Goal: Task Accomplishment & Management: Manage account settings

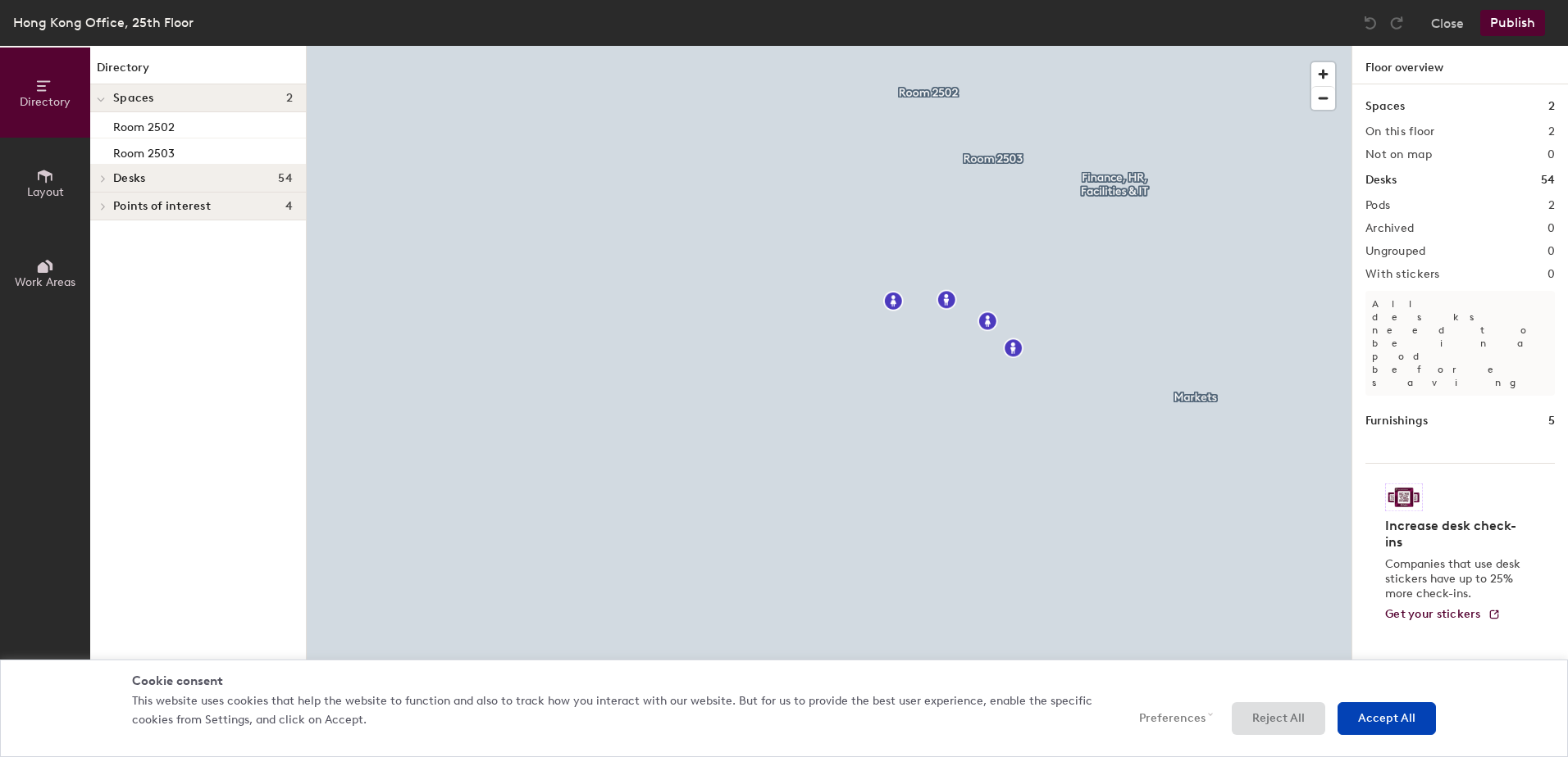
click at [154, 96] on h4 "Spaces 2" at bounding box center [203, 98] width 180 height 13
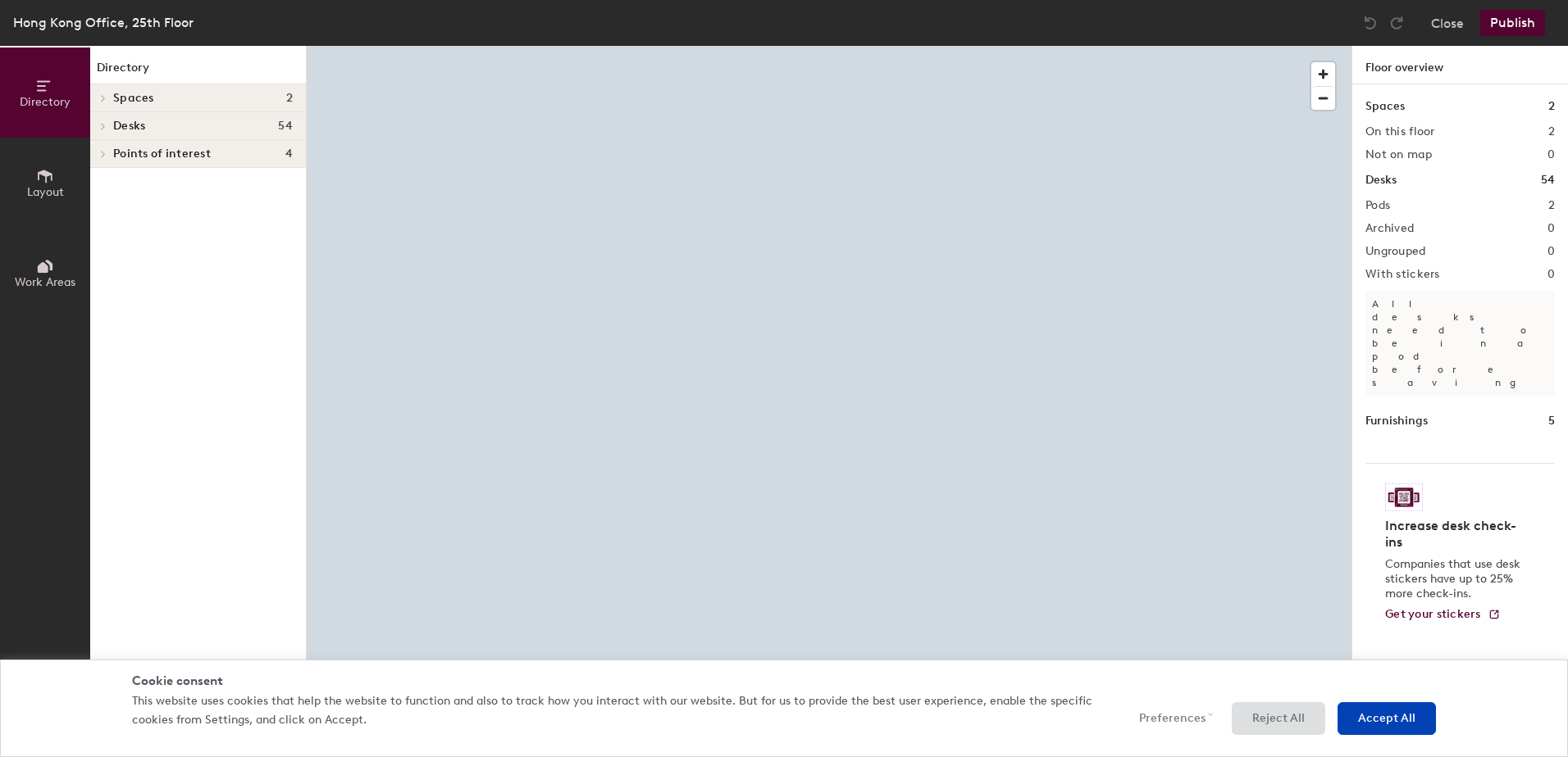
click at [48, 181] on icon at bounding box center [45, 176] width 18 height 18
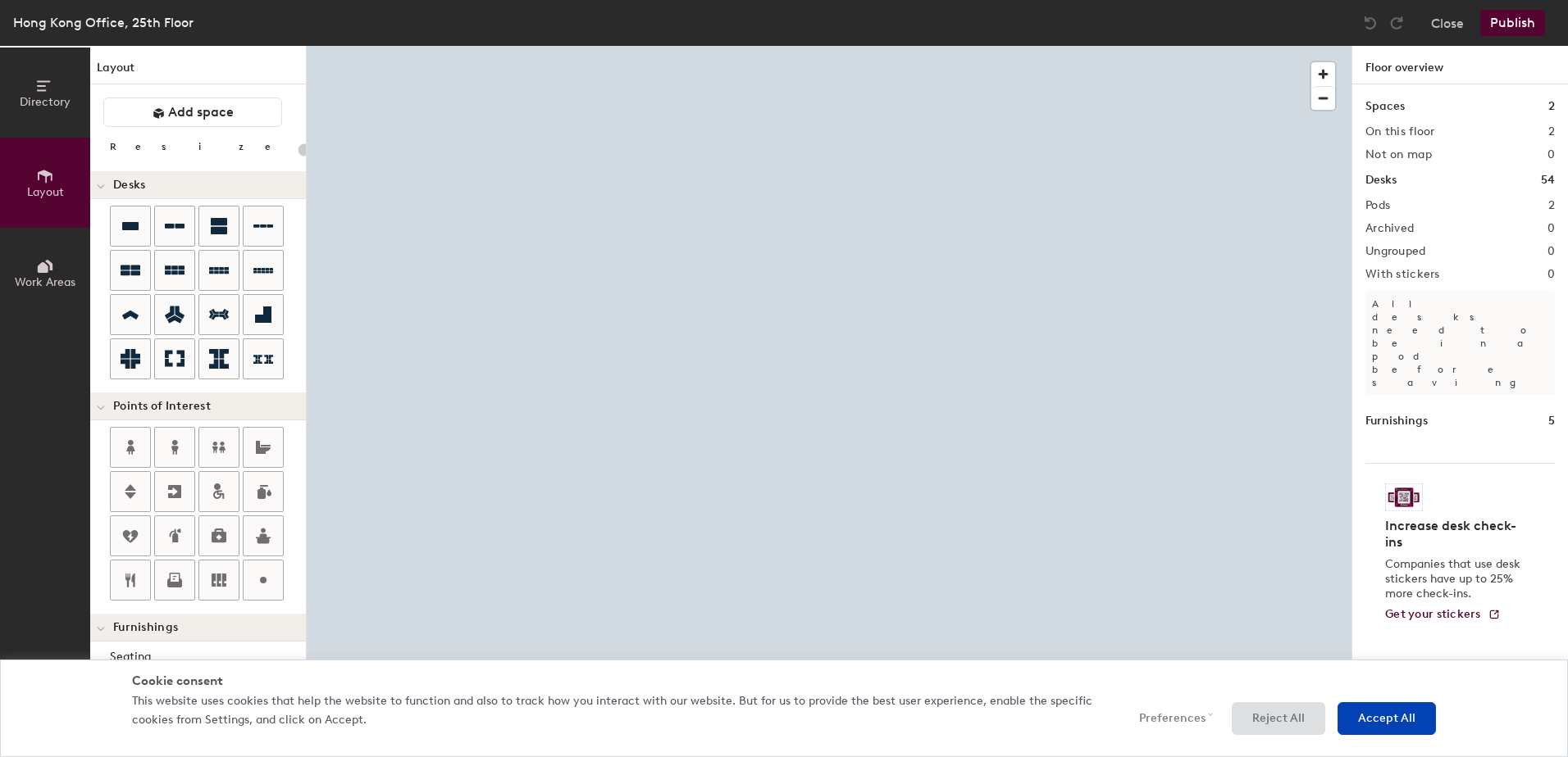
click at [39, 93] on icon at bounding box center [45, 86] width 18 height 18
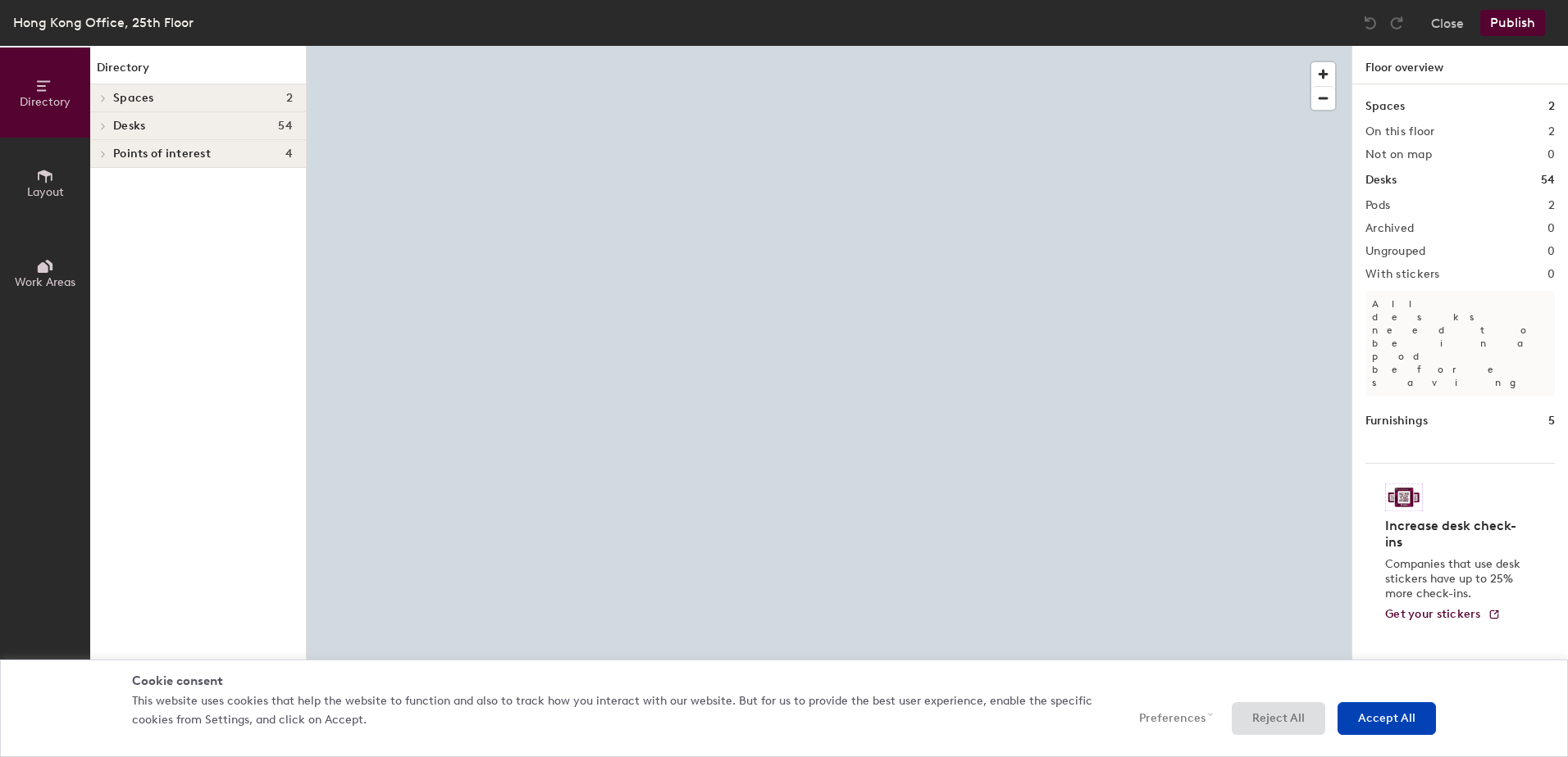
click at [27, 270] on button "Work Areas" at bounding box center [44, 272] width 90 height 90
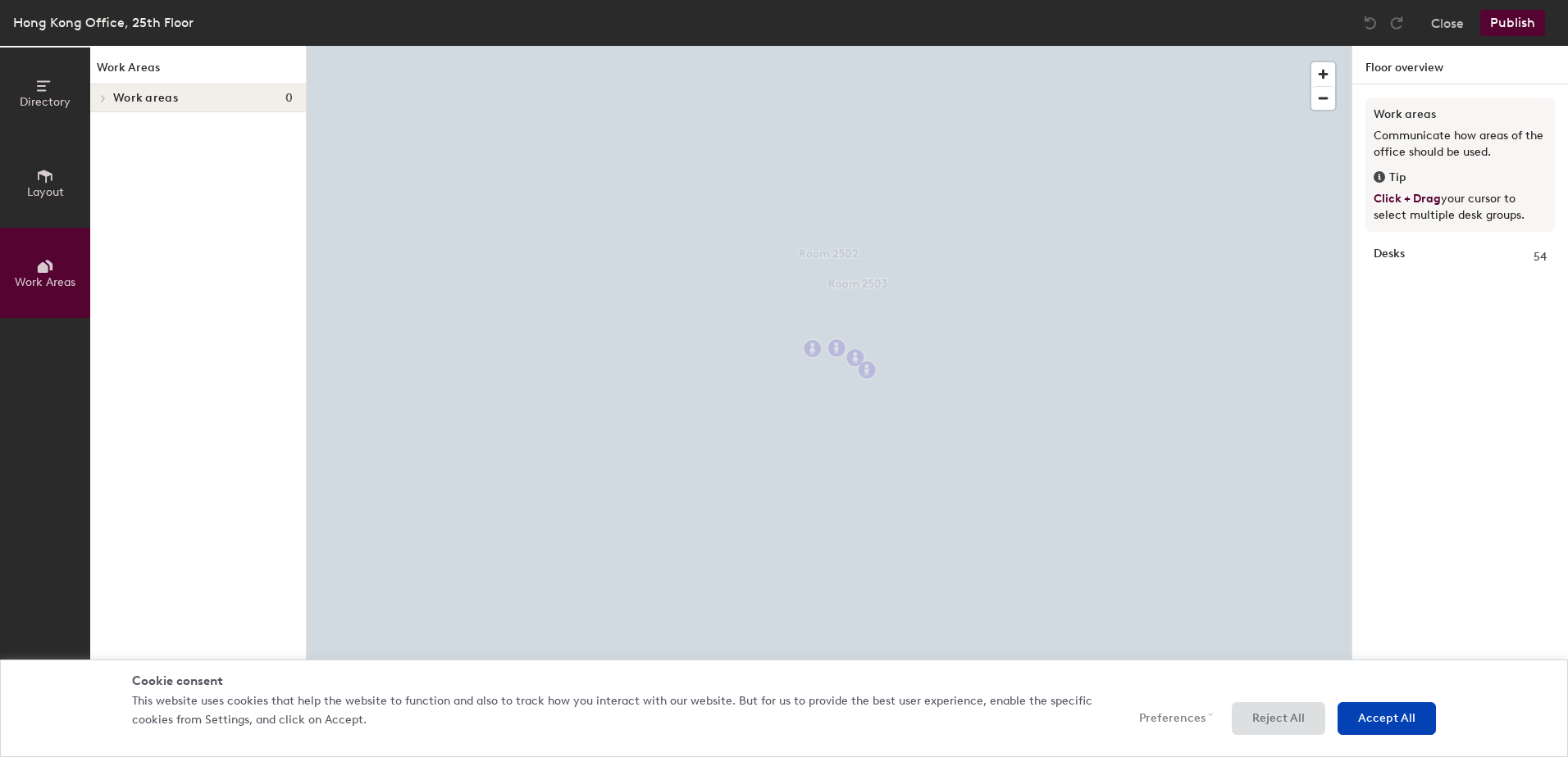
click at [37, 190] on span "Layout" at bounding box center [44, 192] width 36 height 14
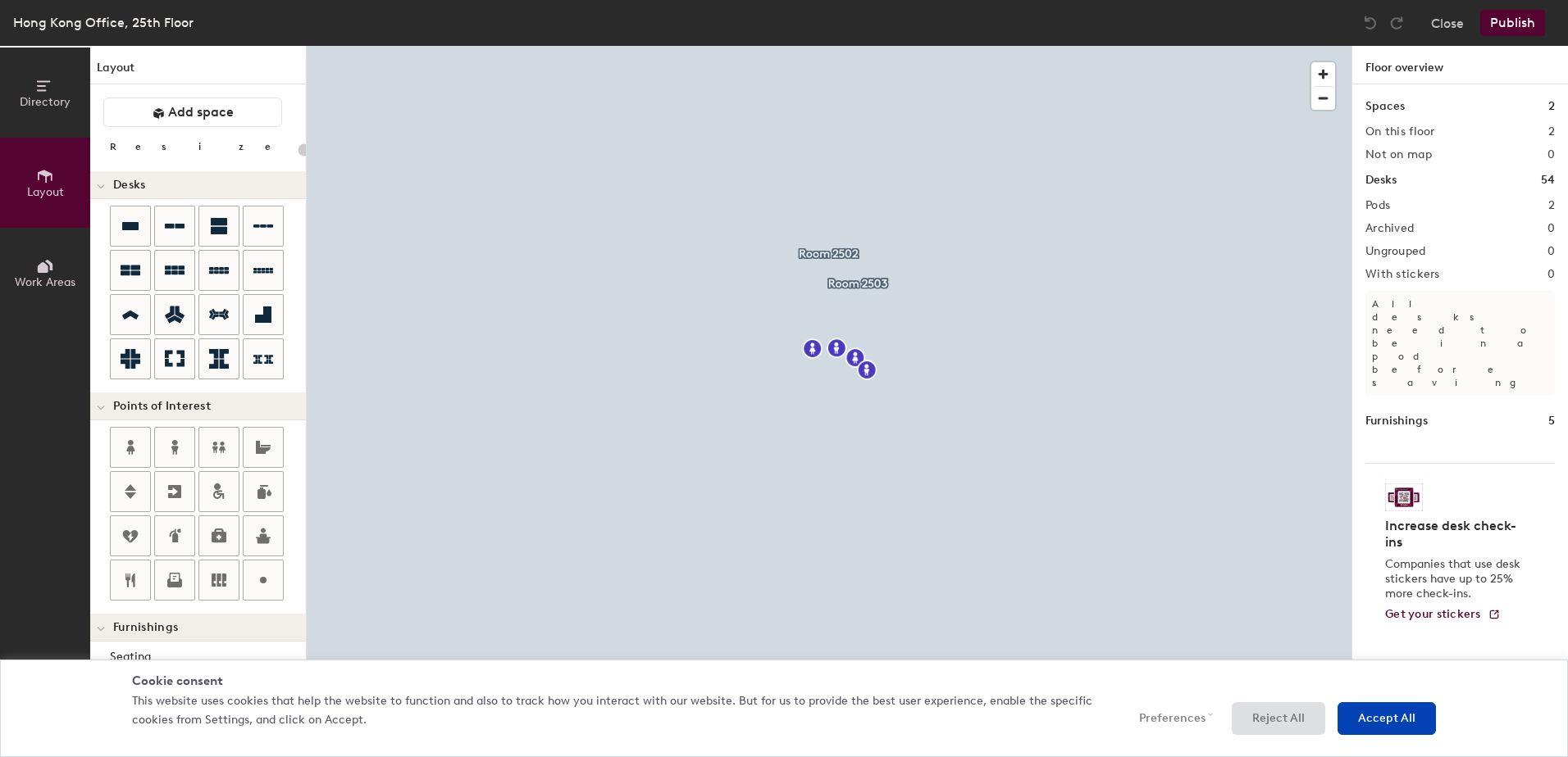
click at [36, 263] on icon at bounding box center [45, 266] width 18 height 18
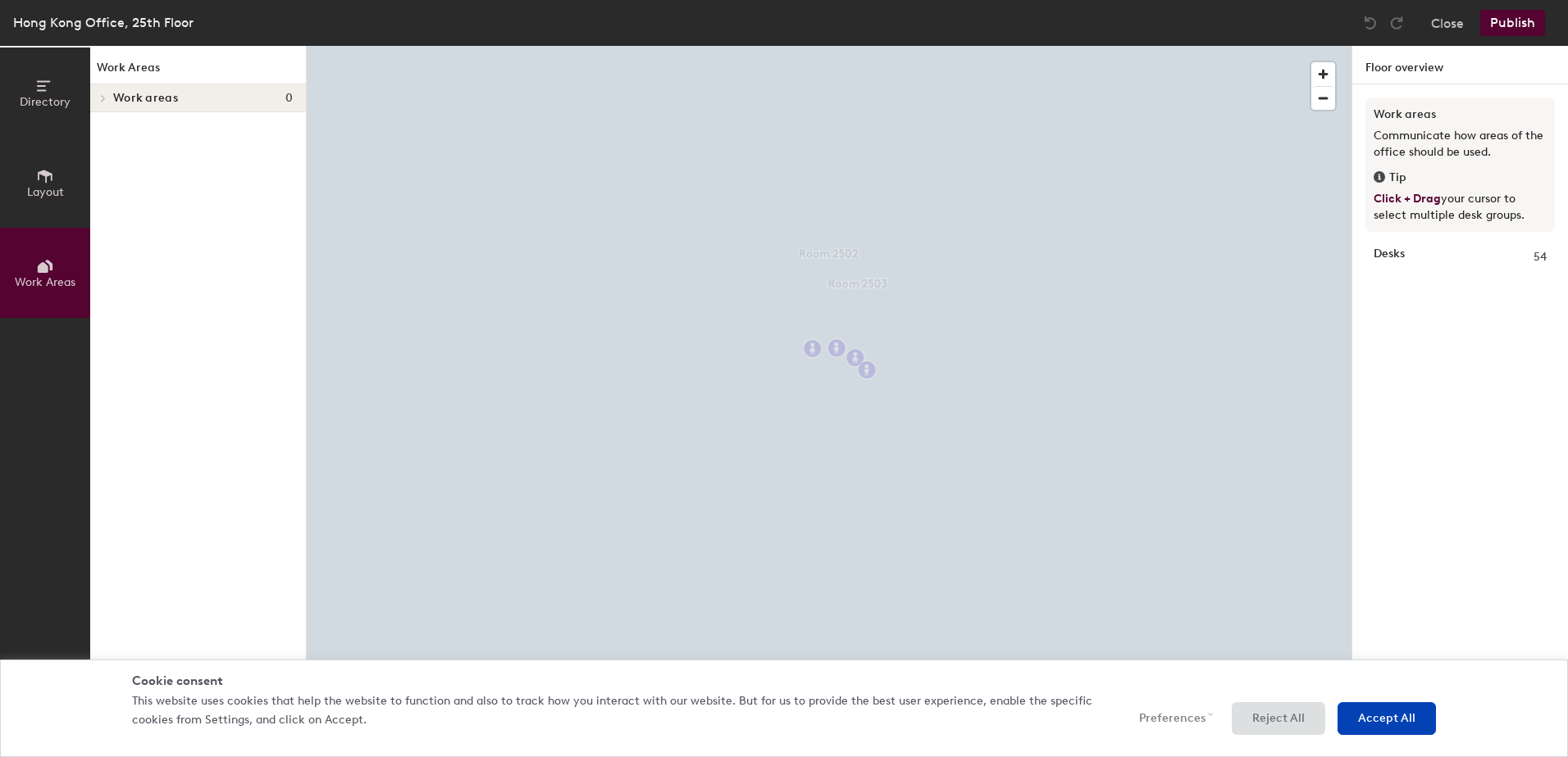
click at [41, 181] on icon at bounding box center [45, 176] width 18 height 18
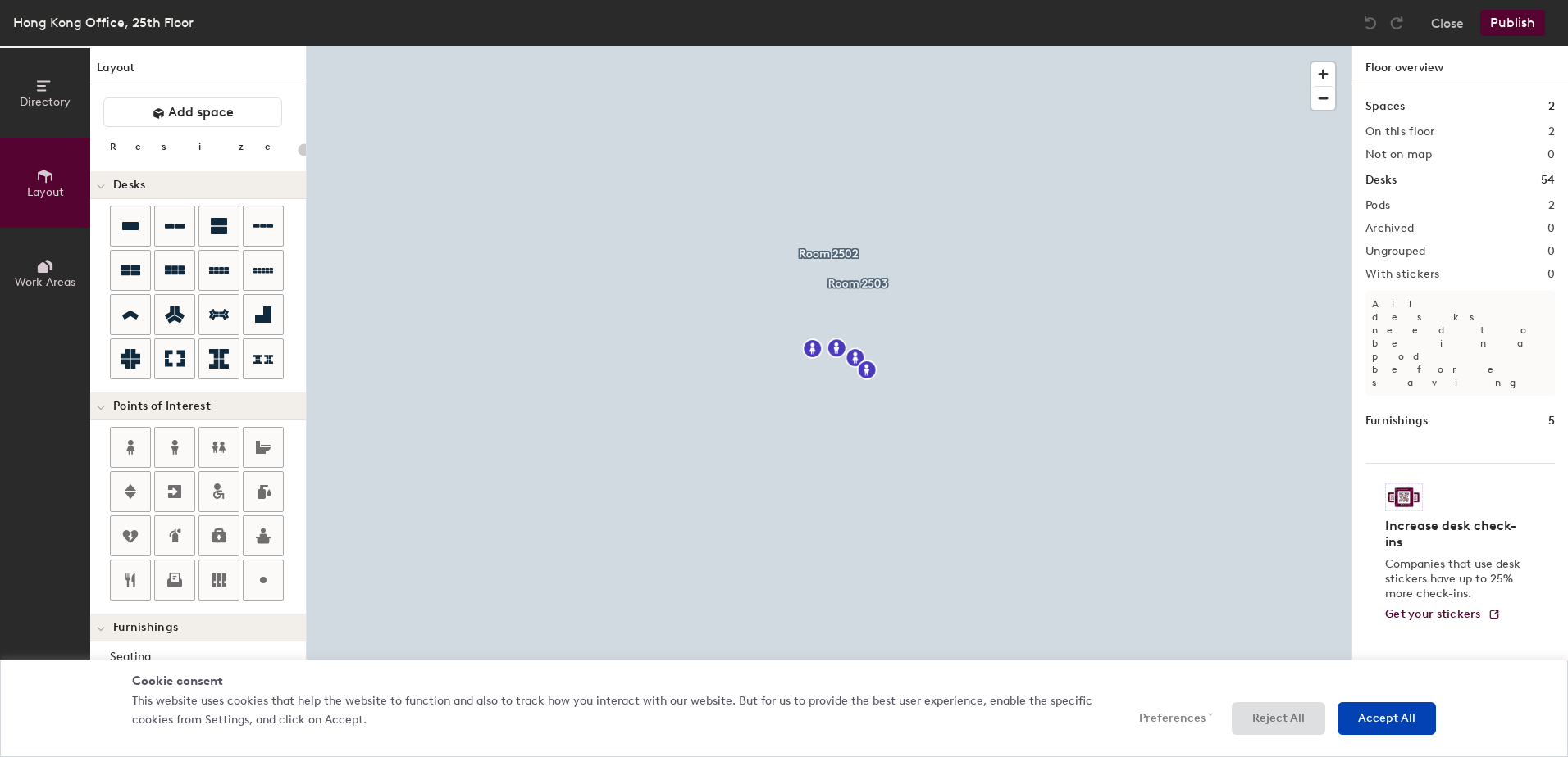
click at [8, 99] on button "Directory" at bounding box center [44, 92] width 90 height 90
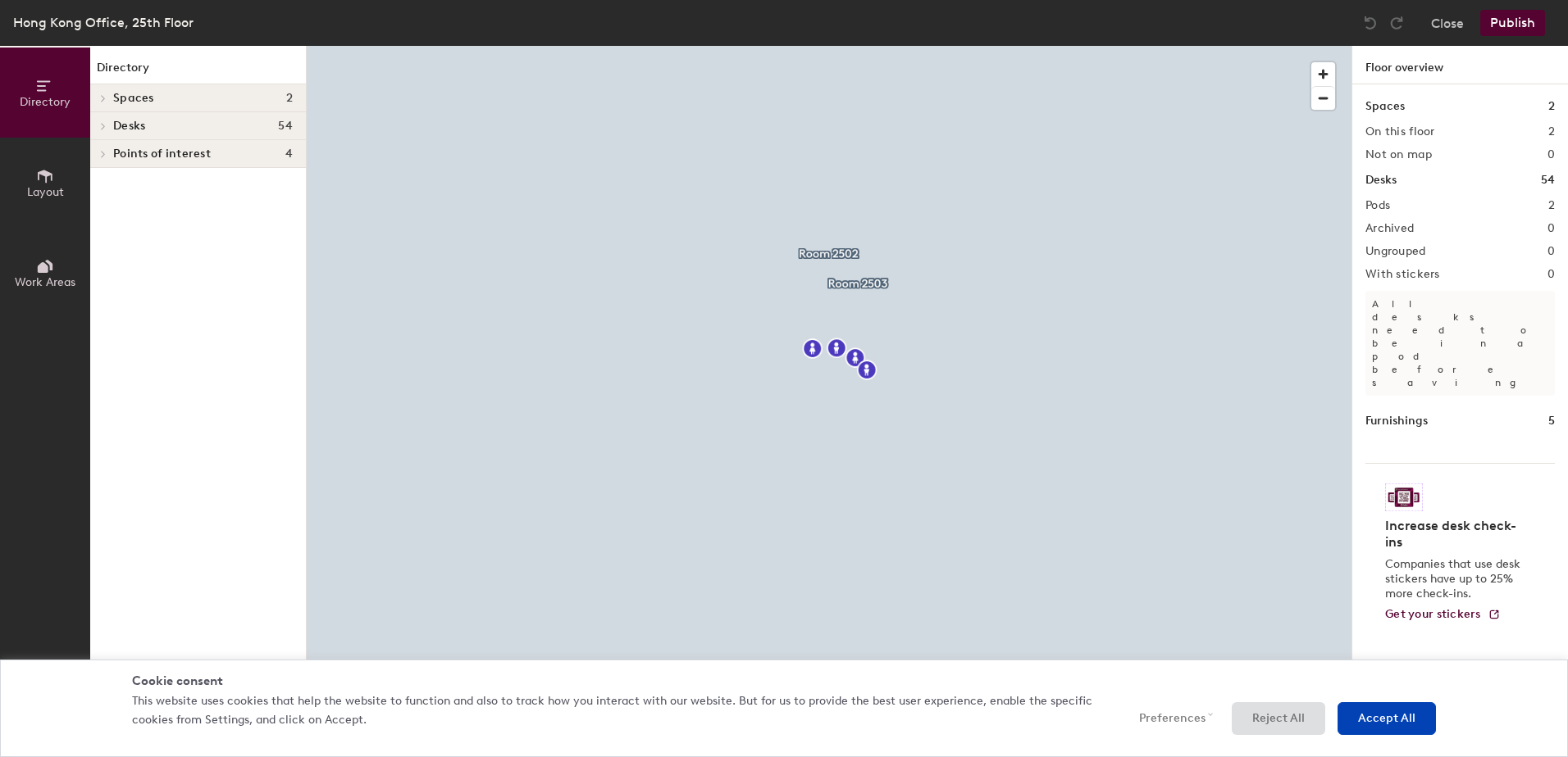
click at [1391, 68] on h1 "Floor overview" at bounding box center [1459, 65] width 215 height 38
click at [154, 128] on h4 "Desks 54" at bounding box center [203, 126] width 180 height 13
click at [114, 152] on span "Markets" at bounding box center [134, 156] width 44 height 14
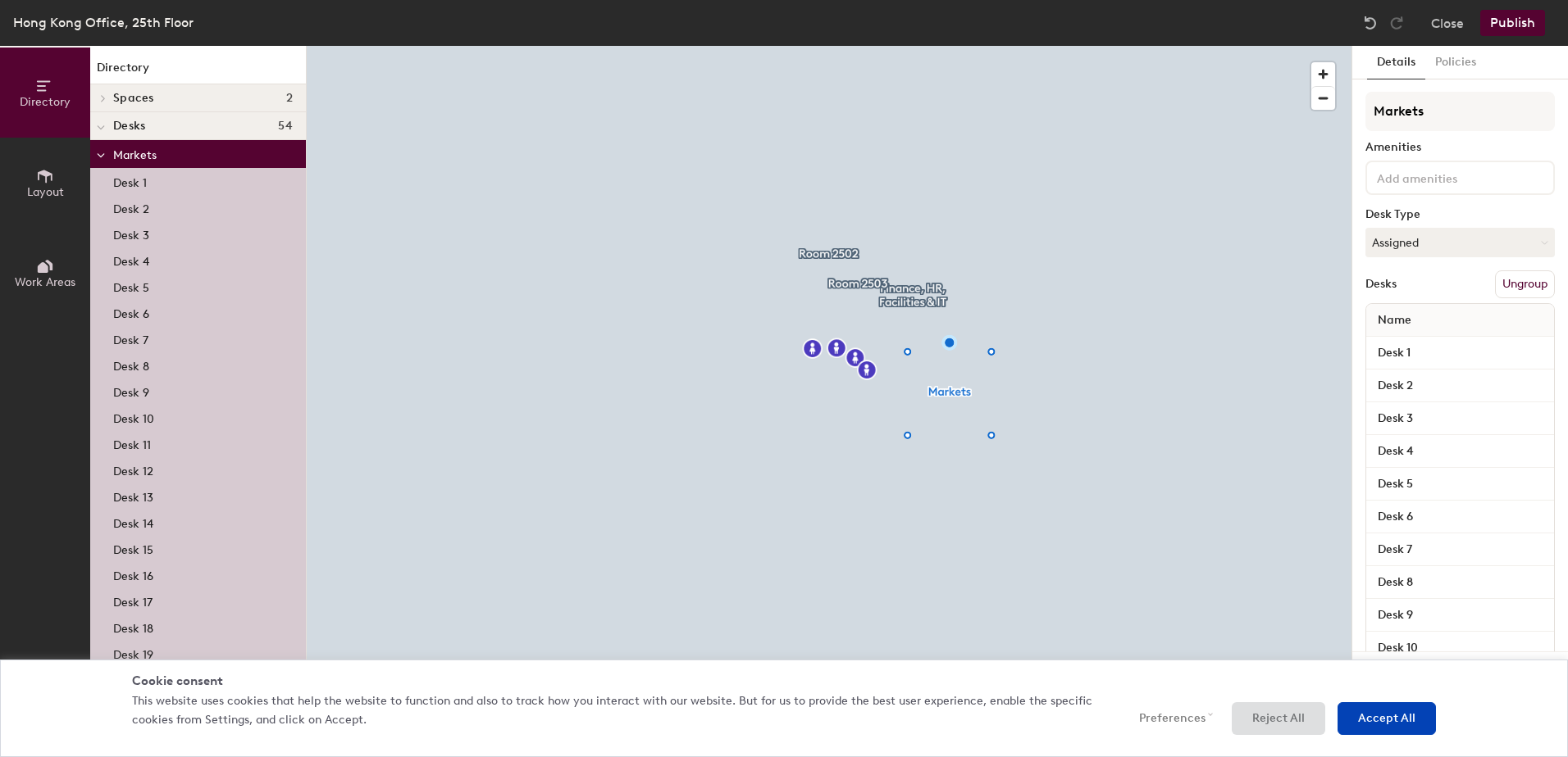
click at [146, 185] on p "Desk 1" at bounding box center [130, 181] width 34 height 19
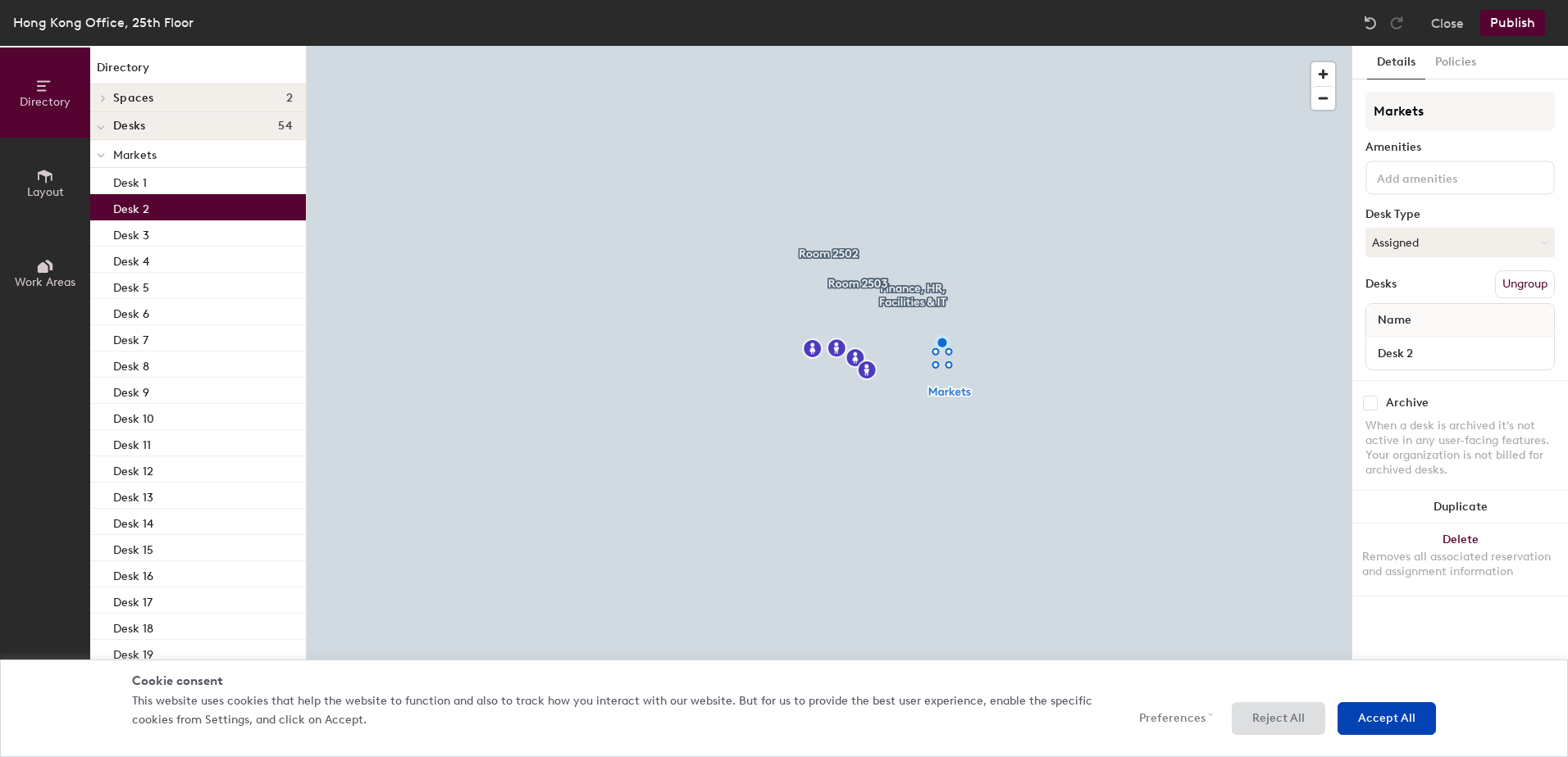
click at [215, 204] on div "Desk 2" at bounding box center [198, 206] width 215 height 26
click at [124, 181] on p "Desk 1" at bounding box center [130, 181] width 34 height 19
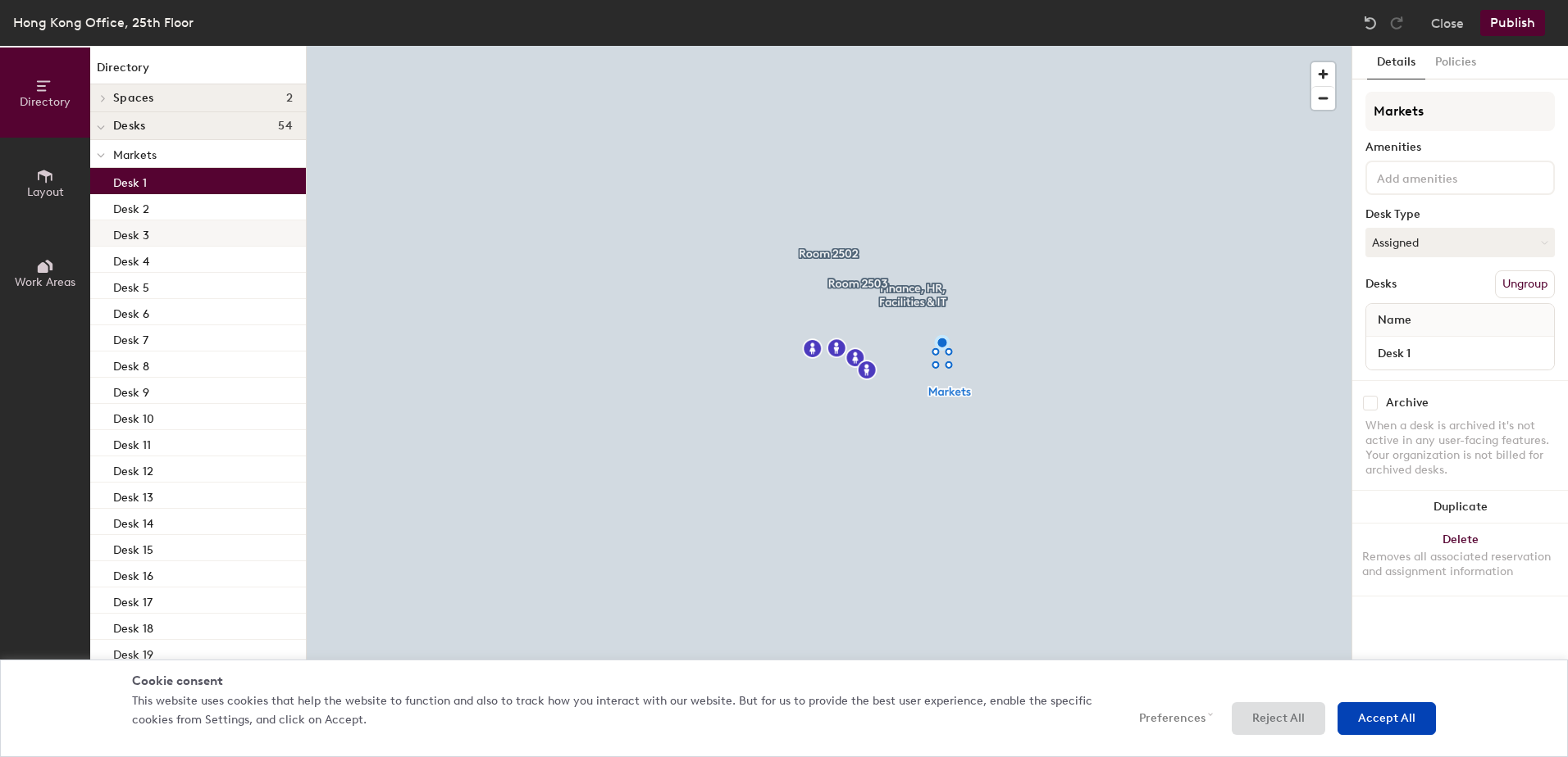
click at [157, 238] on div "Desk 3" at bounding box center [198, 233] width 215 height 26
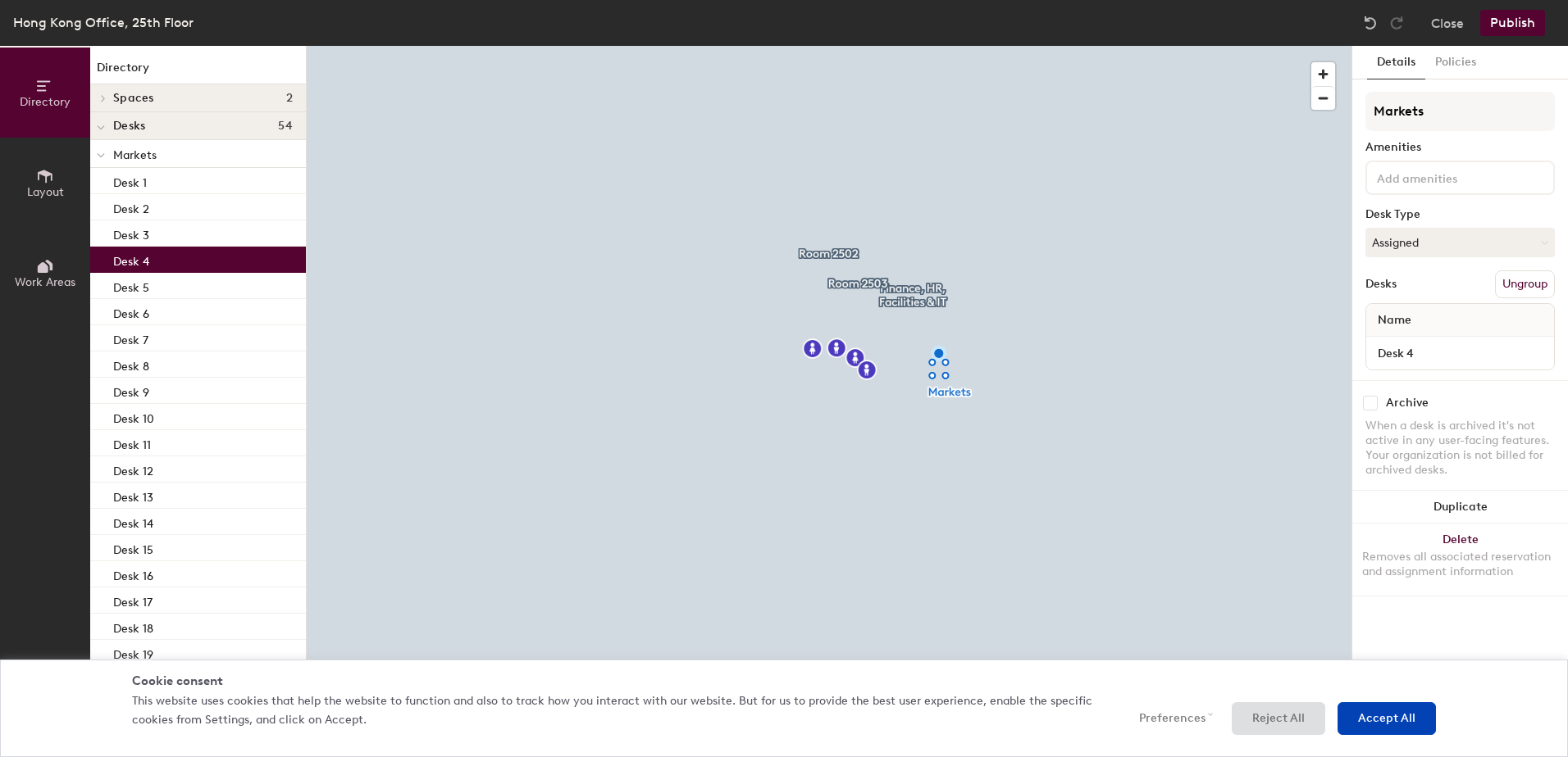
click at [159, 259] on div "Desk 4" at bounding box center [198, 259] width 215 height 26
click at [44, 189] on span "Layout" at bounding box center [44, 192] width 36 height 14
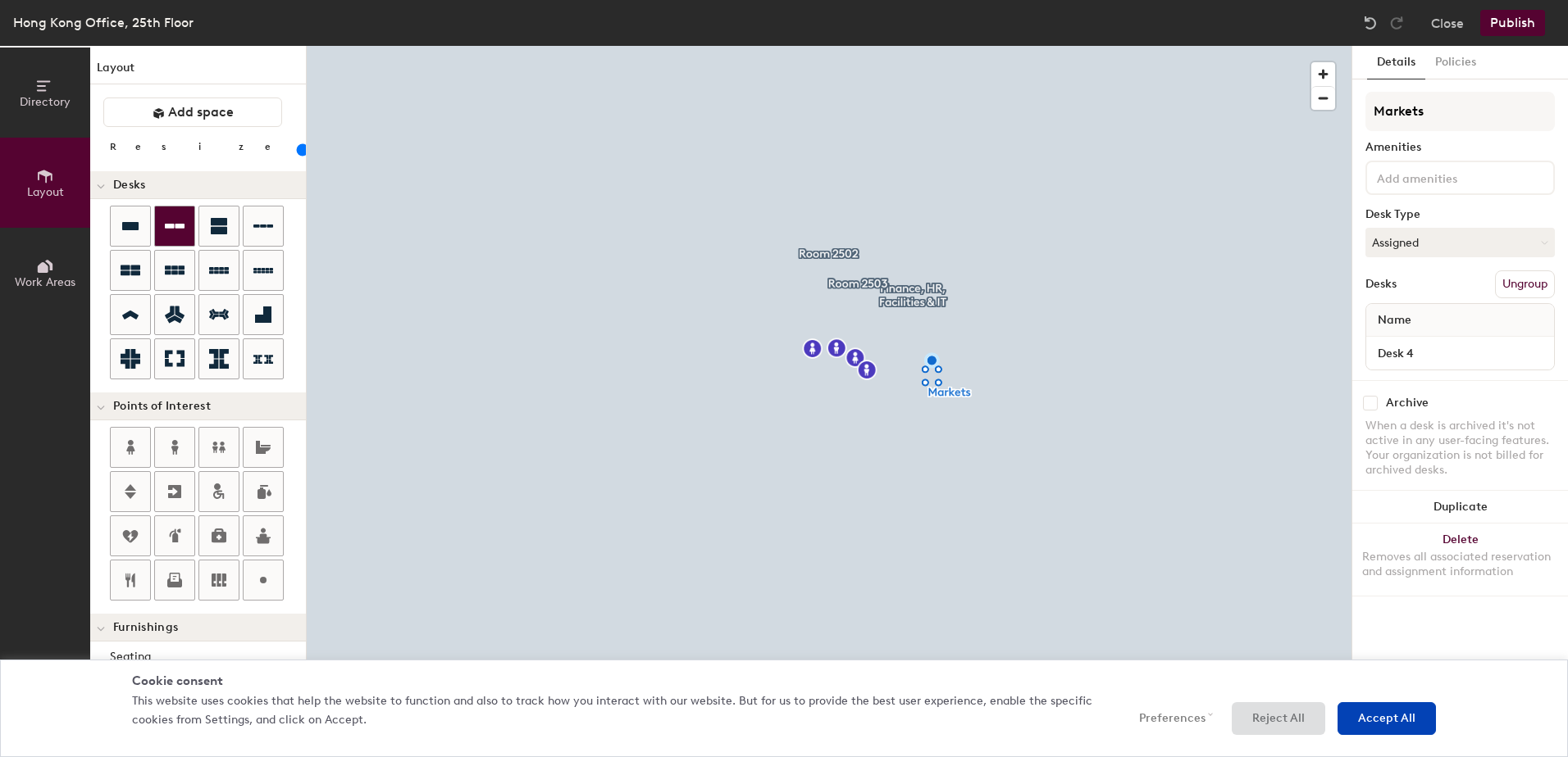
click at [178, 231] on icon at bounding box center [174, 226] width 20 height 20
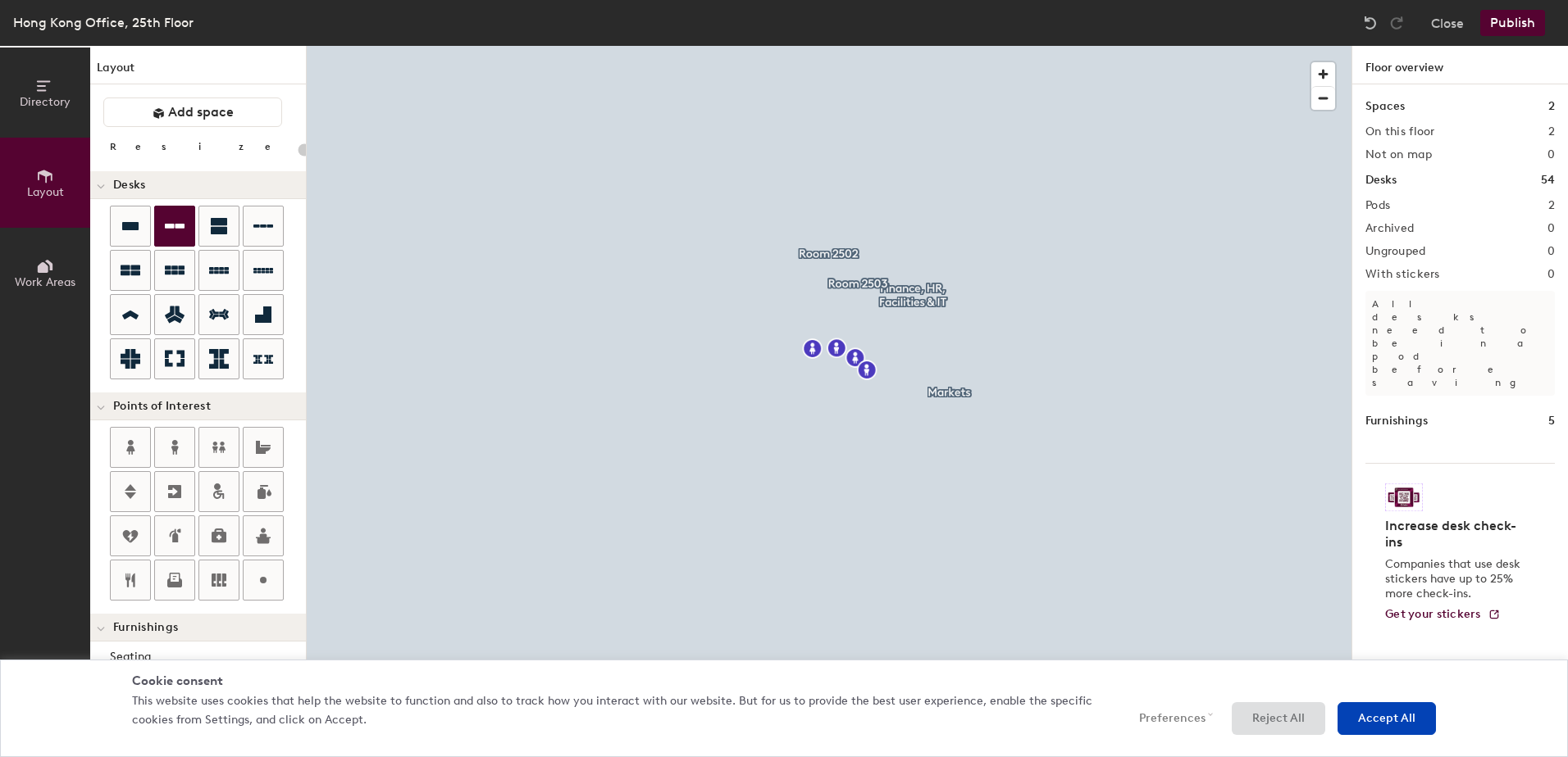
click at [651, 293] on div "Directory Layout Work Areas Layout Add space Resize Desks Points of Interest Fu…" at bounding box center [784, 402] width 1568 height 712
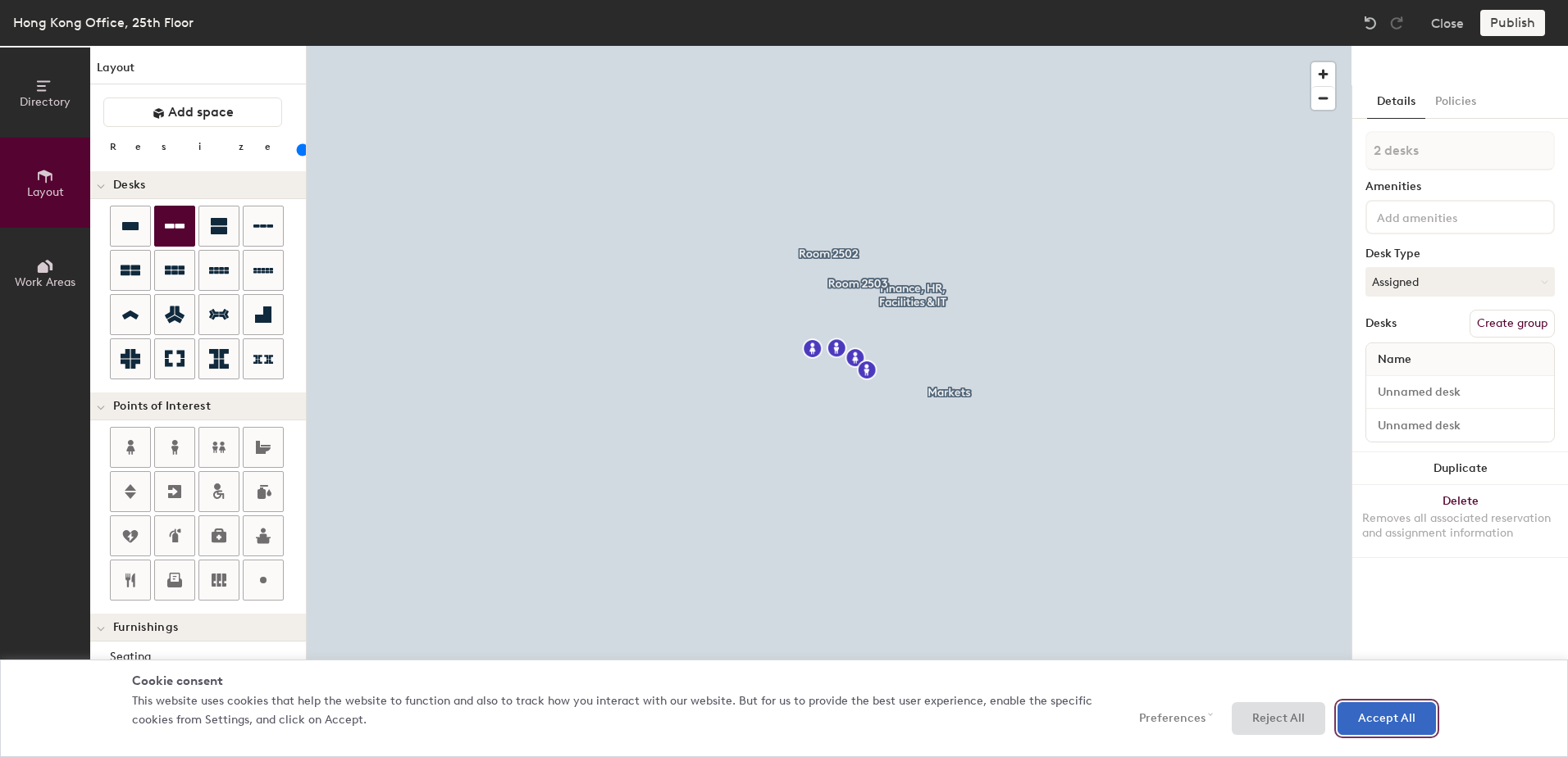
click at [1408, 721] on button "Accept All" at bounding box center [1386, 719] width 99 height 33
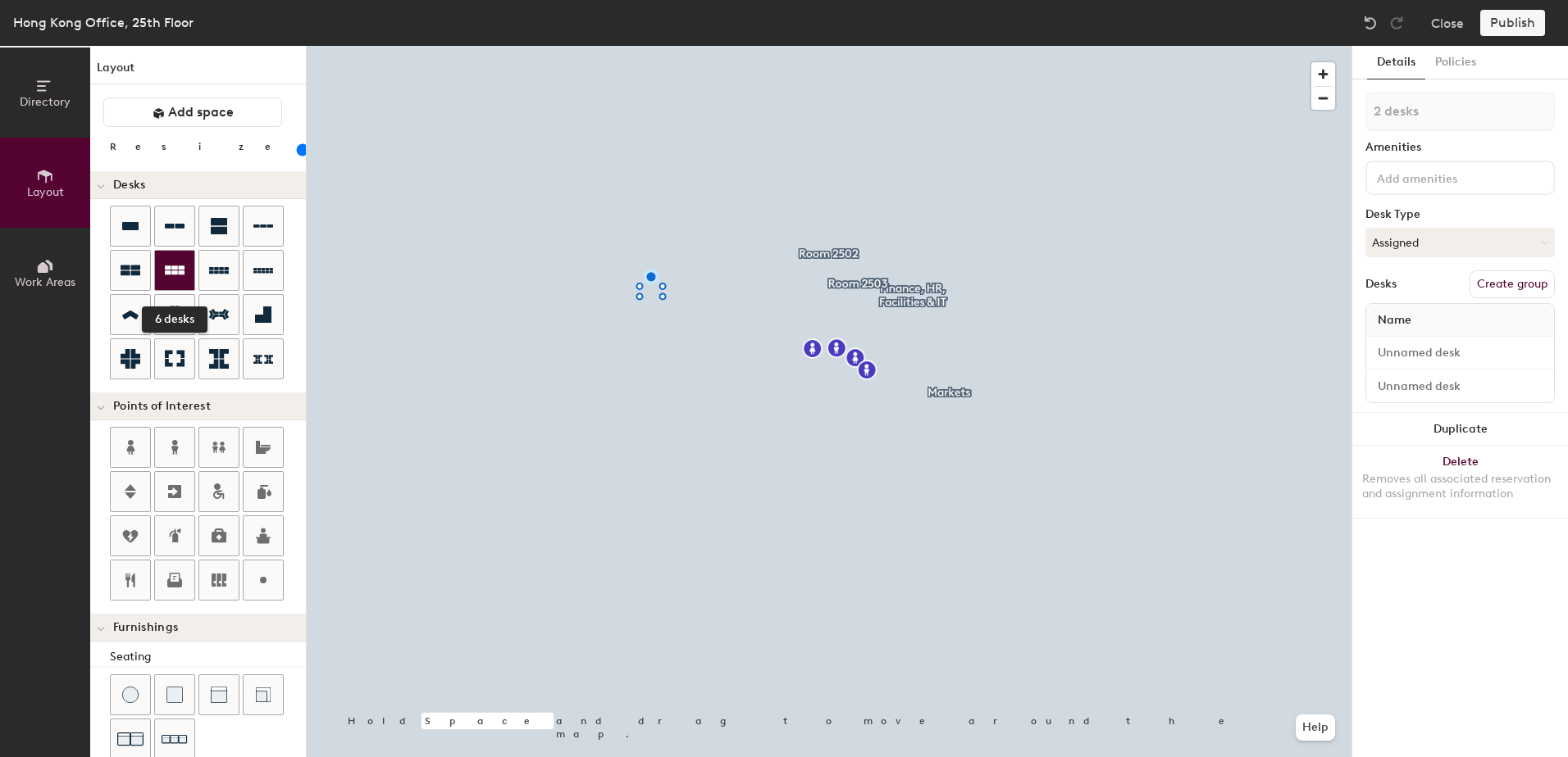
click at [171, 270] on icon at bounding box center [174, 270] width 20 height 20
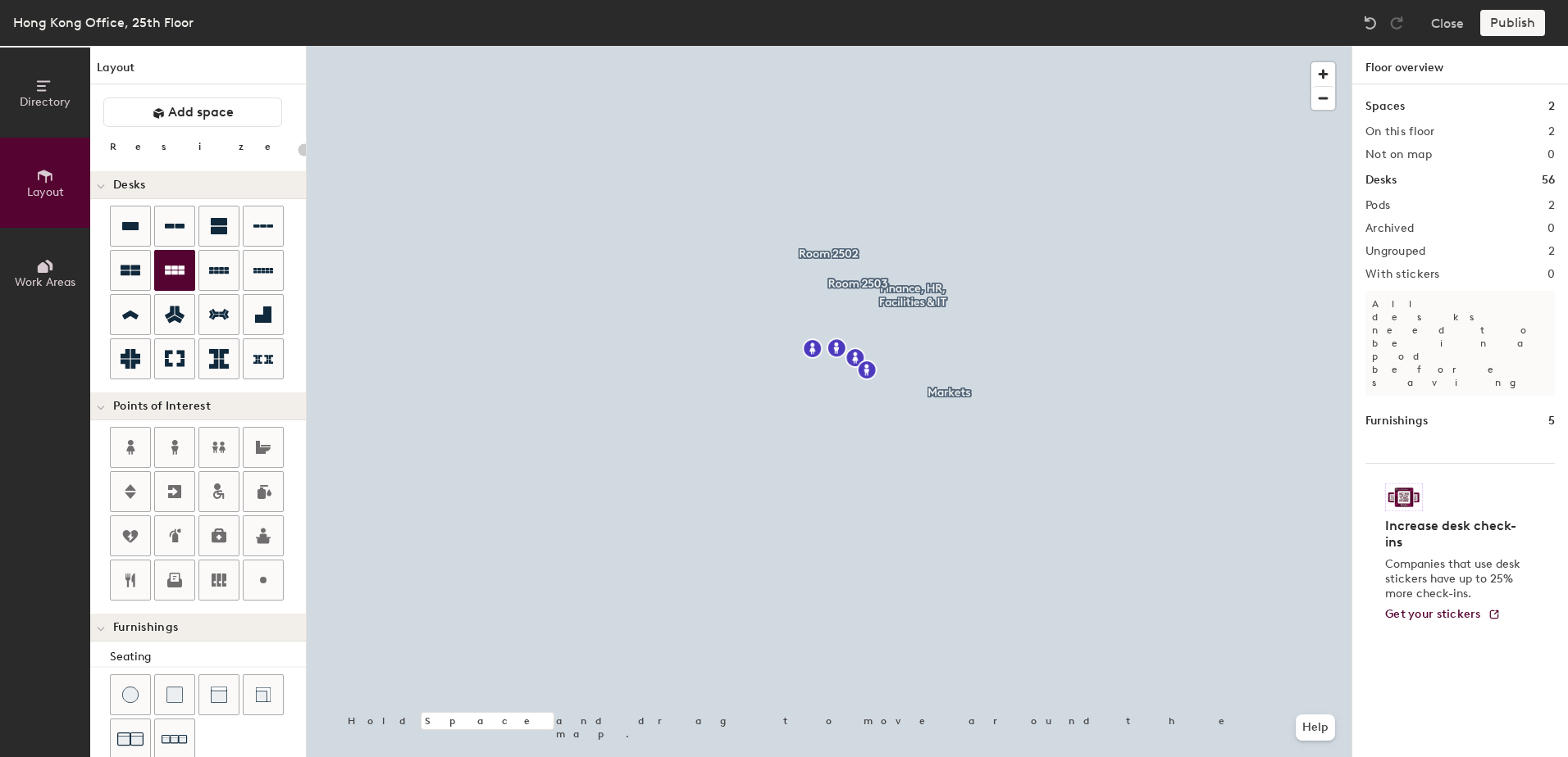
scroll to position [278, 0]
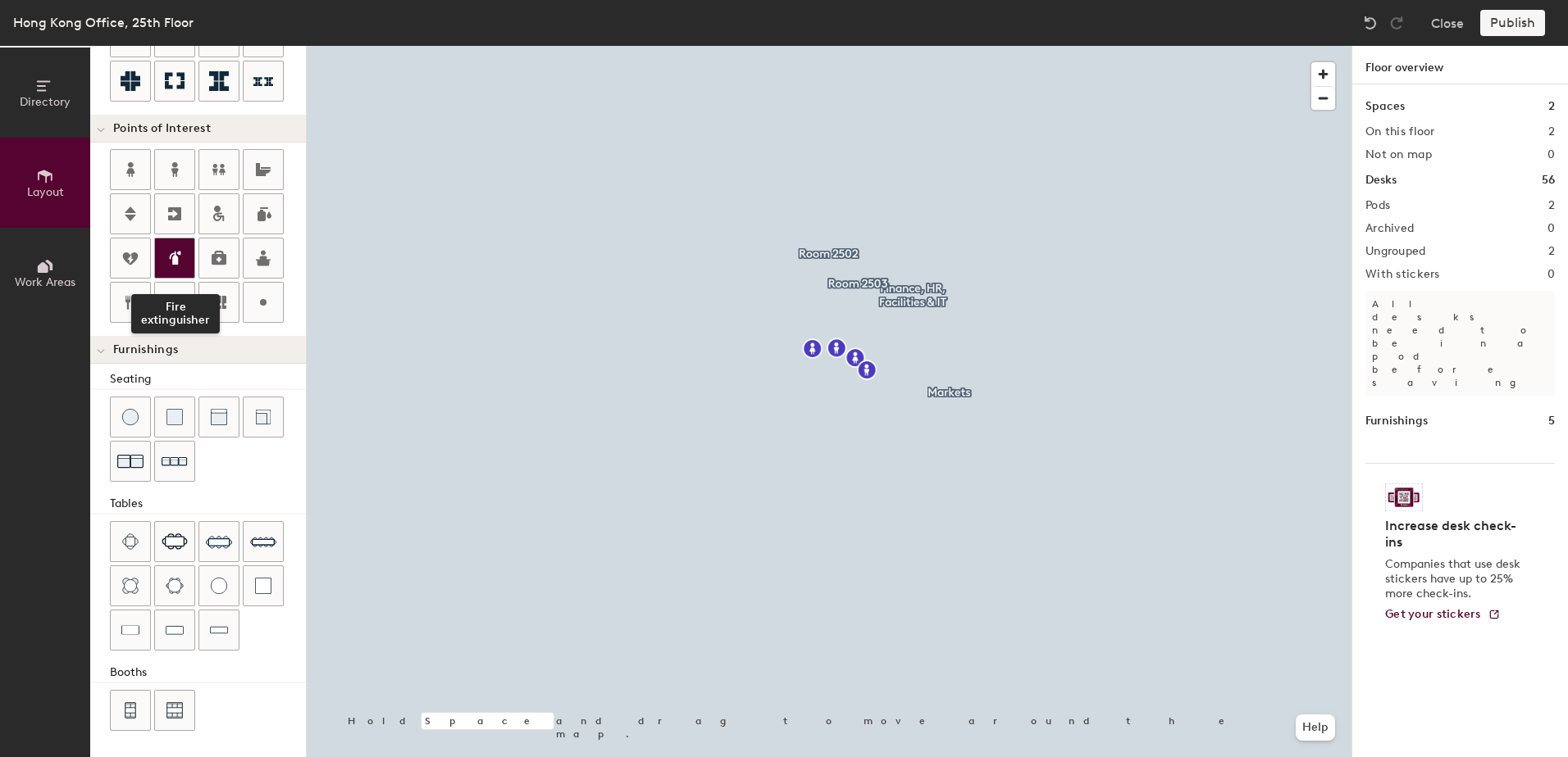
click at [172, 270] on div "Fire extinguisher" at bounding box center [207, 238] width 196 height 177
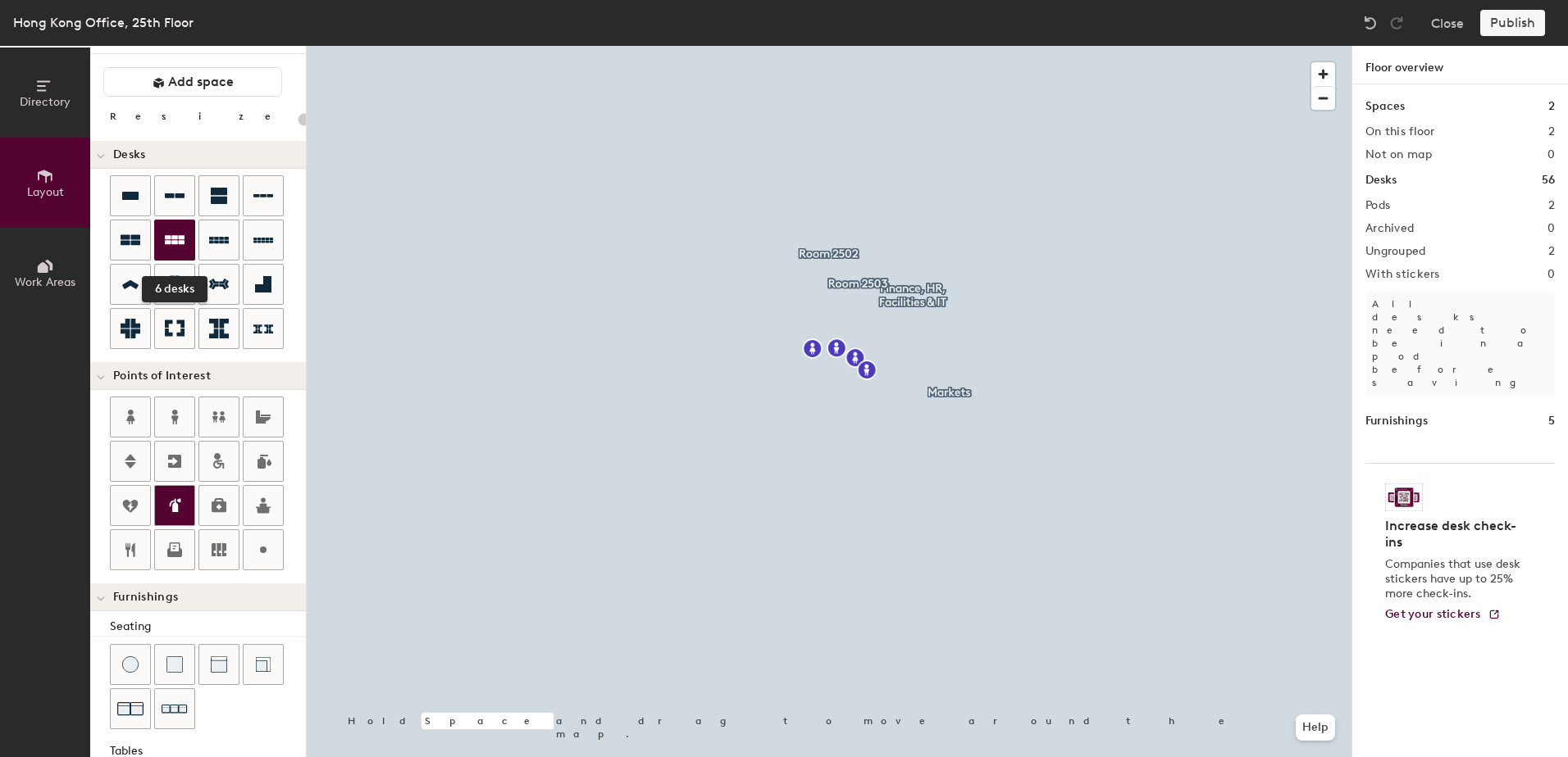
scroll to position [0, 0]
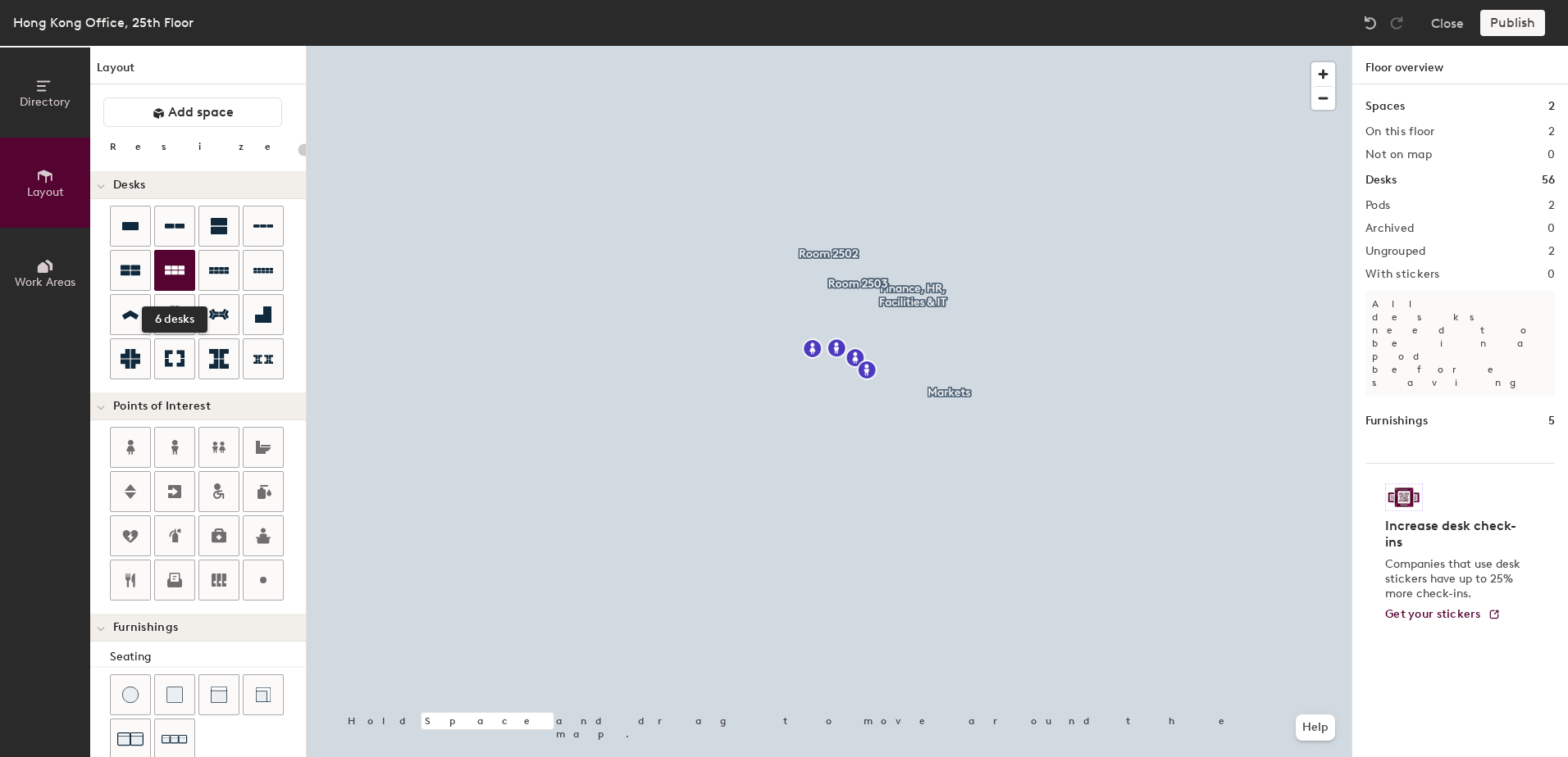
click at [172, 274] on icon at bounding box center [174, 270] width 20 height 20
click at [442, 266] on div "Directory Layout Work Areas Layout Add space Resize Desks Points of Interest Fu…" at bounding box center [784, 402] width 1568 height 712
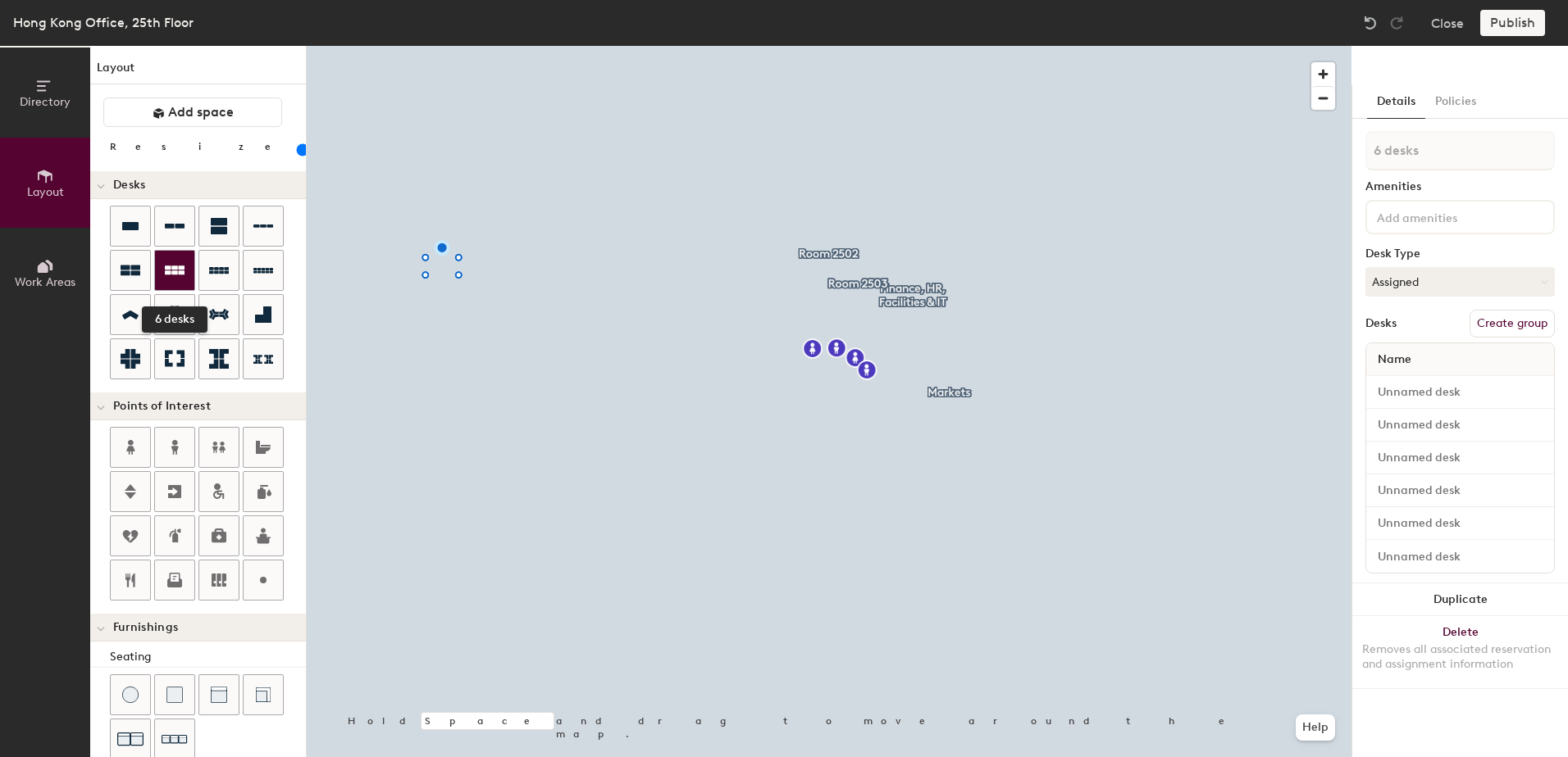
click at [178, 268] on icon at bounding box center [174, 270] width 20 height 20
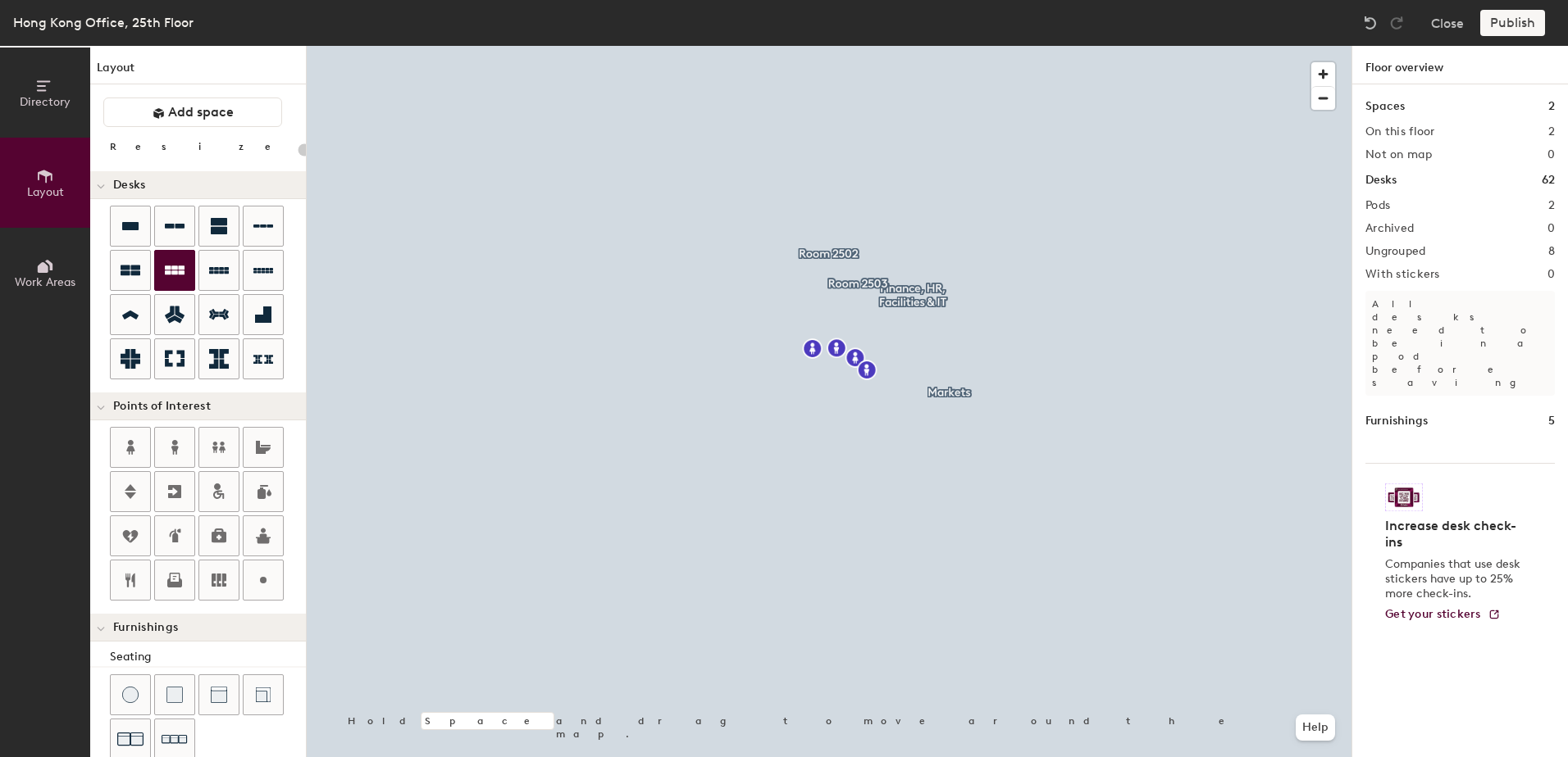
drag, startPoint x: 178, startPoint y: 268, endPoint x: 162, endPoint y: 264, distance: 16.5
click at [162, 264] on div at bounding box center [174, 270] width 39 height 39
click at [778, 146] on div "Directory Layout Work Areas Layout Add space Resize Desks Points of Interest Fu…" at bounding box center [784, 402] width 1568 height 712
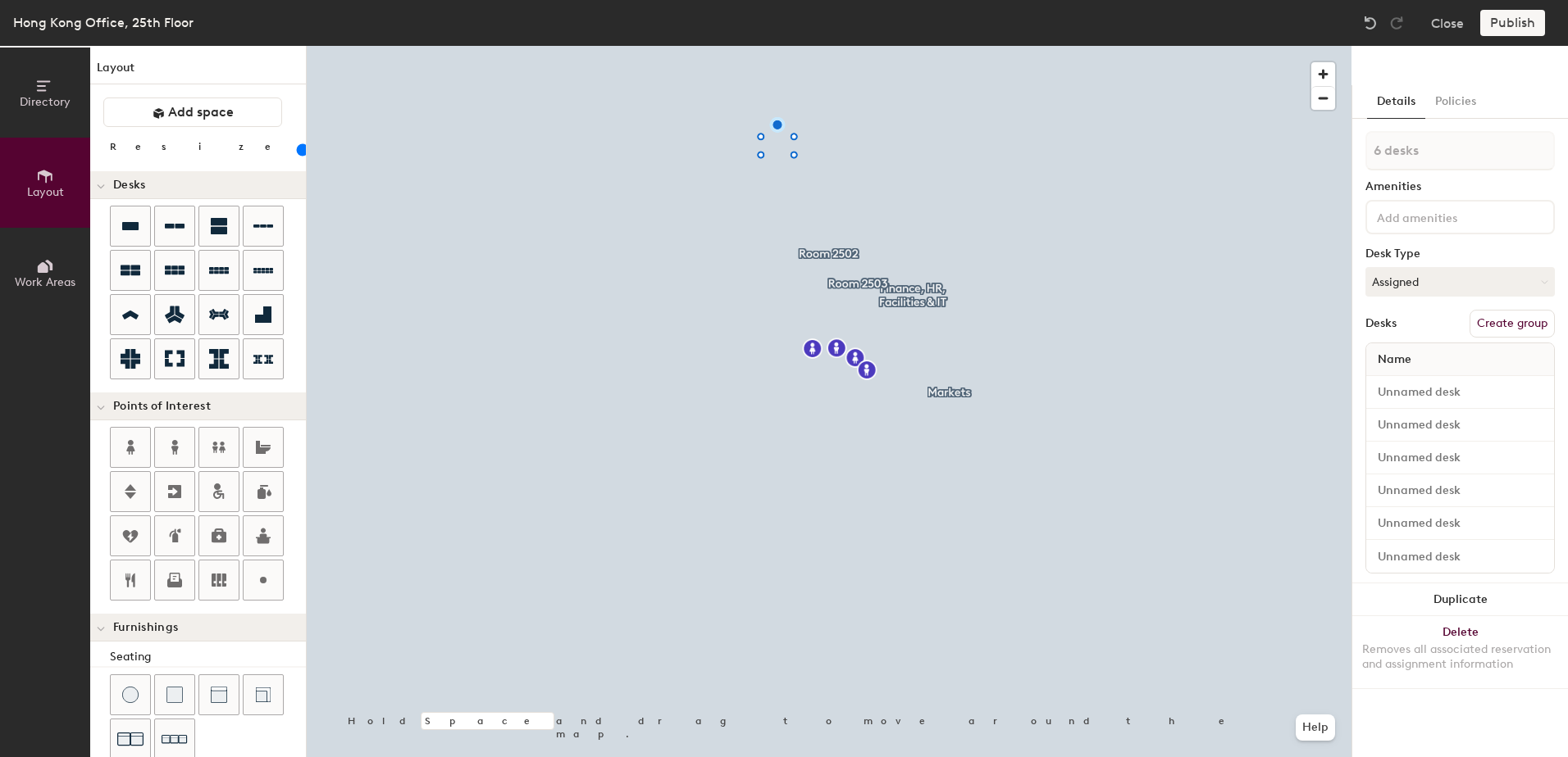
type input "100"
click at [44, 89] on icon at bounding box center [45, 86] width 18 height 18
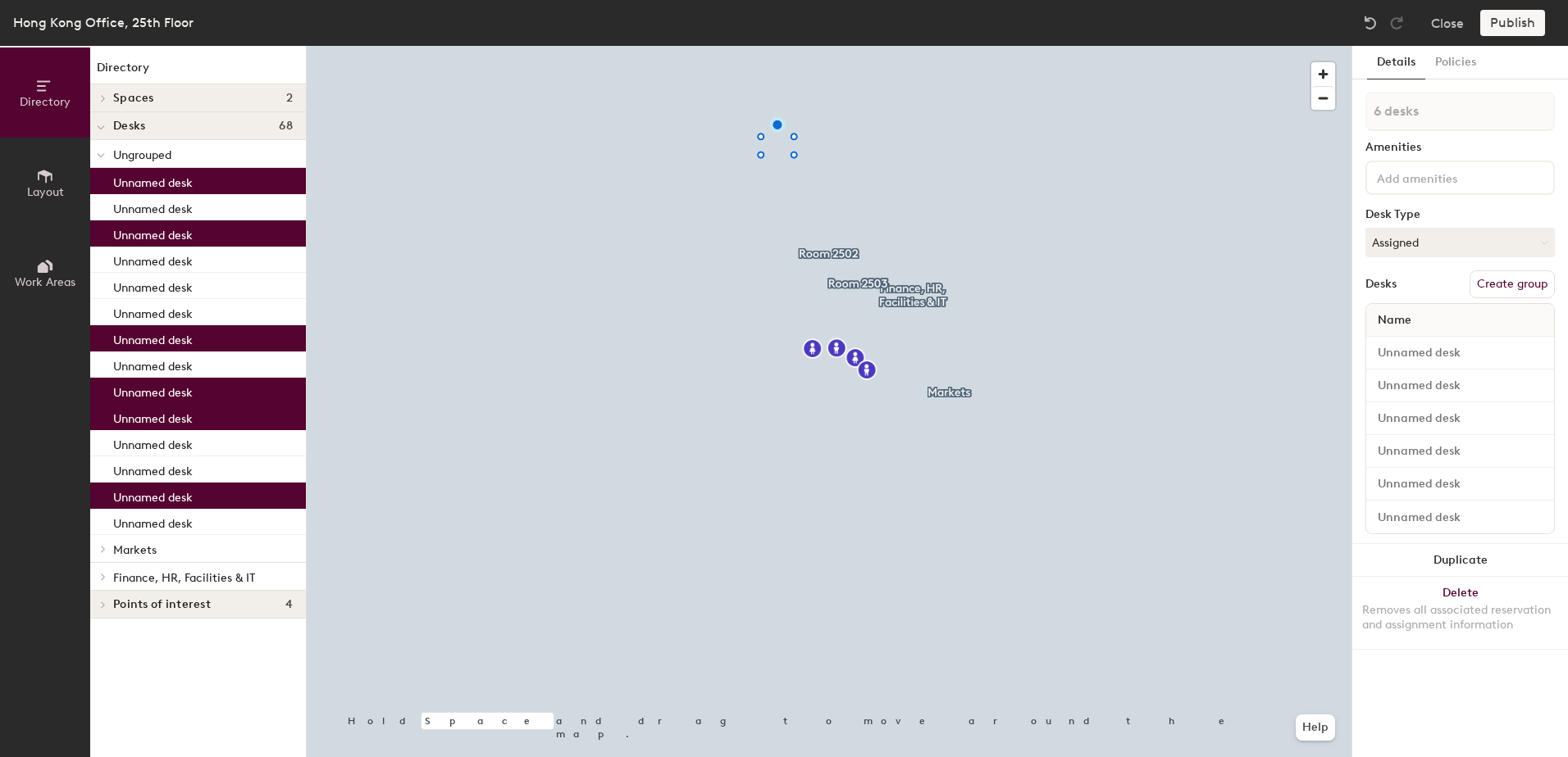
click at [200, 127] on h4 "Desks 68" at bounding box center [203, 126] width 180 height 13
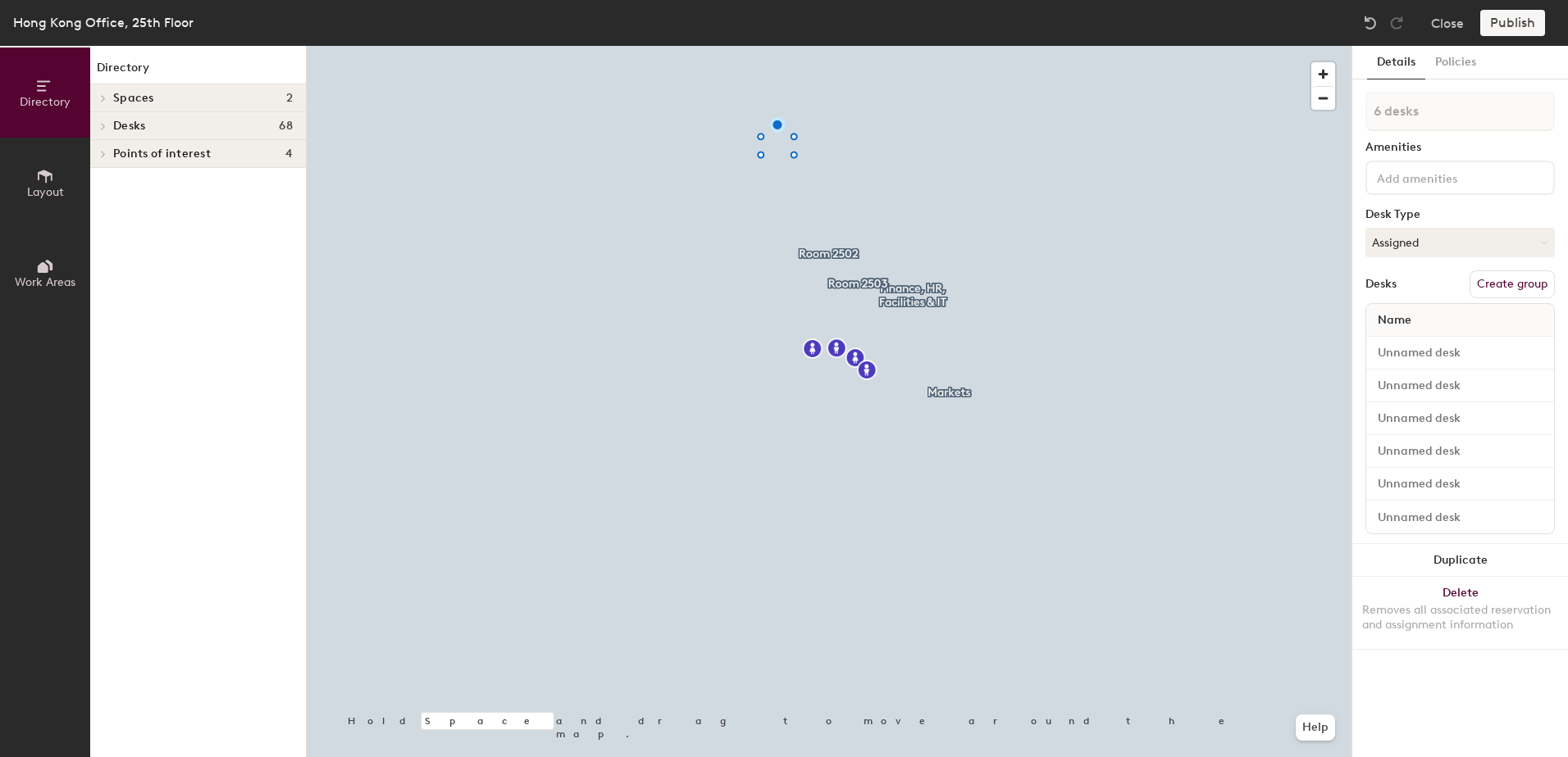
click at [204, 149] on span "Points of interest" at bounding box center [162, 154] width 98 height 13
click at [1068, 46] on div at bounding box center [829, 46] width 1045 height 0
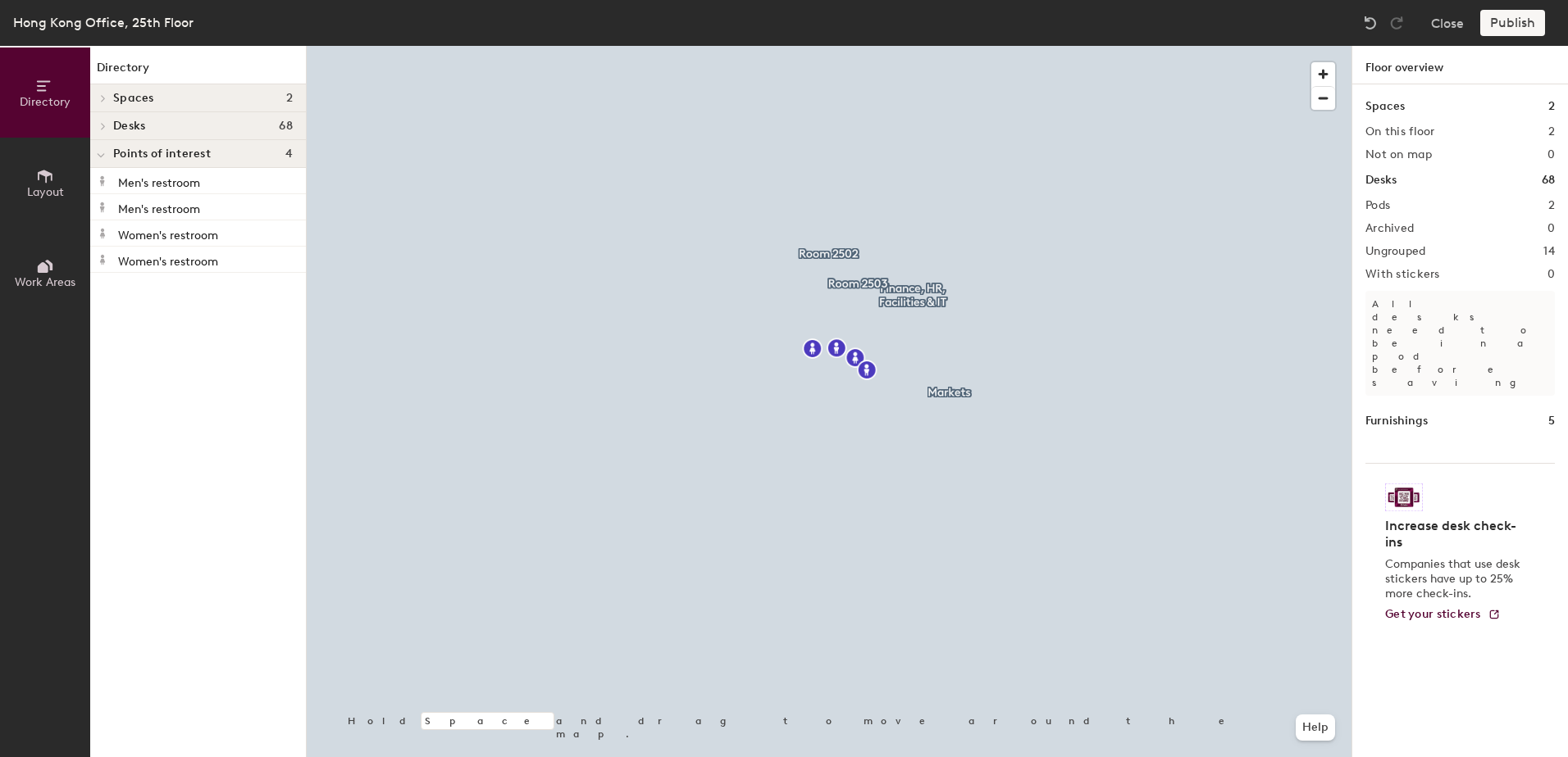
click at [522, 46] on div at bounding box center [829, 46] width 1045 height 0
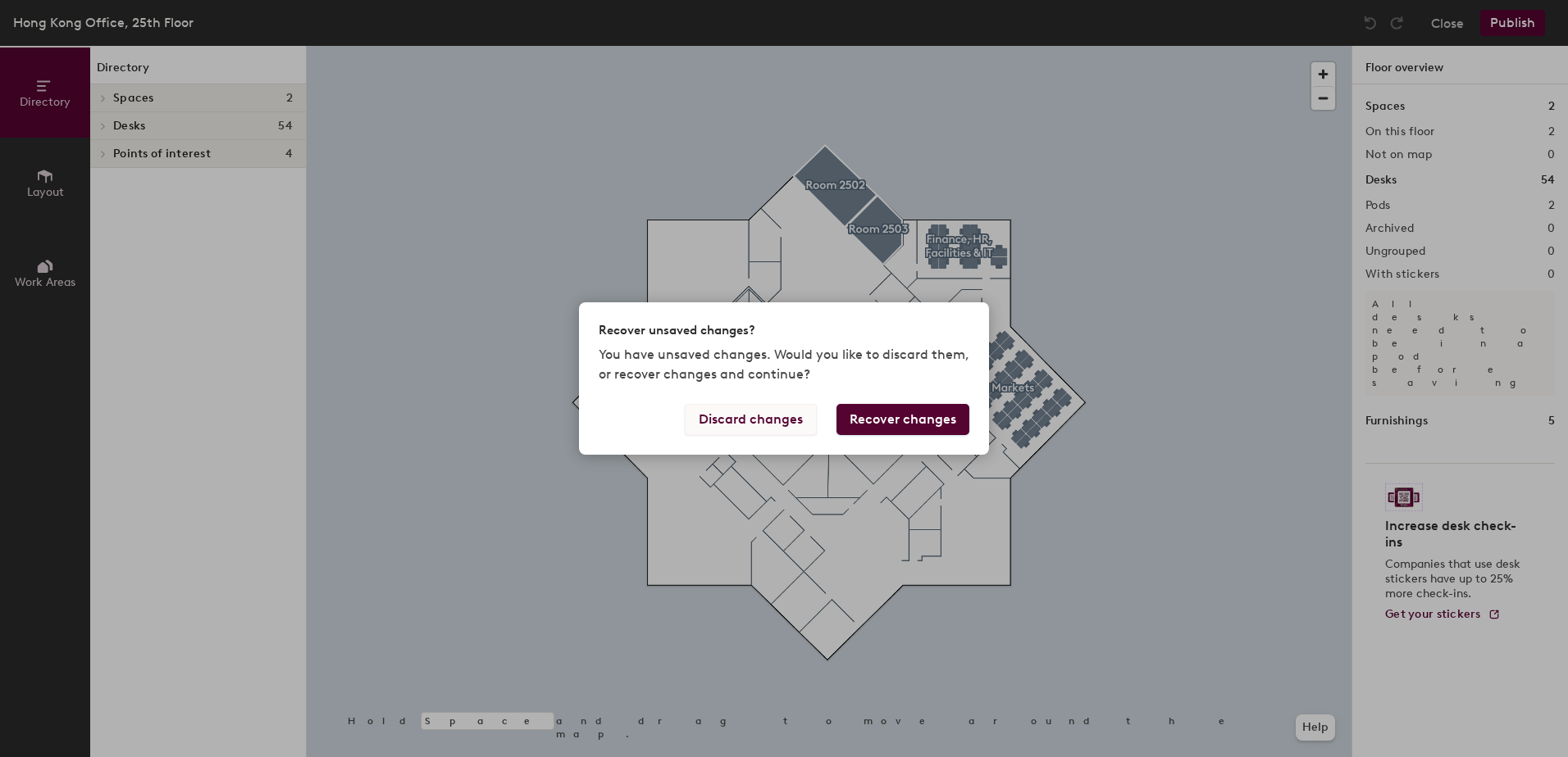
click at [715, 423] on button "Discard changes" at bounding box center [750, 419] width 132 height 31
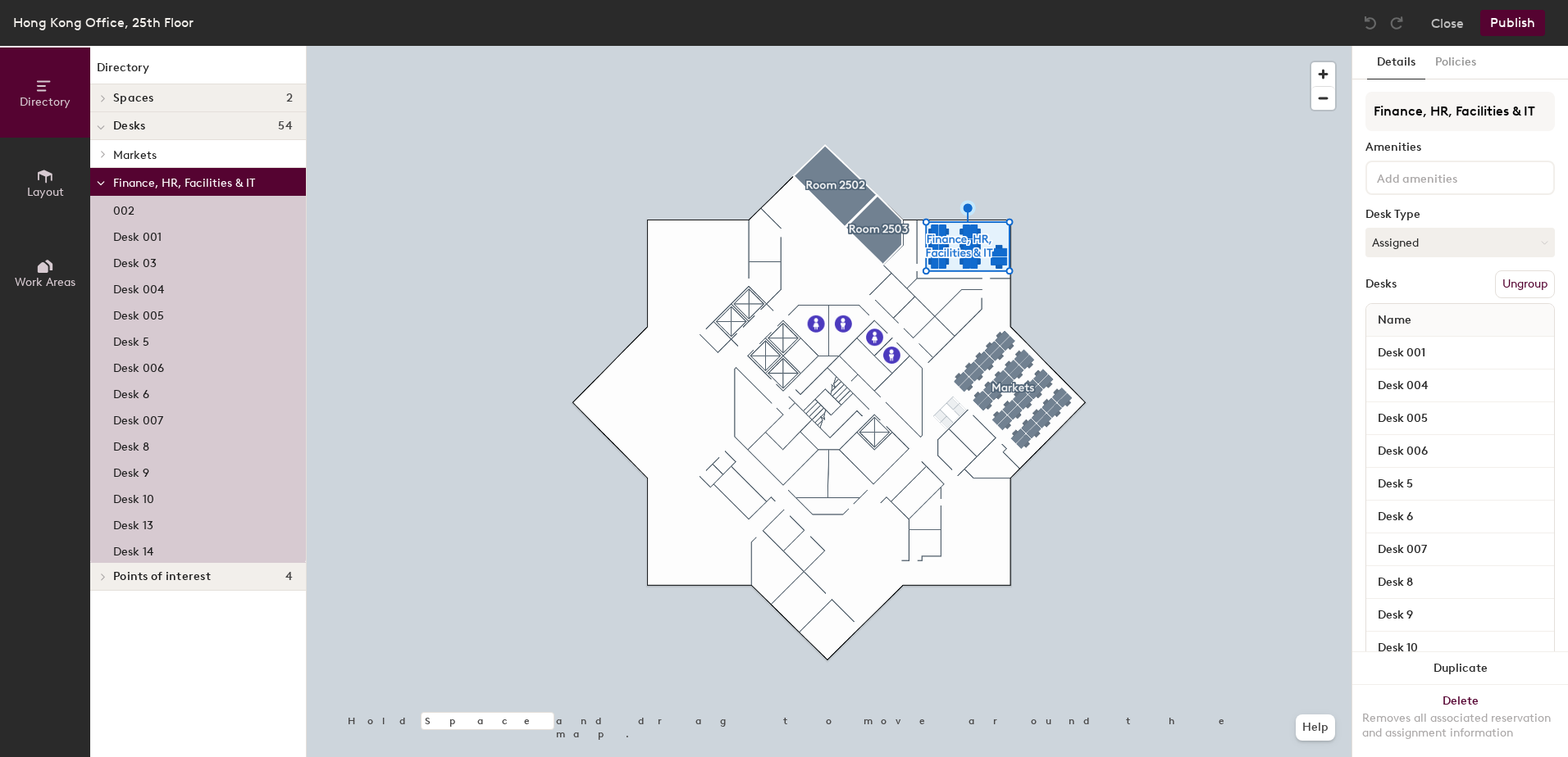
click at [159, 238] on p "Desk 001" at bounding box center [137, 234] width 48 height 19
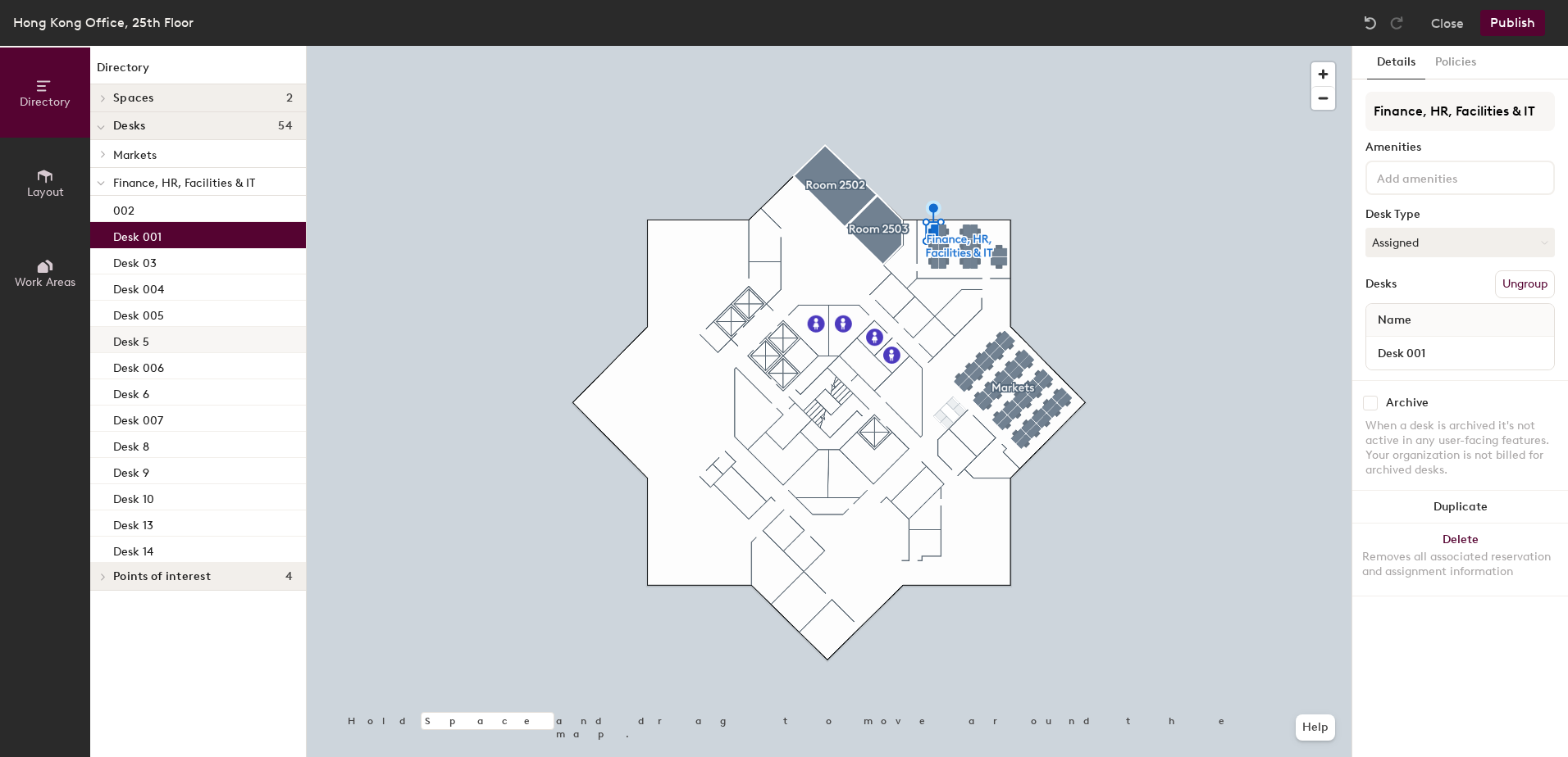
click at [143, 336] on p "Desk 5" at bounding box center [131, 339] width 36 height 19
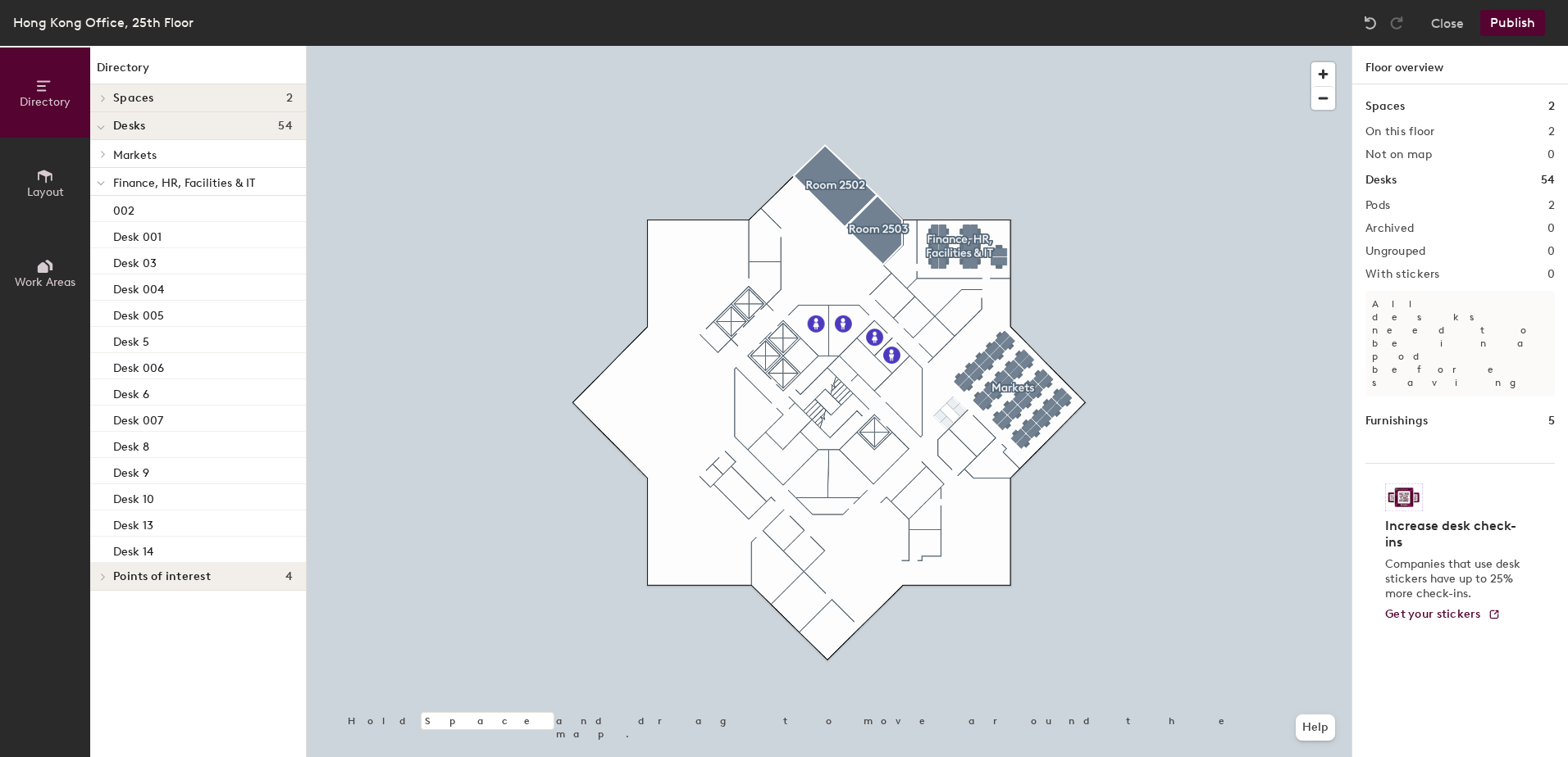
click at [201, 126] on h4 "Desks 54" at bounding box center [203, 126] width 180 height 13
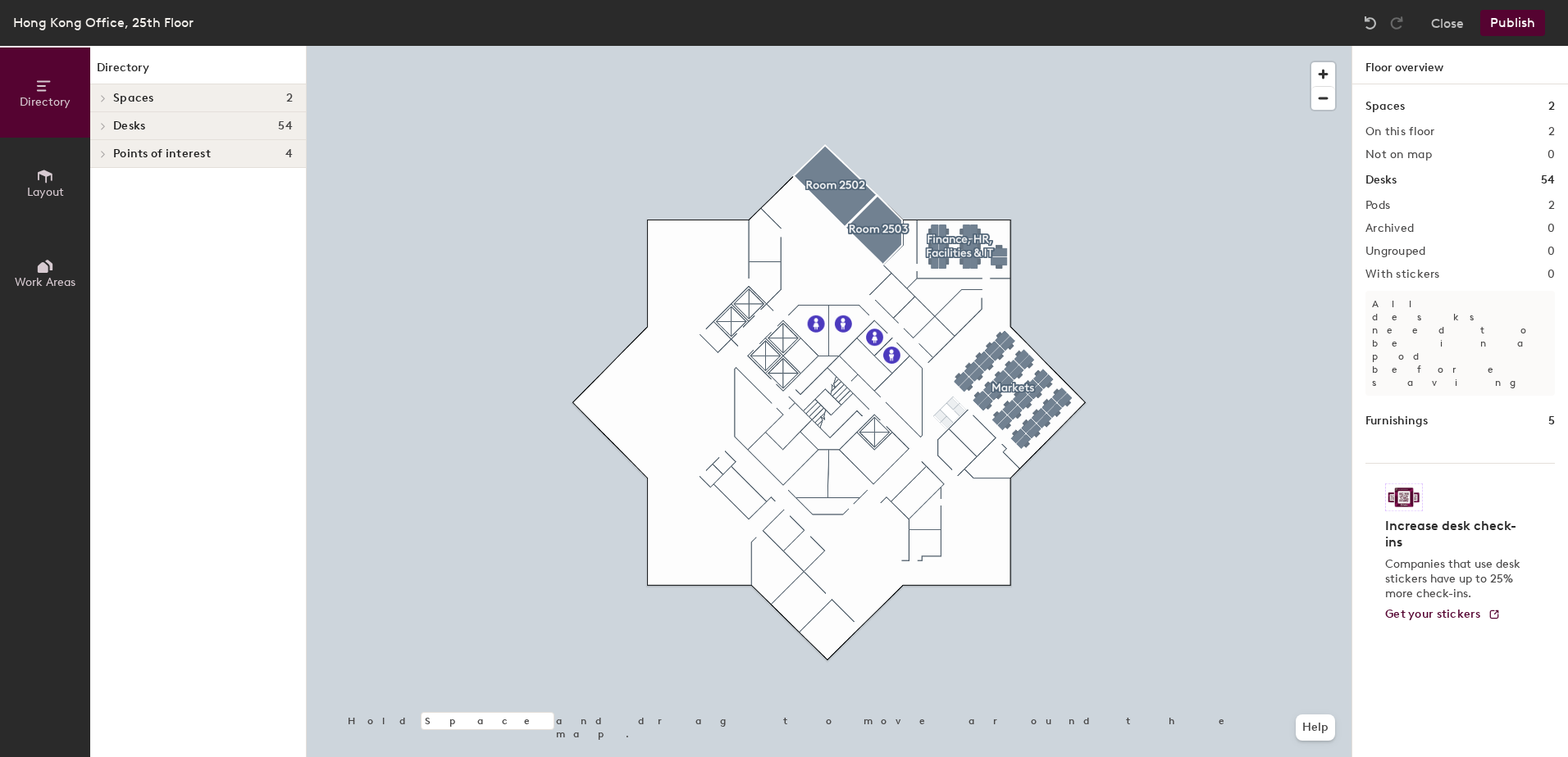
click at [39, 181] on icon at bounding box center [45, 176] width 18 height 18
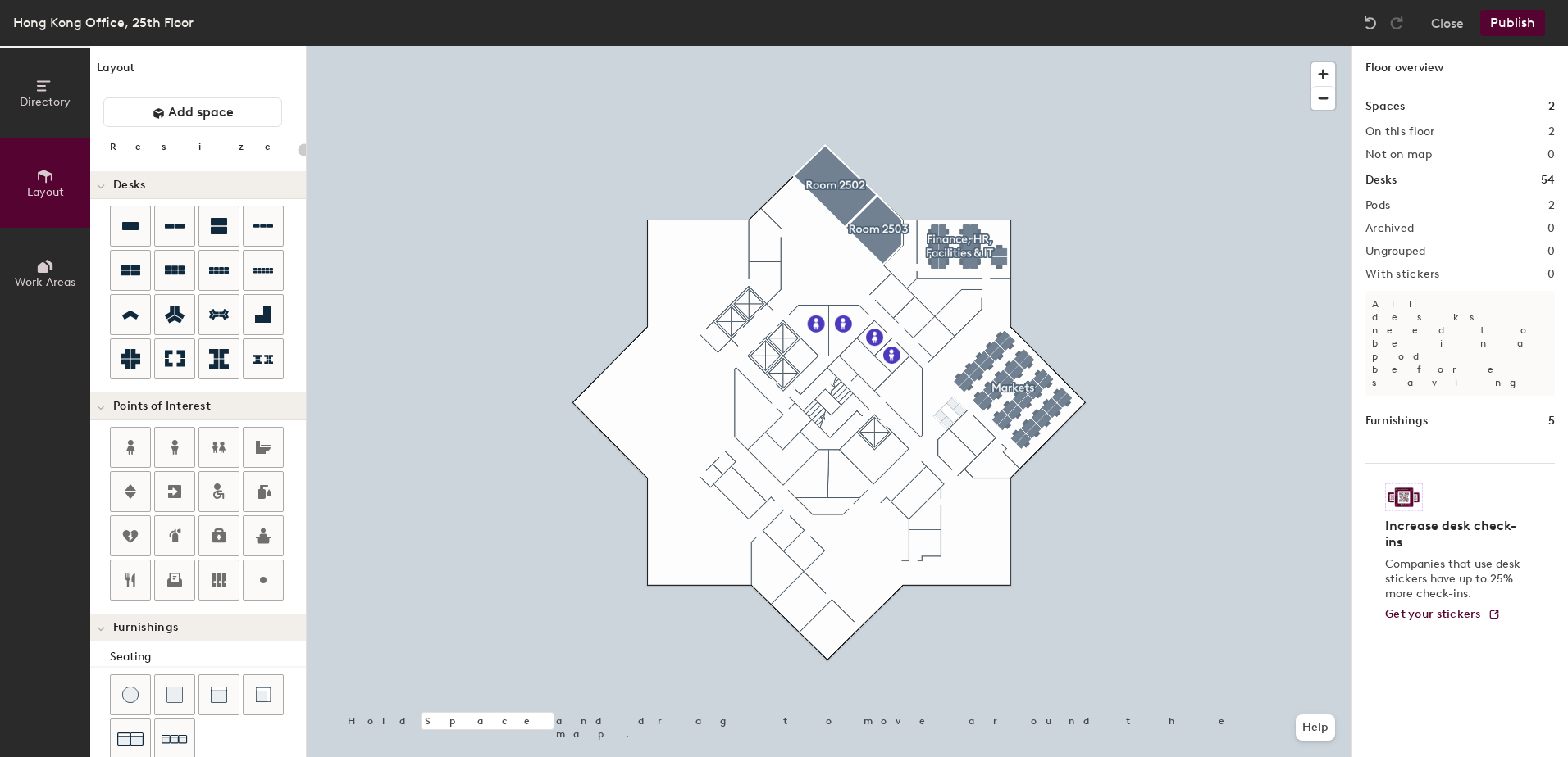
click at [661, 398] on div "Directory Layout Work Areas Layout Add space Resize Desks Points of Interest Fu…" at bounding box center [784, 402] width 1568 height 712
drag, startPoint x: 209, startPoint y: 267, endPoint x: 683, endPoint y: 407, distance: 494.2
click at [644, 46] on div at bounding box center [829, 46] width 1045 height 0
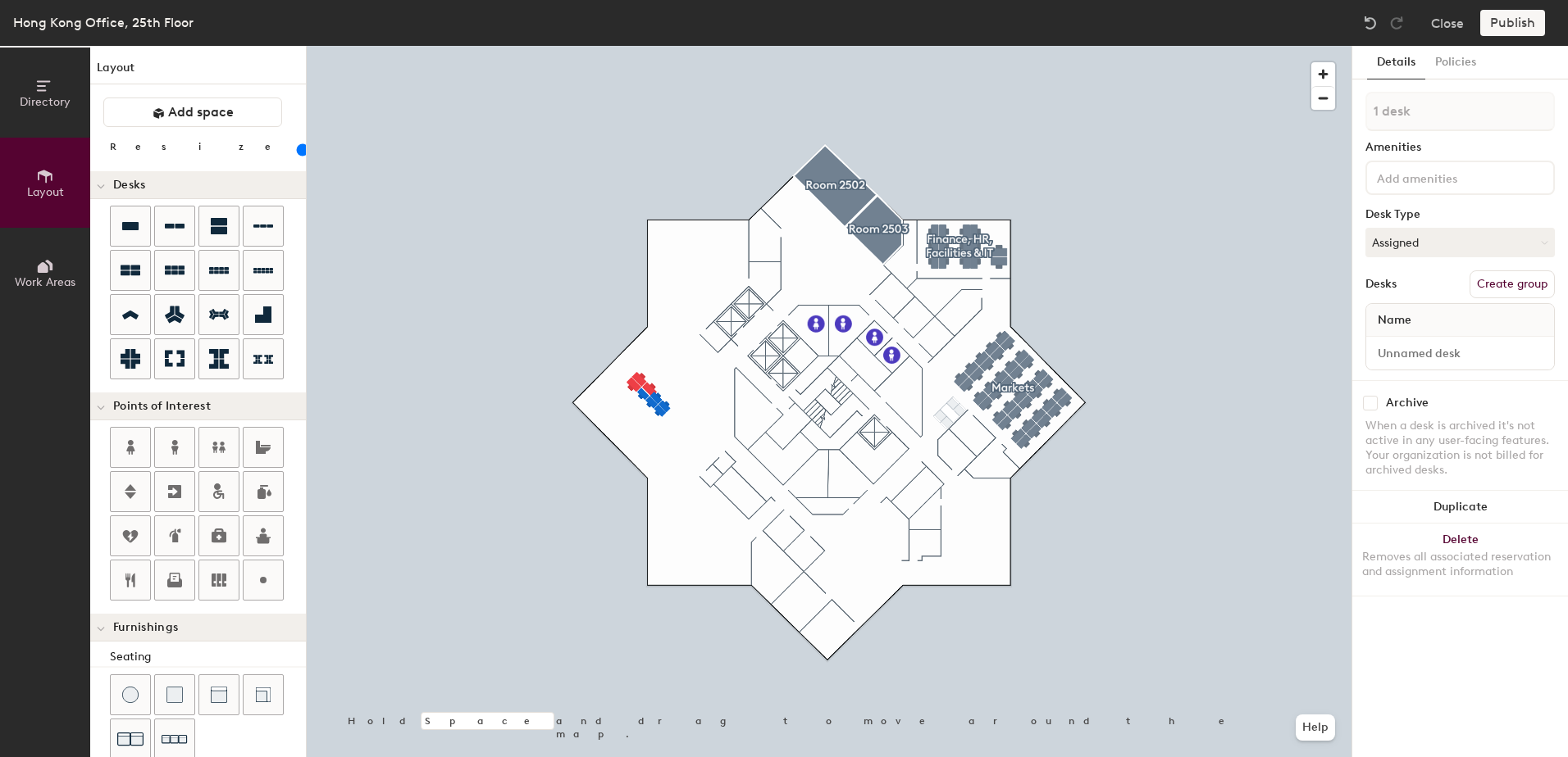
type input "80"
type input "1 desk"
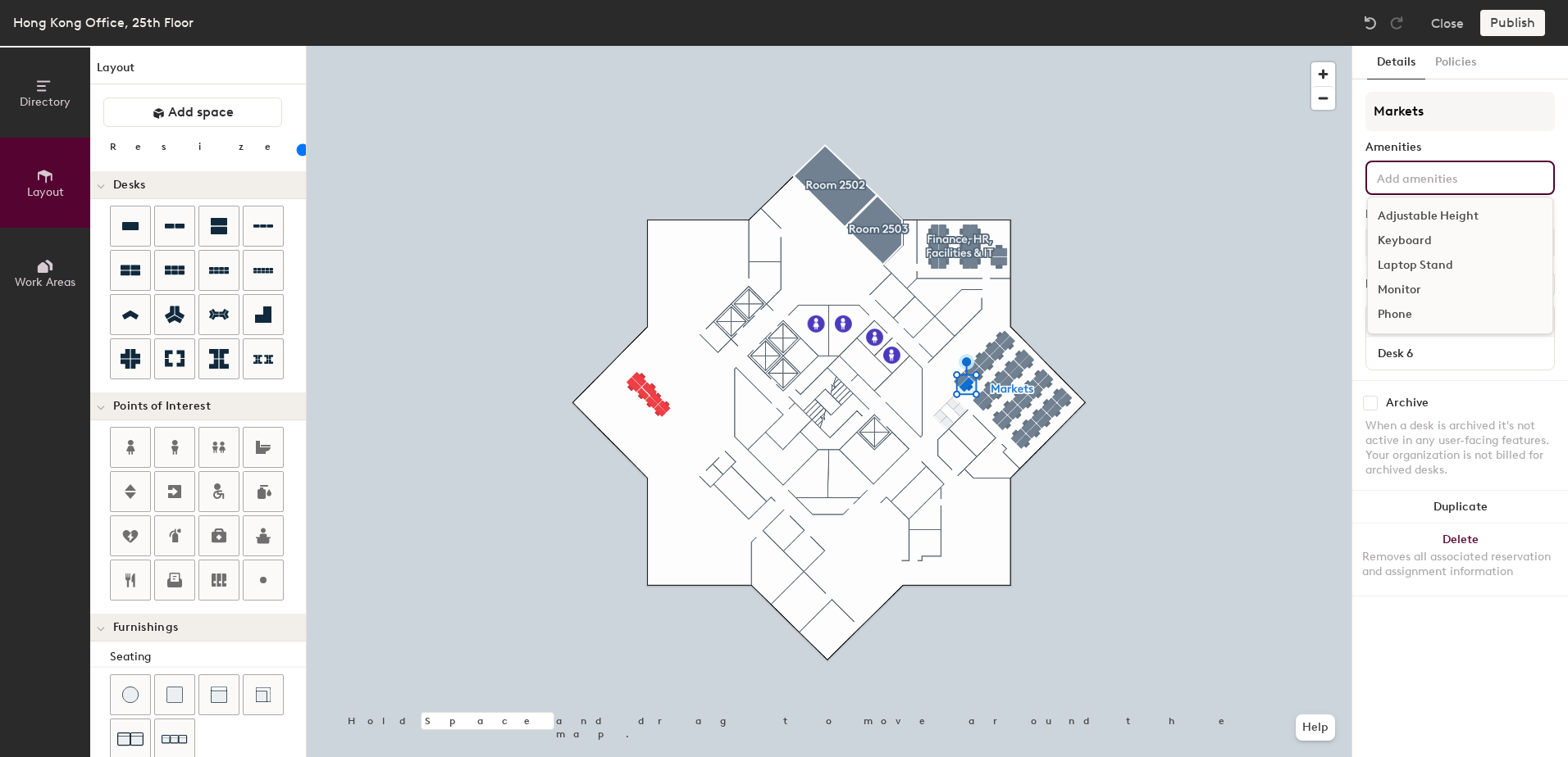
click at [1390, 172] on input at bounding box center [1447, 177] width 148 height 20
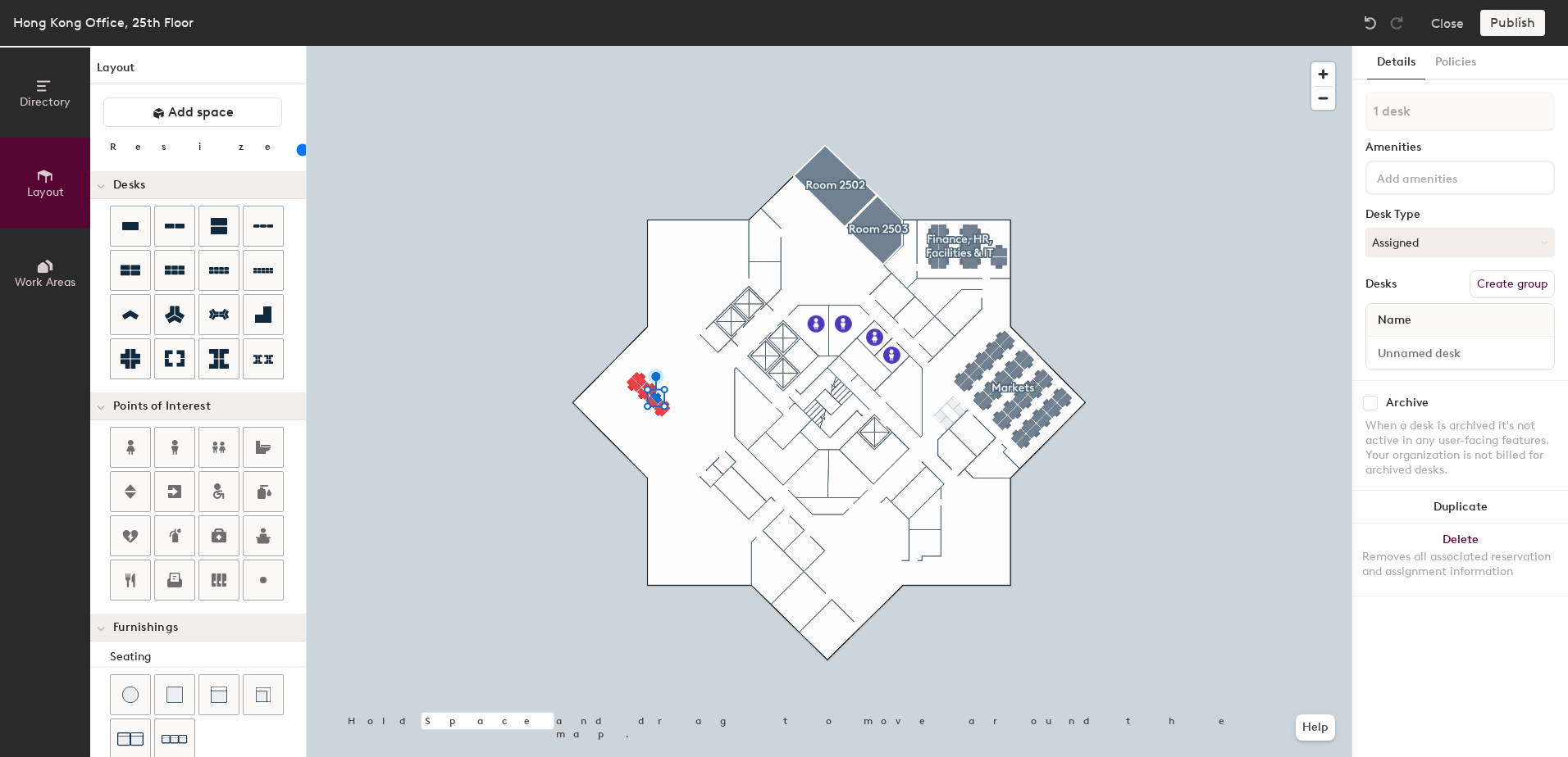
type input "80"
click at [32, 287] on span "Work Areas" at bounding box center [45, 283] width 61 height 14
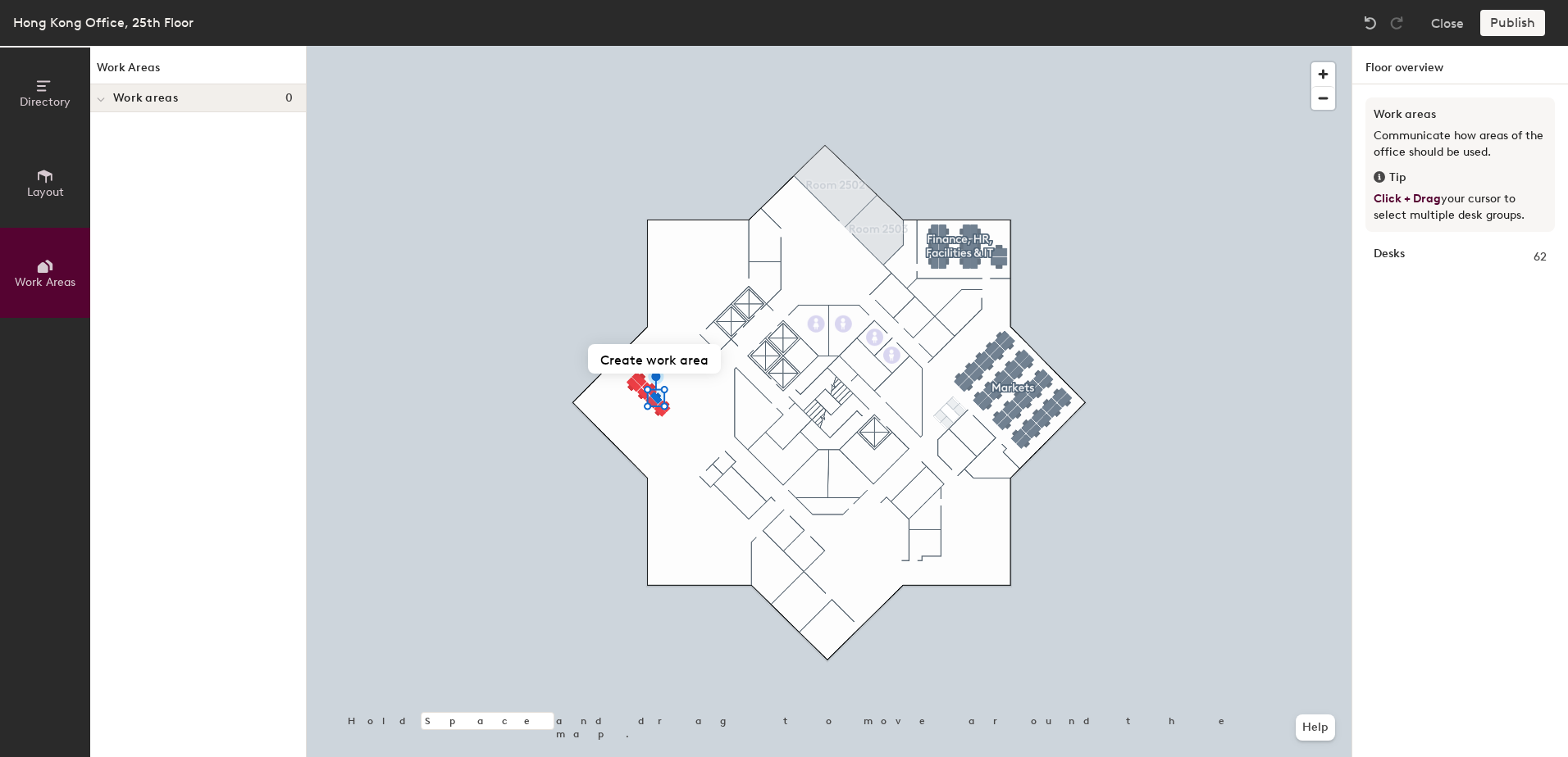
click at [26, 187] on button "Layout" at bounding box center [44, 182] width 90 height 90
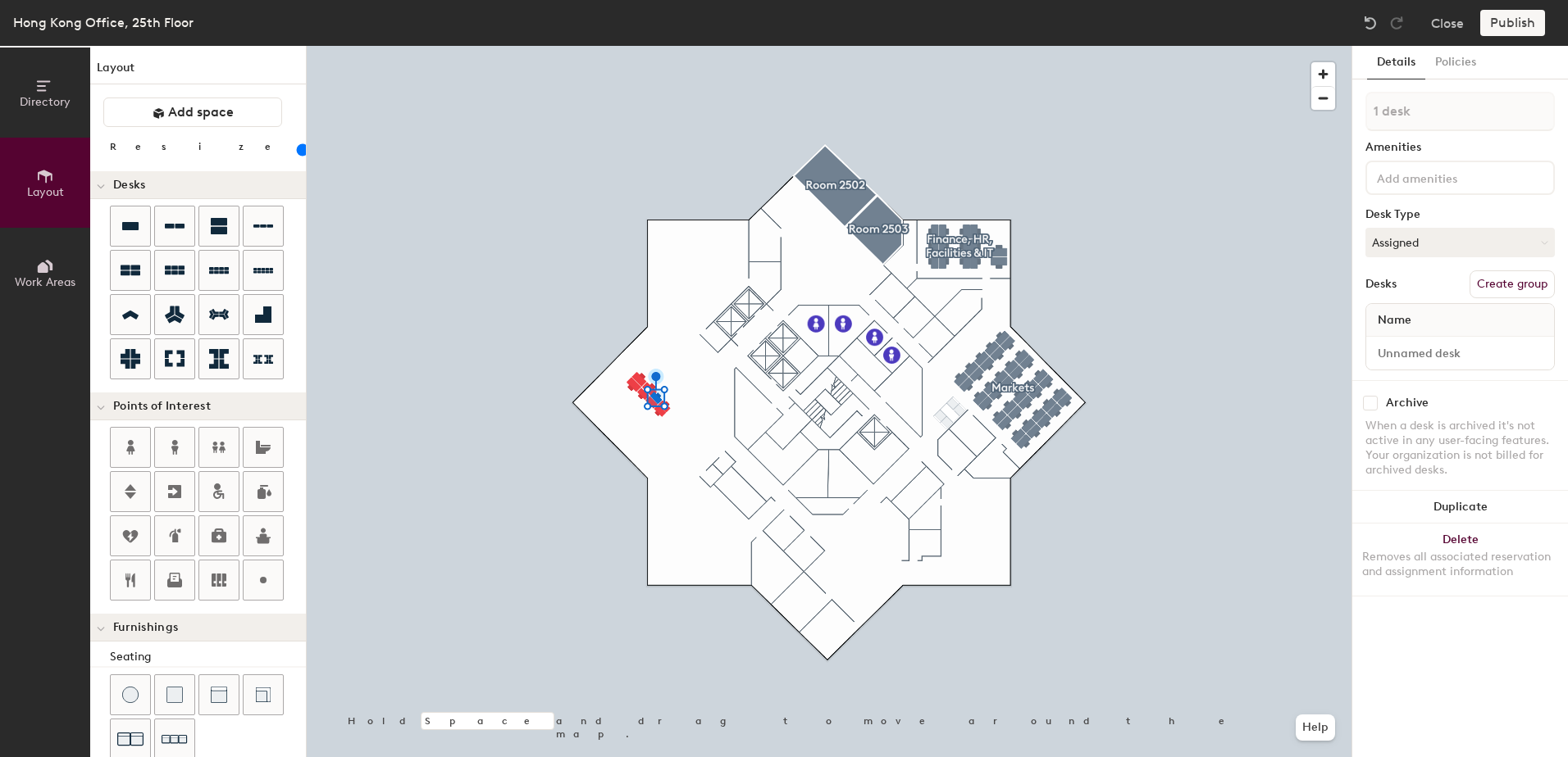
click at [33, 98] on span "Directory" at bounding box center [44, 102] width 51 height 14
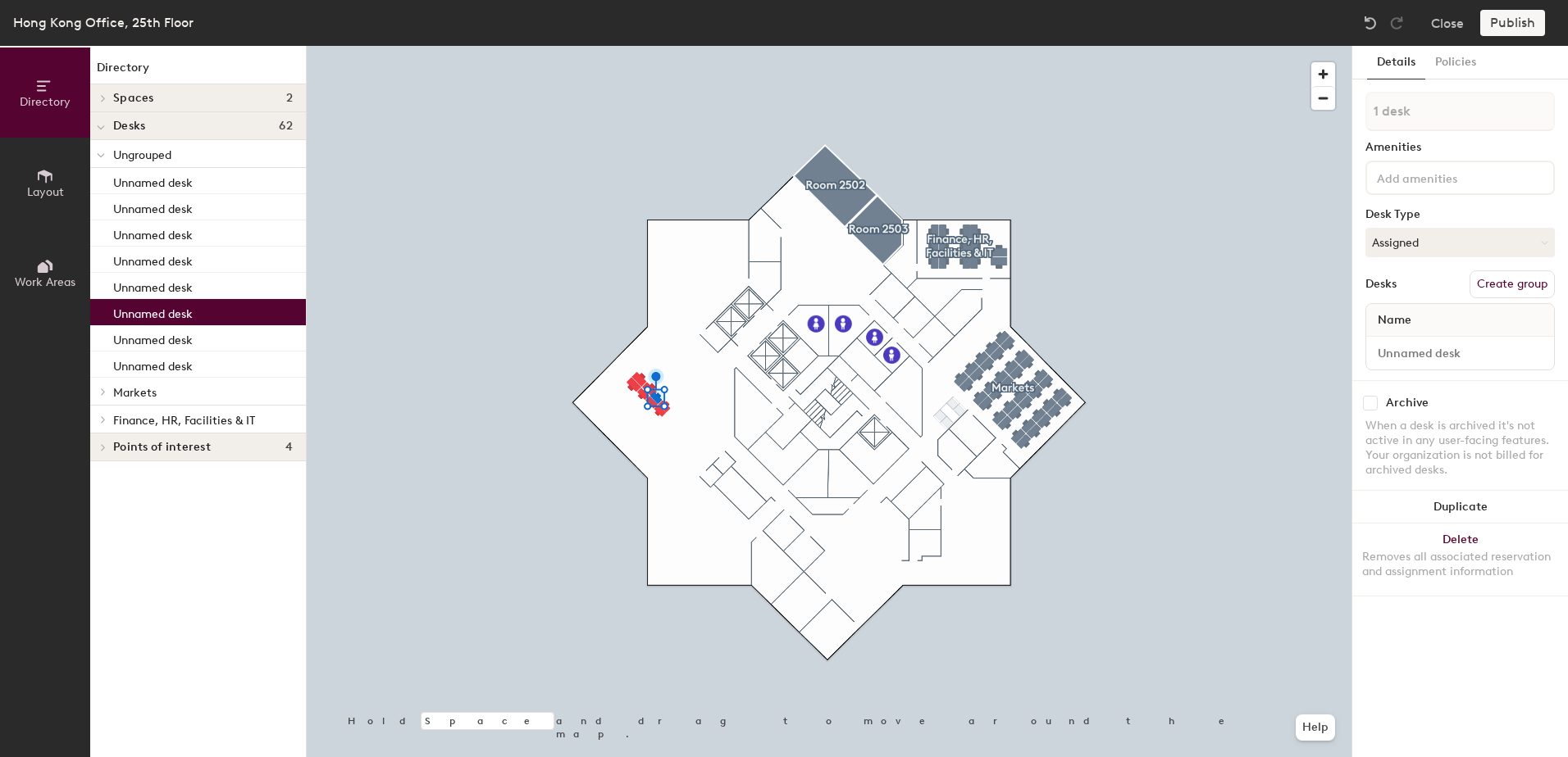
click at [105, 392] on icon at bounding box center [102, 391] width 6 height 8
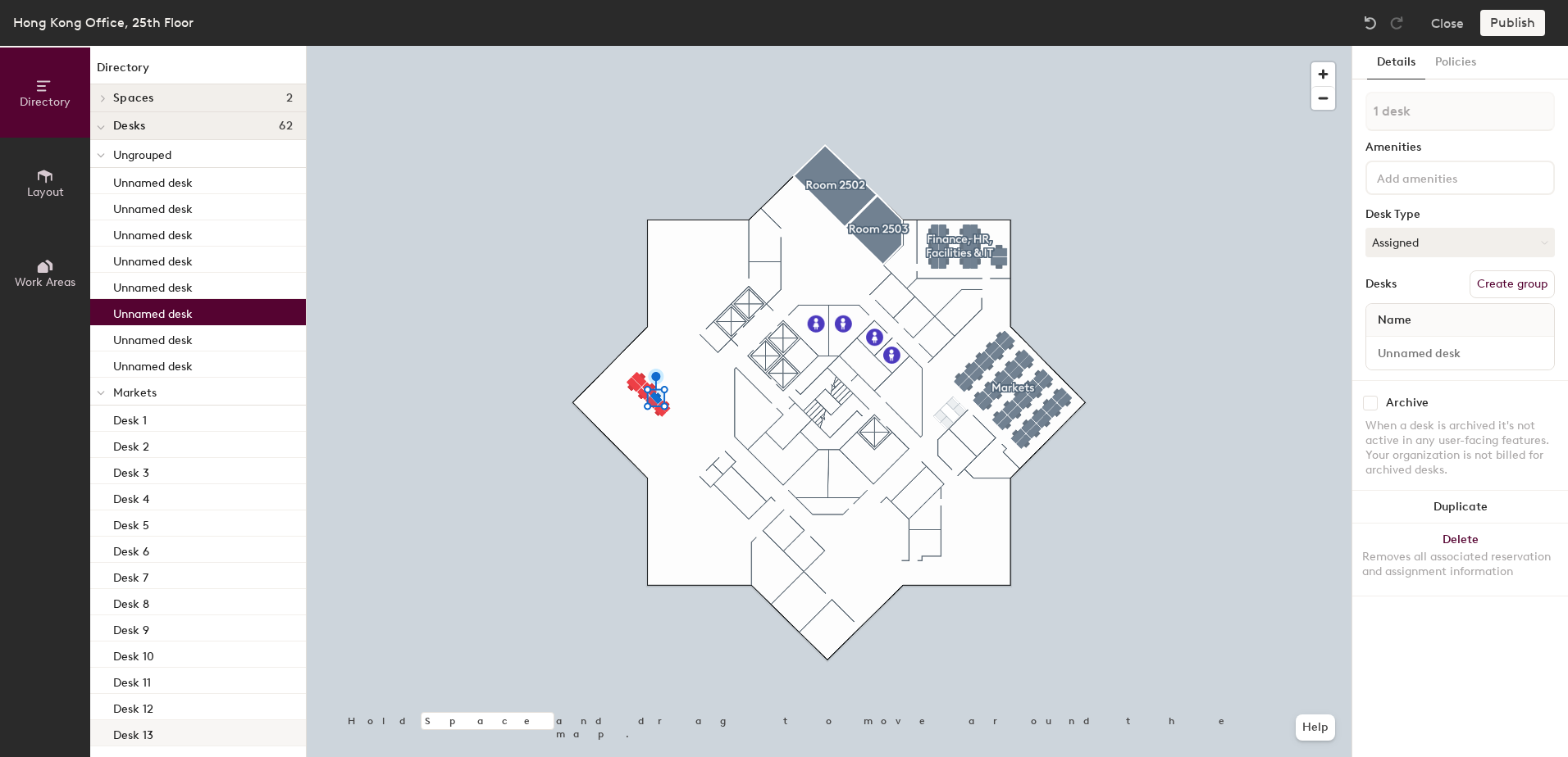
click at [193, 729] on div "Desk 13" at bounding box center [198, 733] width 215 height 26
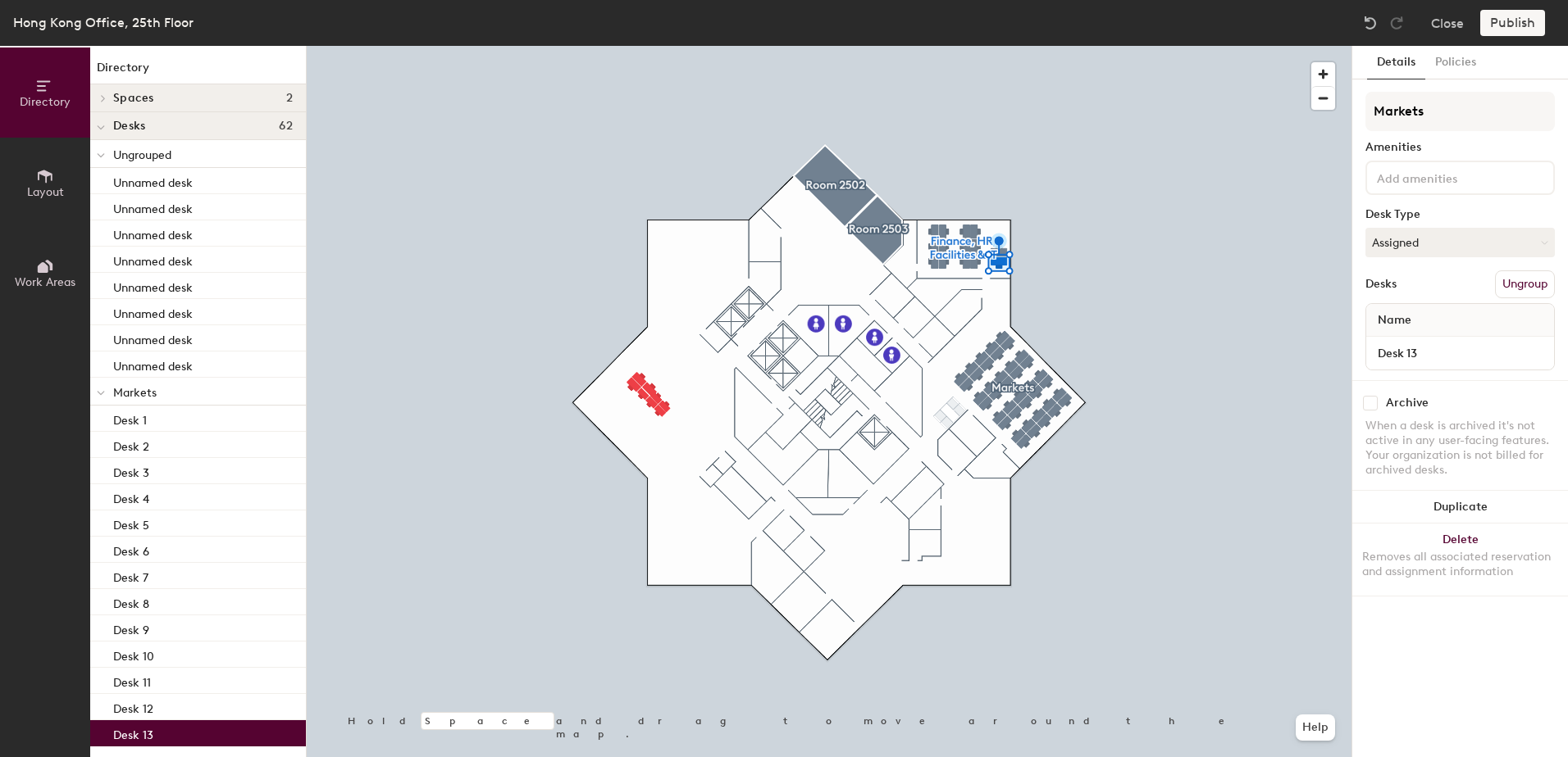
click at [151, 739] on p "Desk 13" at bounding box center [133, 733] width 40 height 19
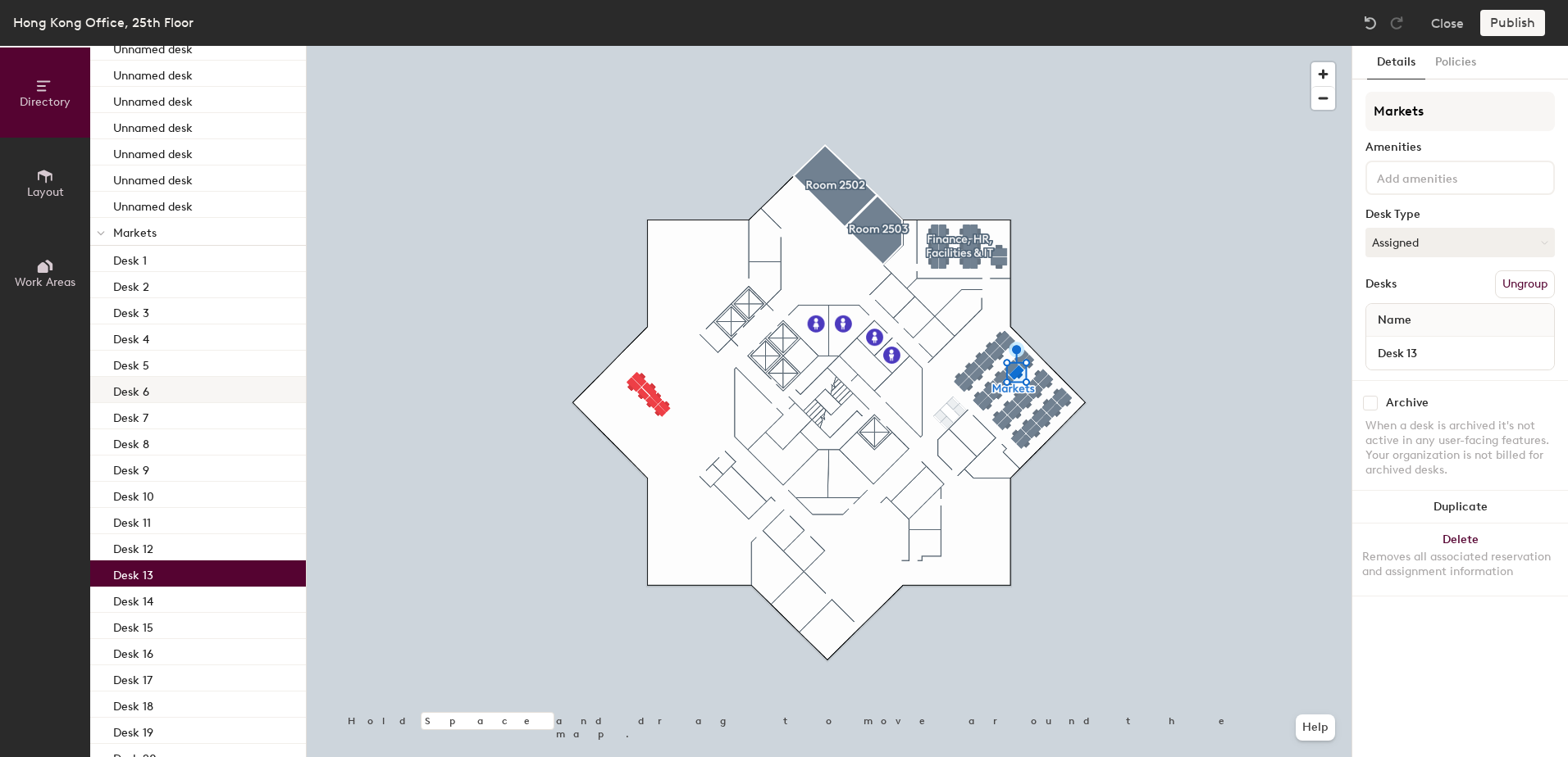
scroll to position [246, 0]
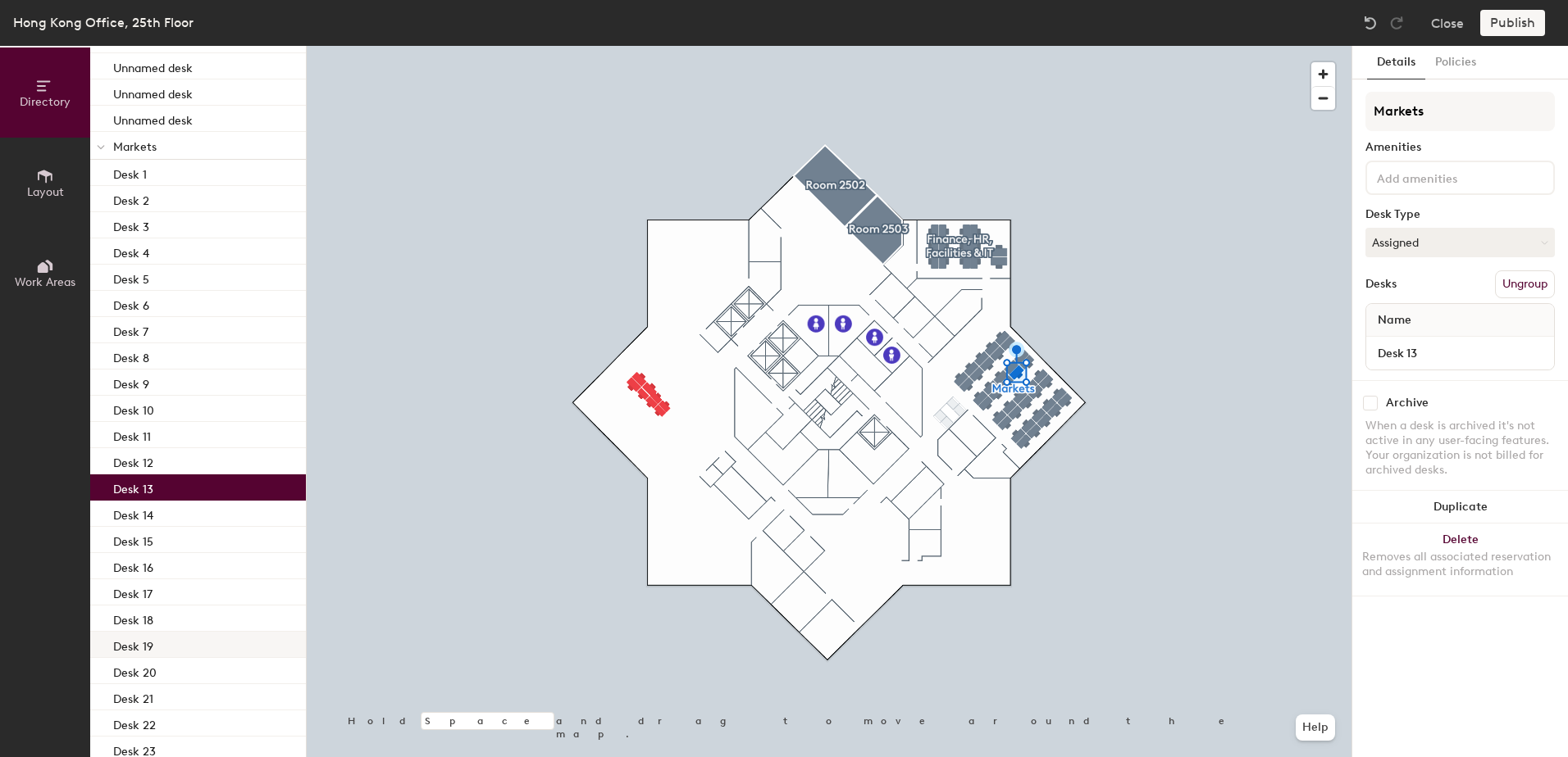
click at [182, 641] on div "Desk 19" at bounding box center [198, 644] width 215 height 26
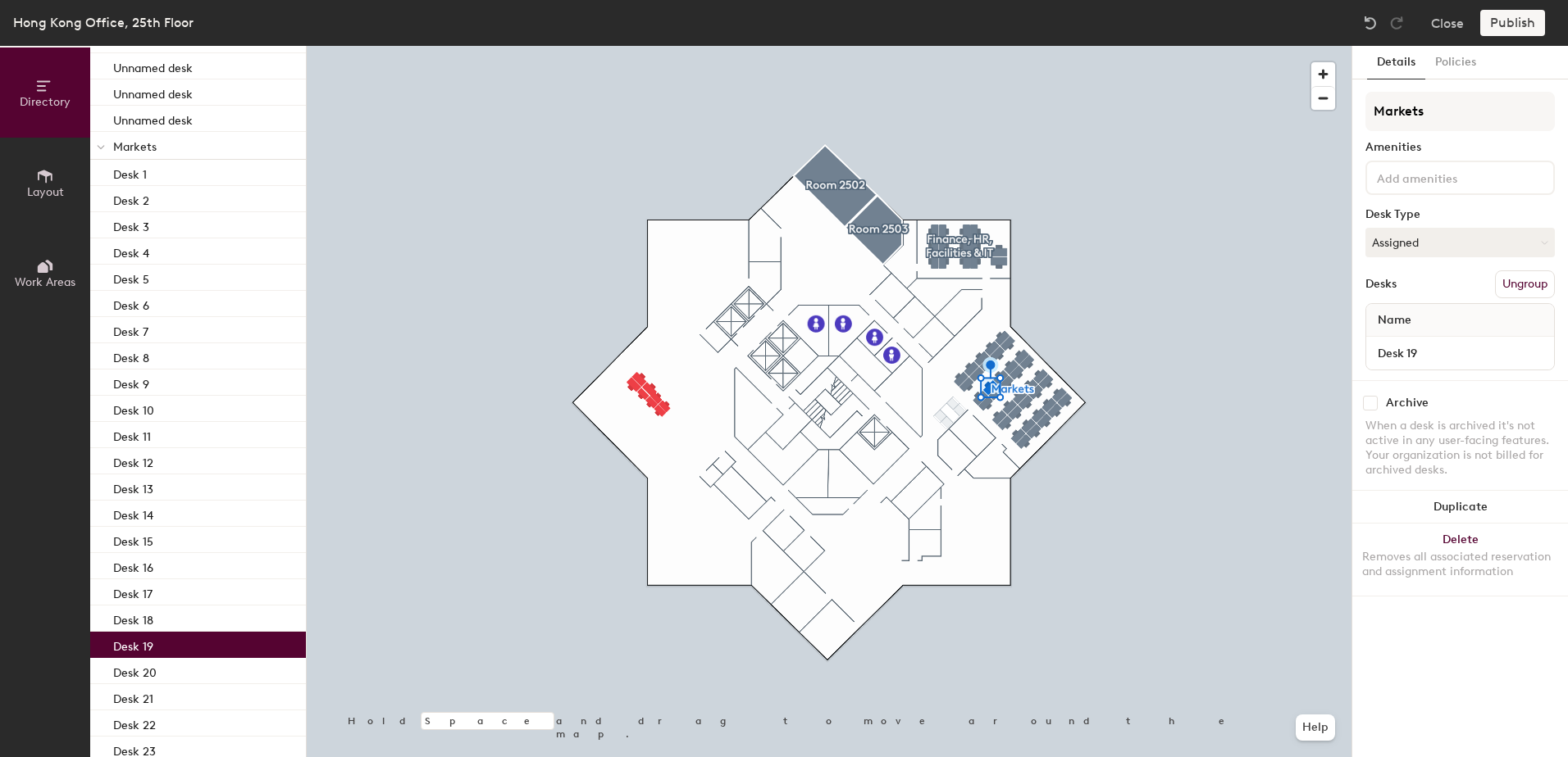
click at [182, 641] on div "Desk 19" at bounding box center [198, 644] width 215 height 26
click at [131, 644] on p "Desk 19" at bounding box center [133, 644] width 40 height 19
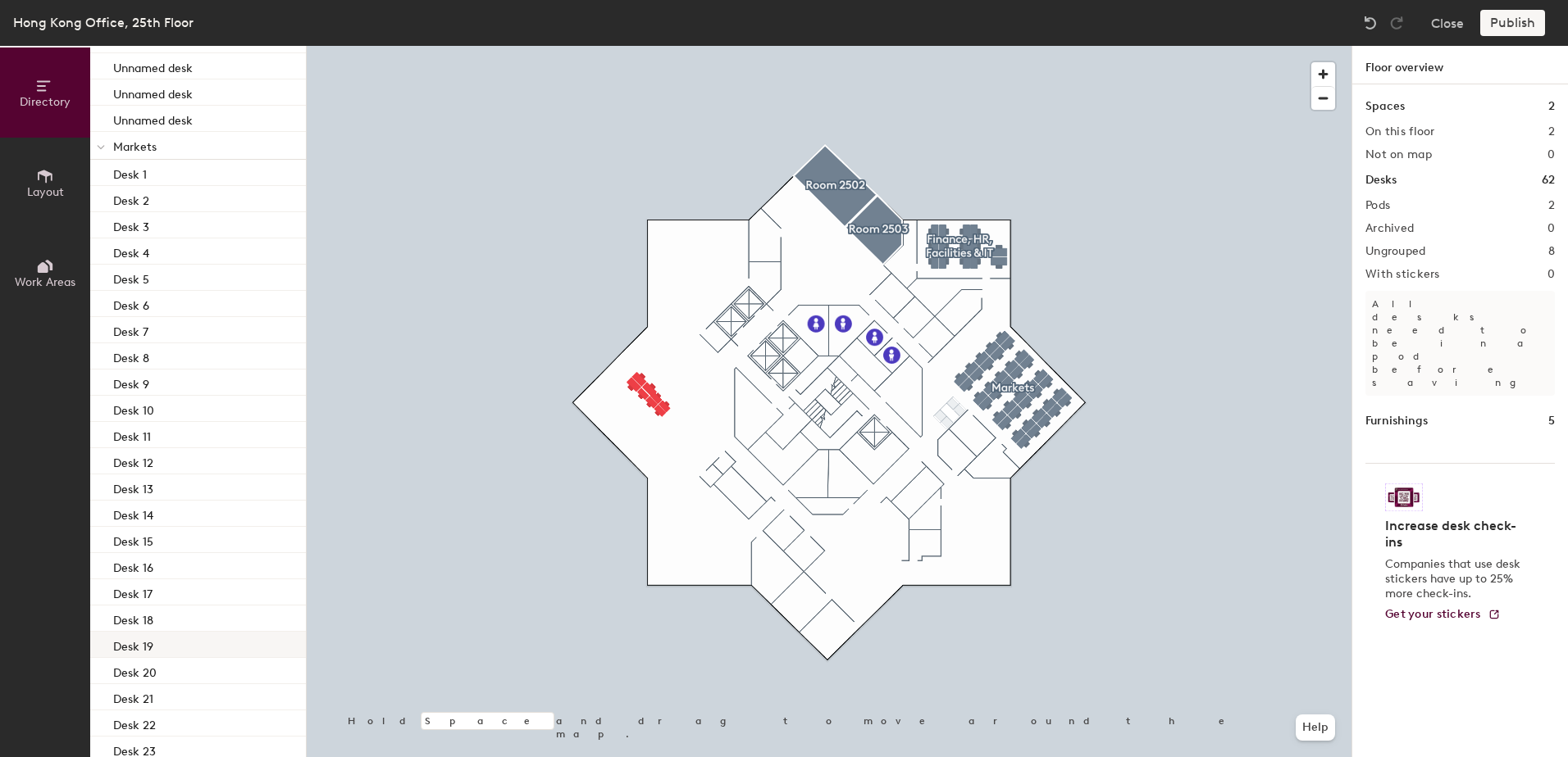
click at [158, 641] on div "Desk 19" at bounding box center [198, 644] width 215 height 26
click at [1369, 22] on img at bounding box center [1370, 23] width 16 height 16
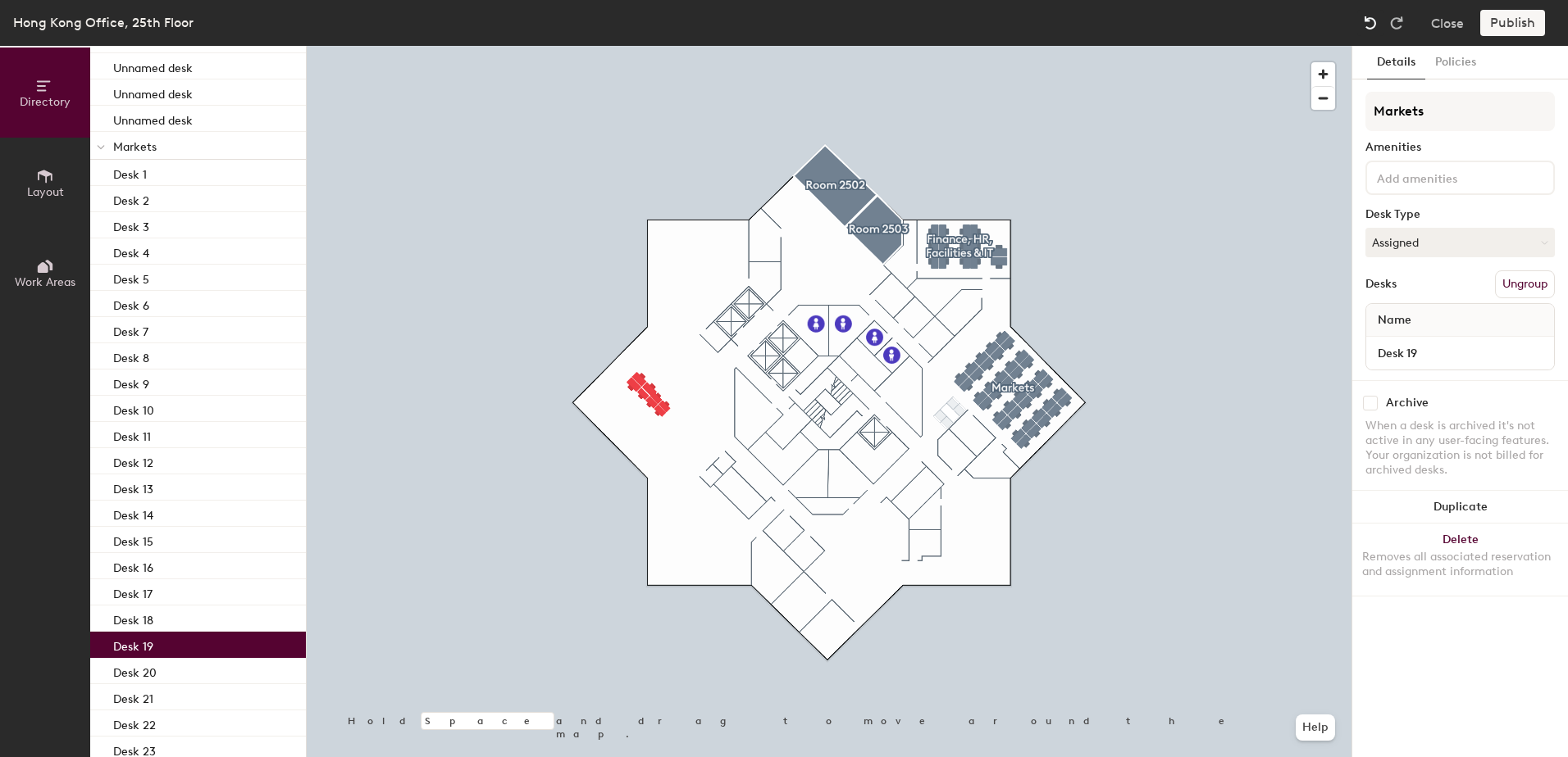
click at [1369, 22] on img at bounding box center [1370, 23] width 16 height 16
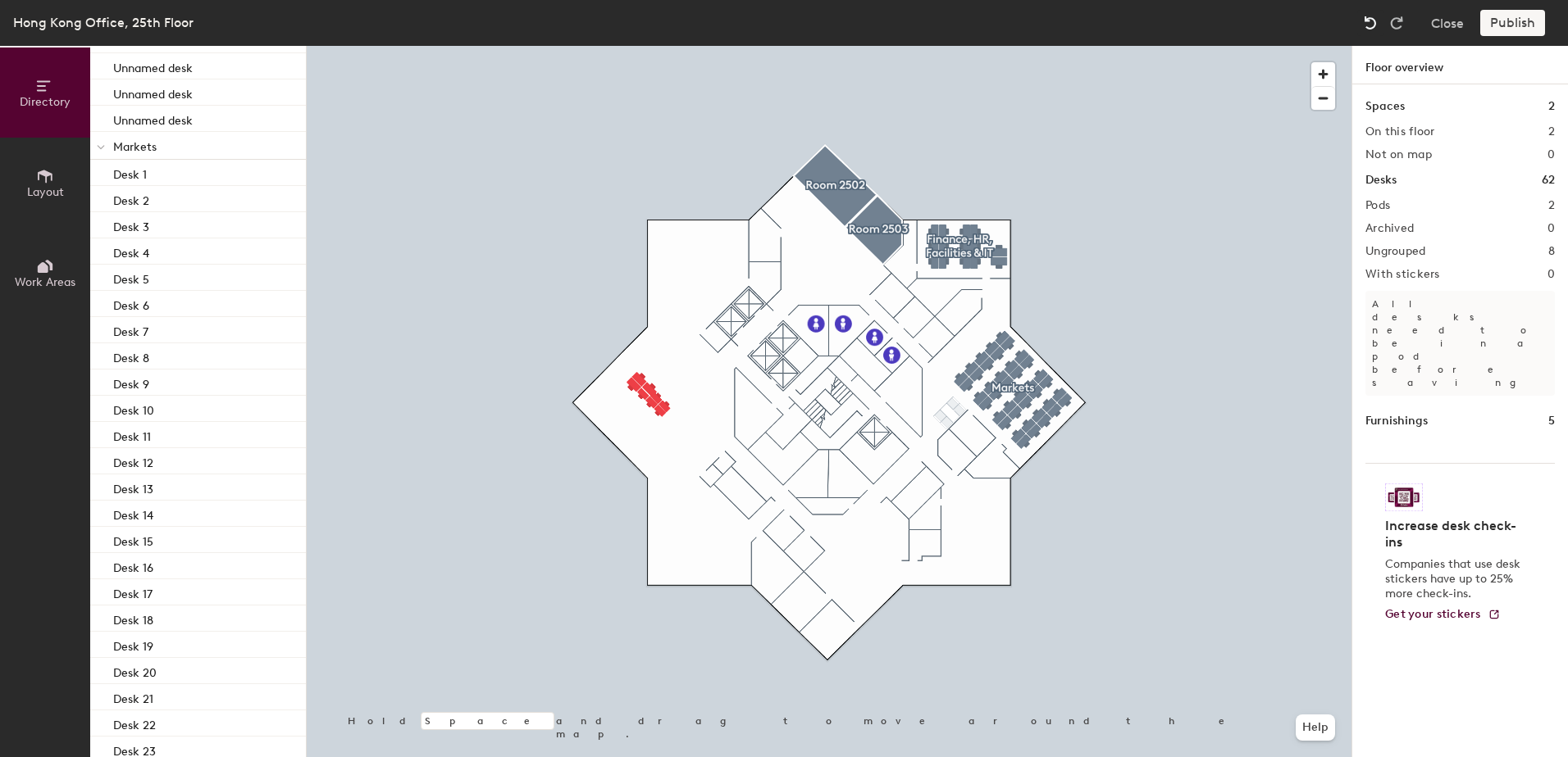
click at [1369, 22] on img at bounding box center [1370, 23] width 16 height 16
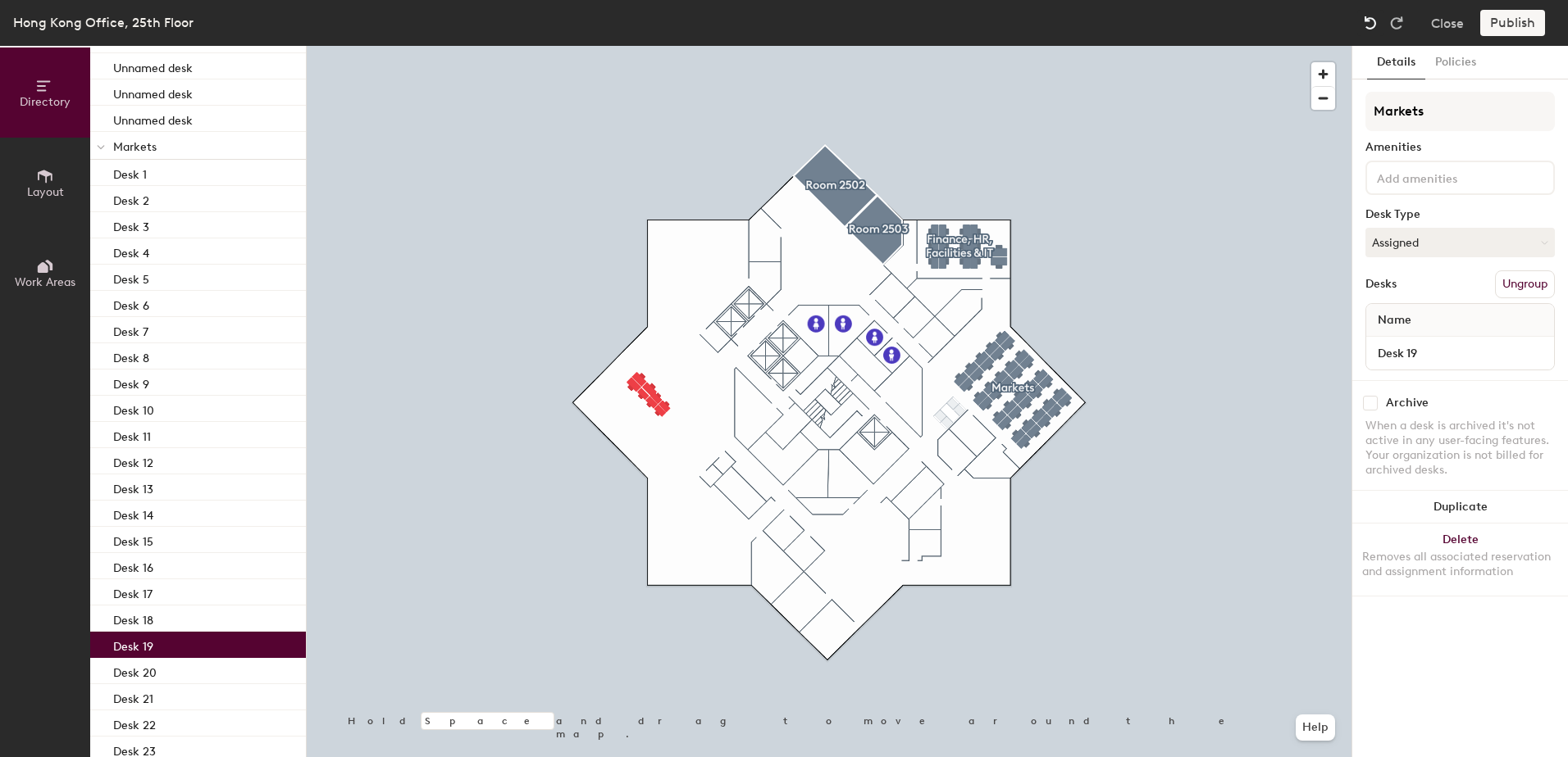
click at [1369, 22] on img at bounding box center [1370, 23] width 16 height 16
click at [1451, 63] on button "Policies" at bounding box center [1455, 63] width 61 height 34
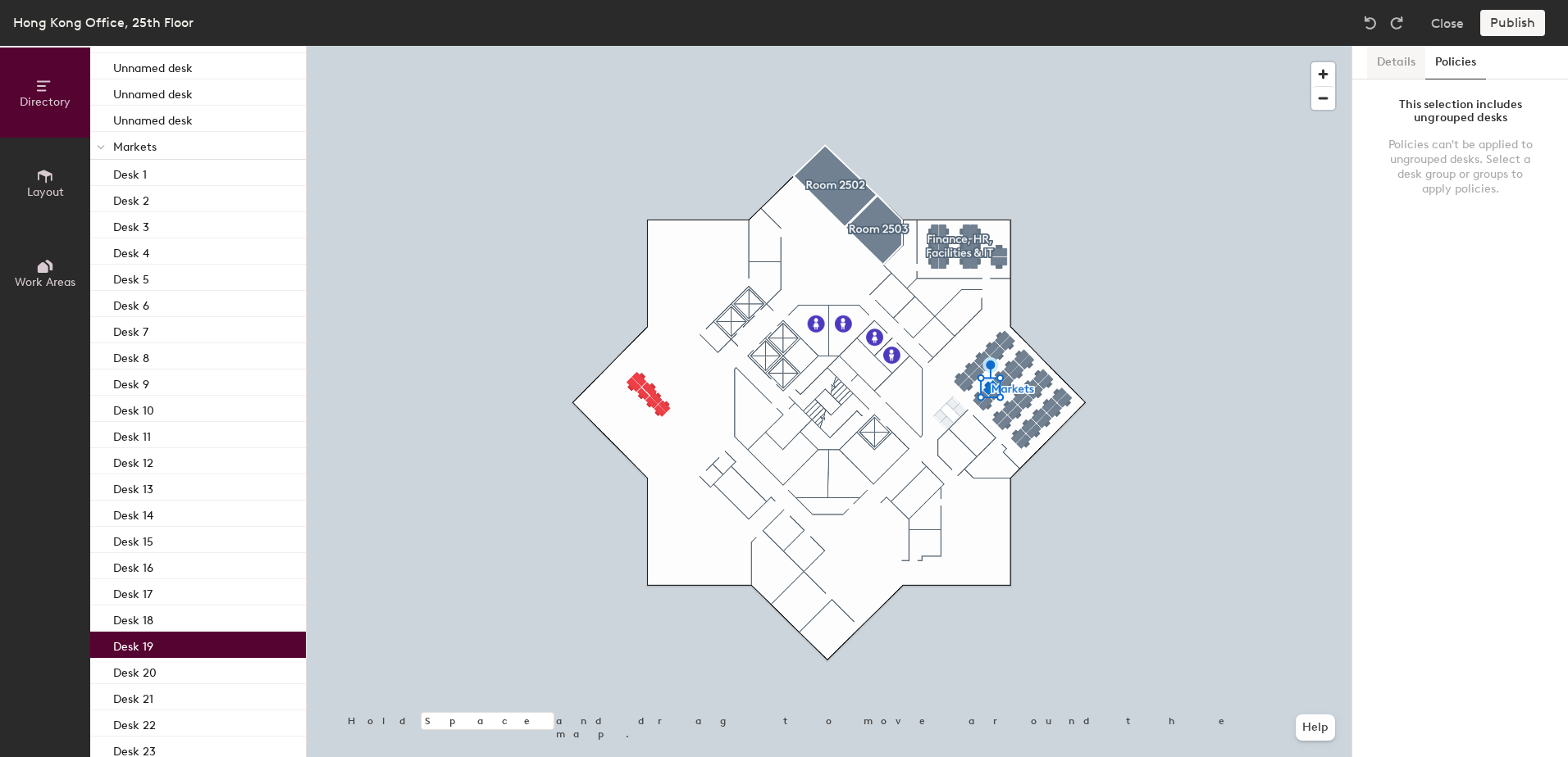
click at [1407, 59] on button "Details" at bounding box center [1395, 63] width 58 height 34
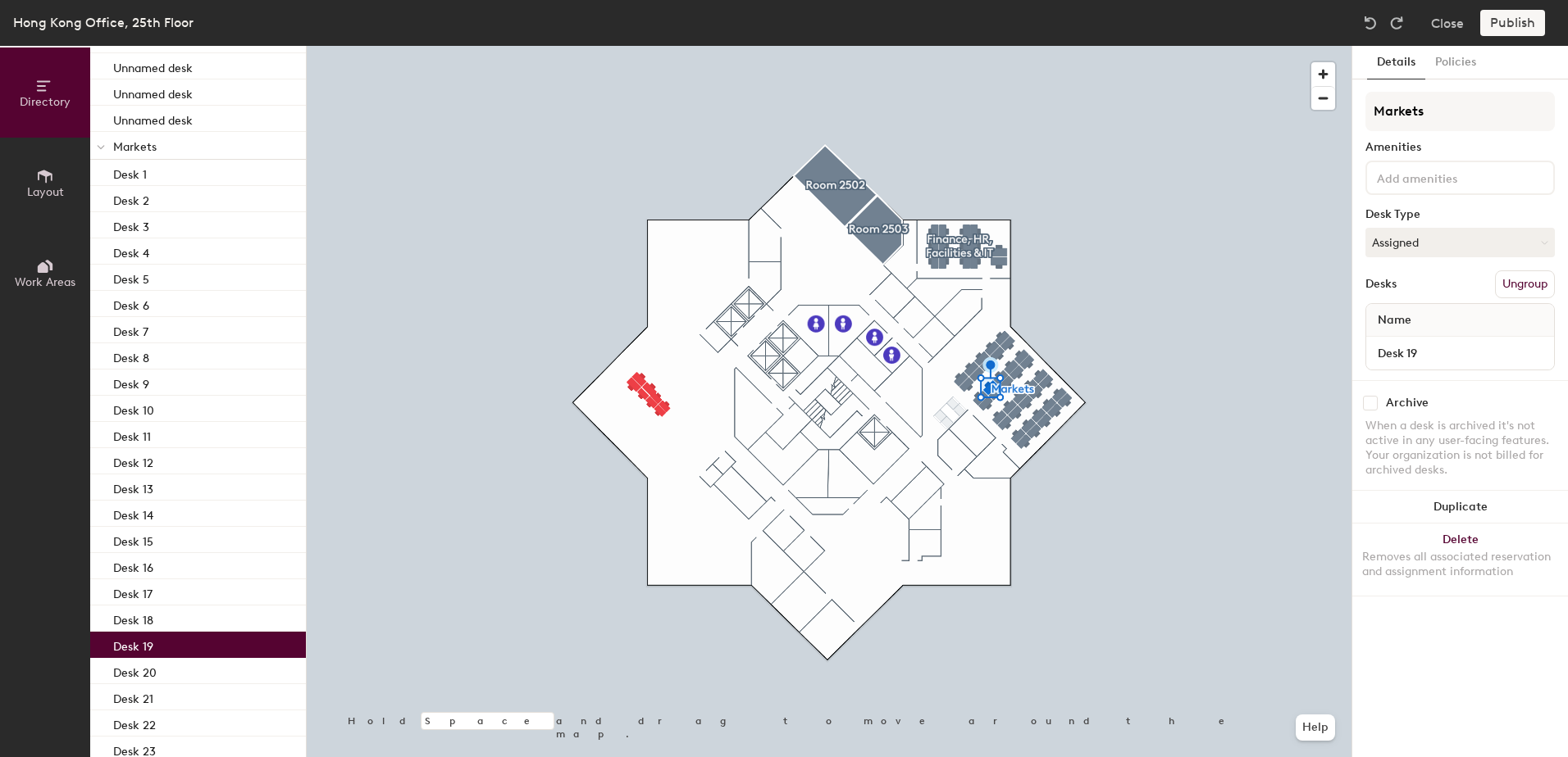
click at [1403, 171] on input at bounding box center [1447, 177] width 148 height 20
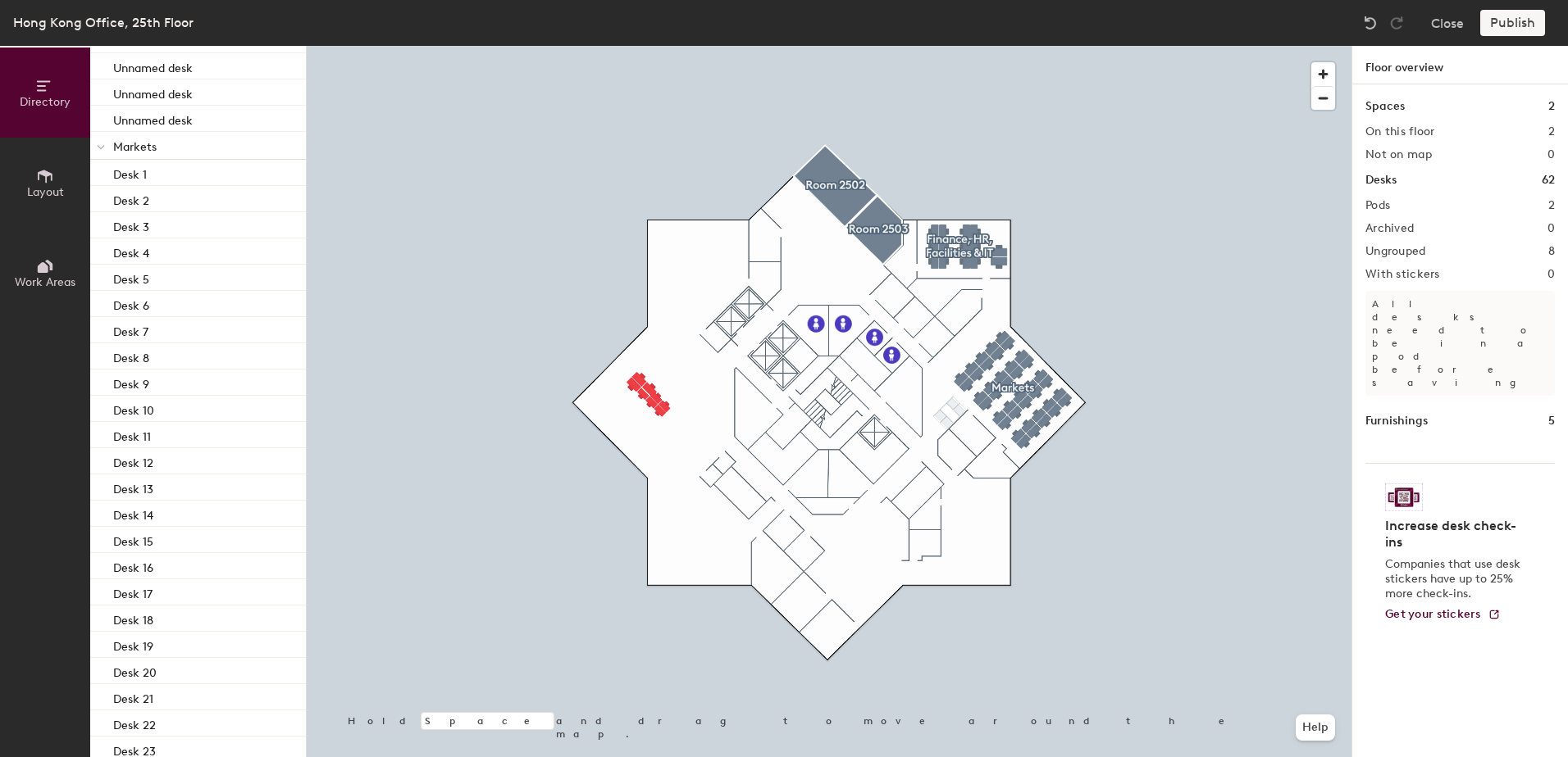
click at [1416, 180] on div "Desks 62" at bounding box center [1459, 181] width 190 height 18
click at [1378, 173] on h1 "Desks" at bounding box center [1380, 181] width 31 height 18
click at [1552, 182] on h1 "62" at bounding box center [1548, 181] width 13 height 18
click at [47, 185] on span "Layout" at bounding box center [44, 192] width 36 height 14
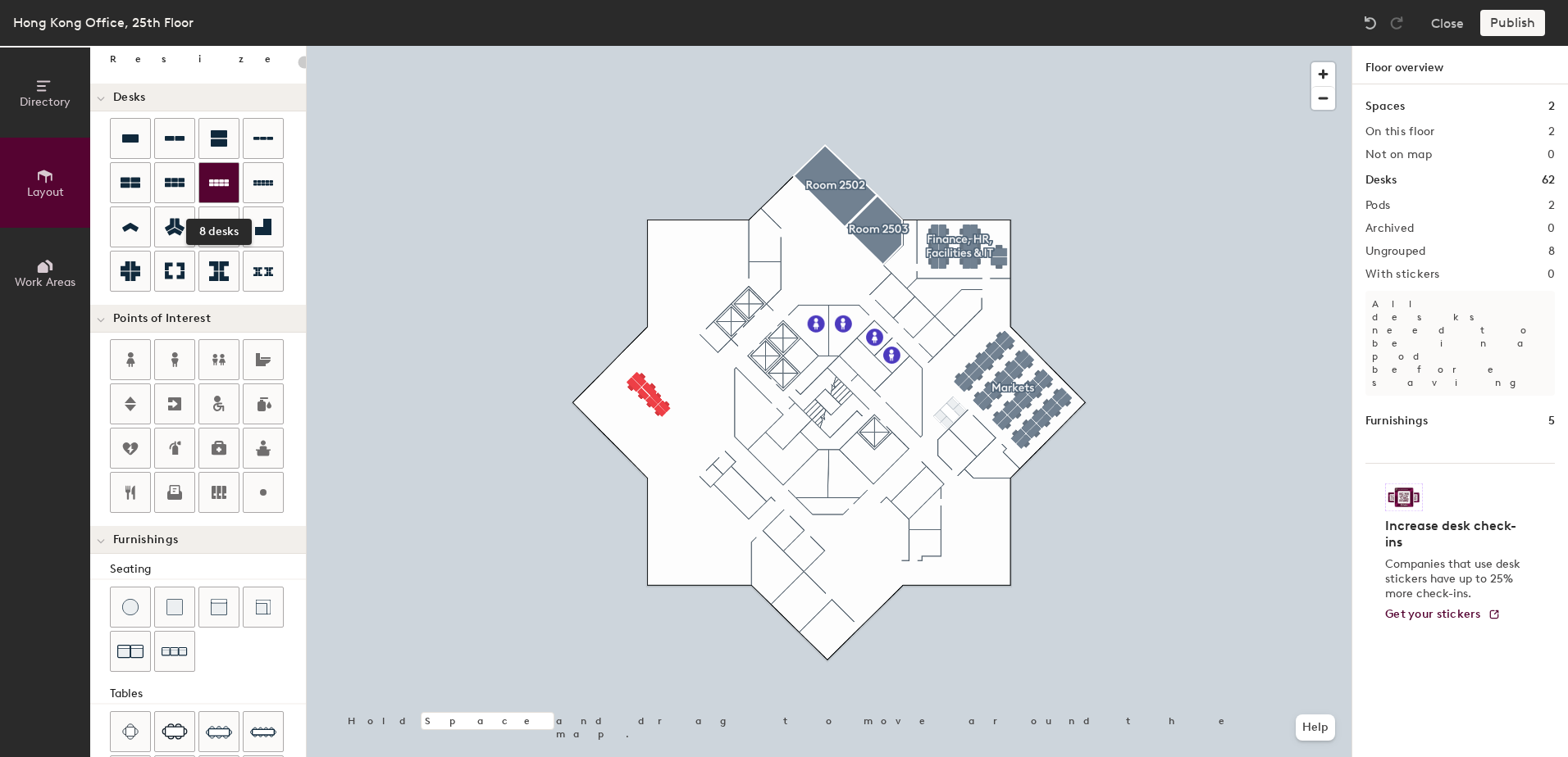
scroll to position [0, 0]
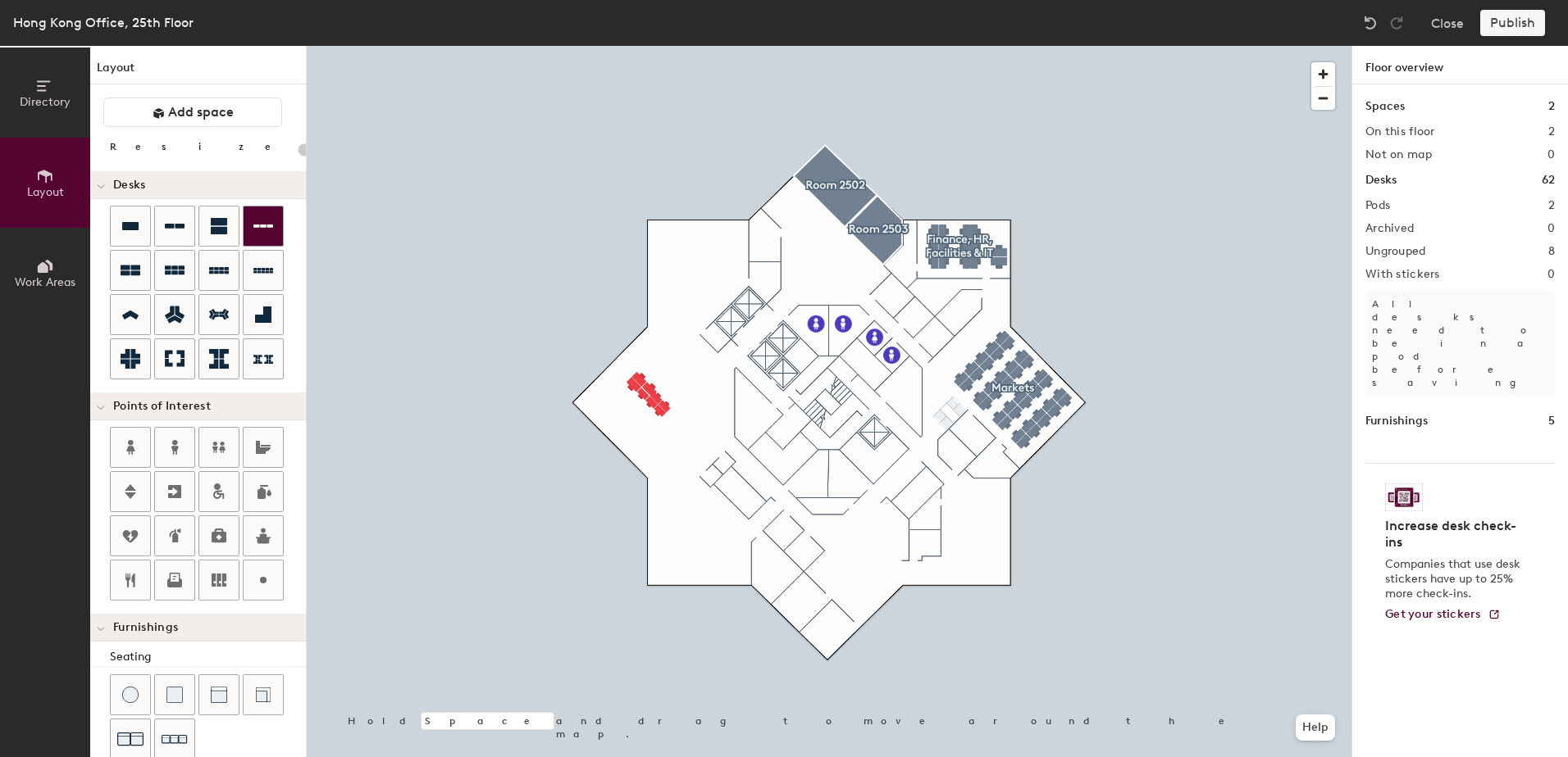
click at [825, 258] on div "Directory Layout Work Areas Layout Add space Resize Desks Points of Interest Fu…" at bounding box center [784, 402] width 1568 height 712
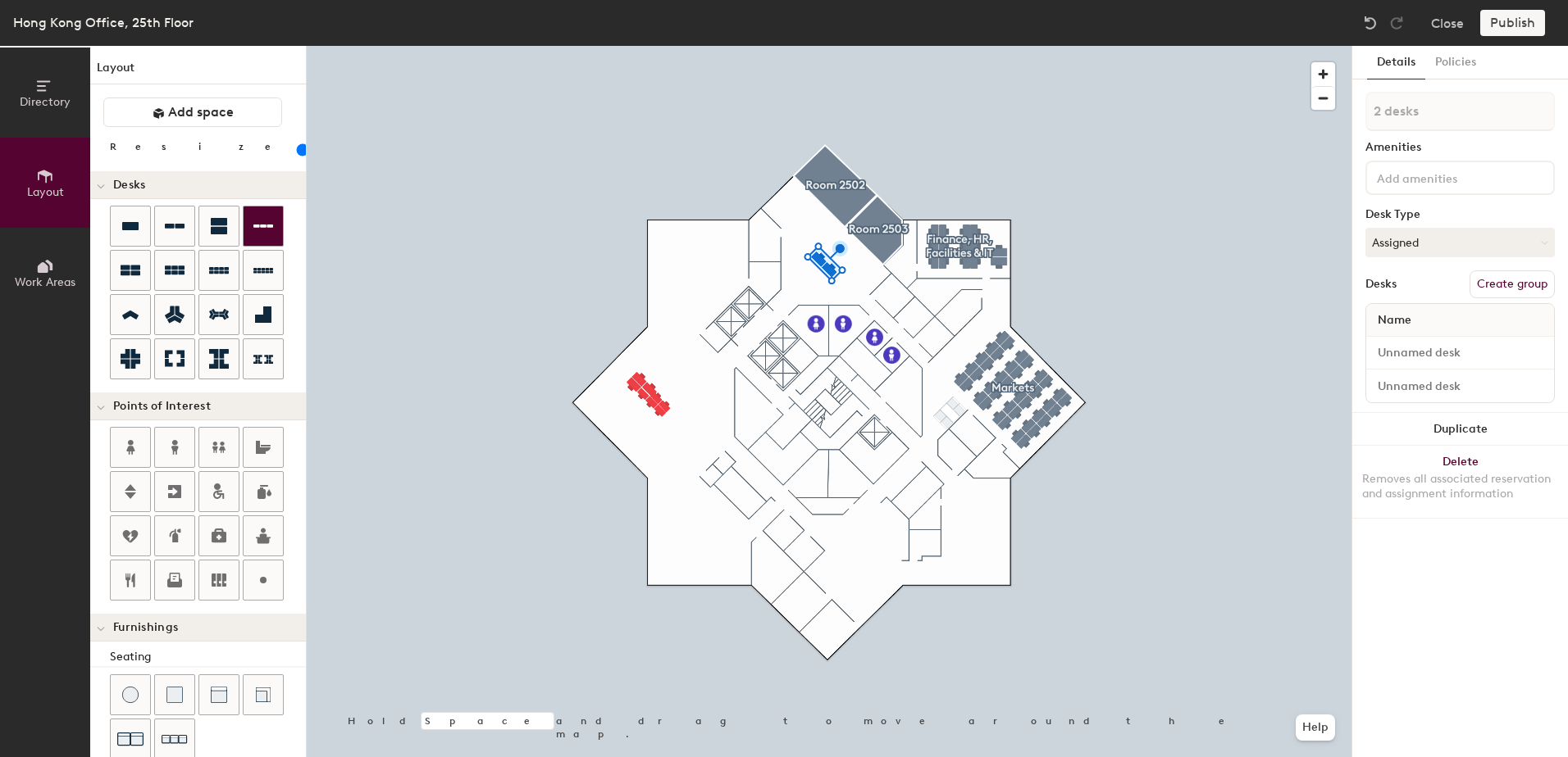
drag, startPoint x: 174, startPoint y: 236, endPoint x: 270, endPoint y: 244, distance: 96.3
click at [805, 46] on div at bounding box center [829, 46] width 1045 height 0
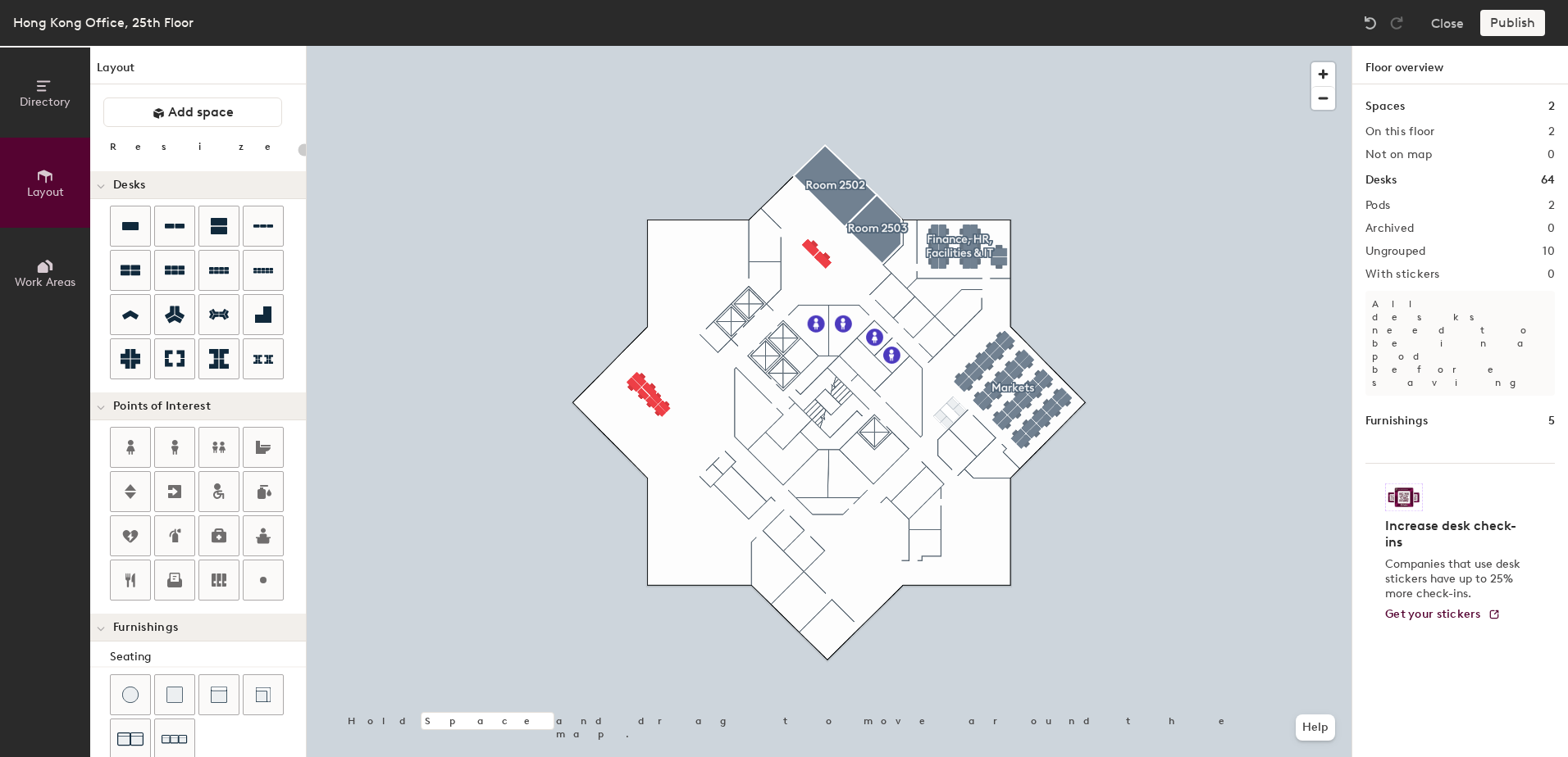
click at [1378, 65] on h1 "Floor overview" at bounding box center [1459, 65] width 215 height 38
click at [1375, 106] on h1 "Spaces" at bounding box center [1385, 107] width 39 height 18
click at [1384, 126] on h2 "On this floor" at bounding box center [1400, 132] width 69 height 13
click at [1436, 21] on button "Close" at bounding box center [1447, 22] width 33 height 26
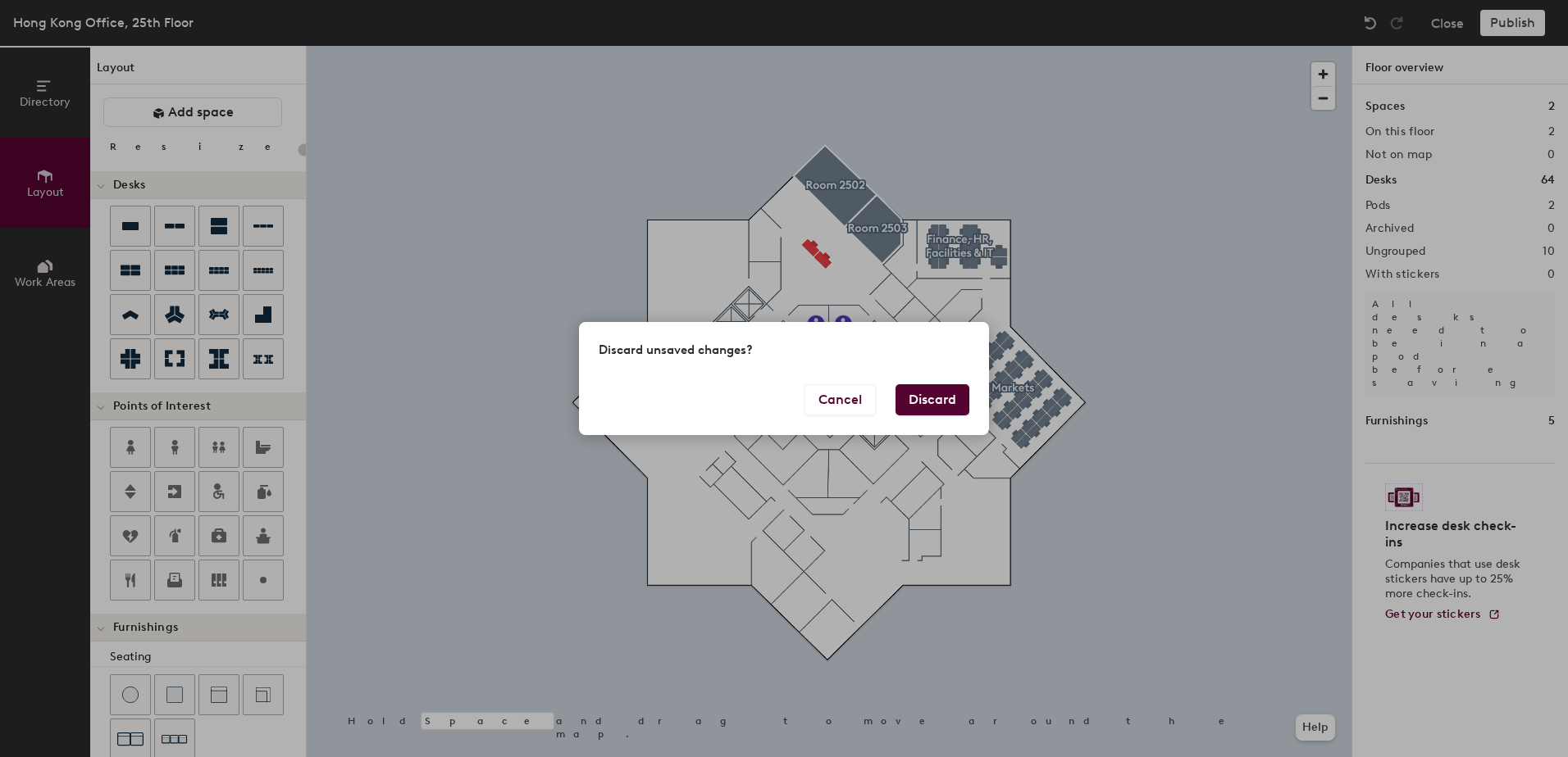
click at [925, 402] on button "Discard" at bounding box center [932, 399] width 74 height 31
type input "20"
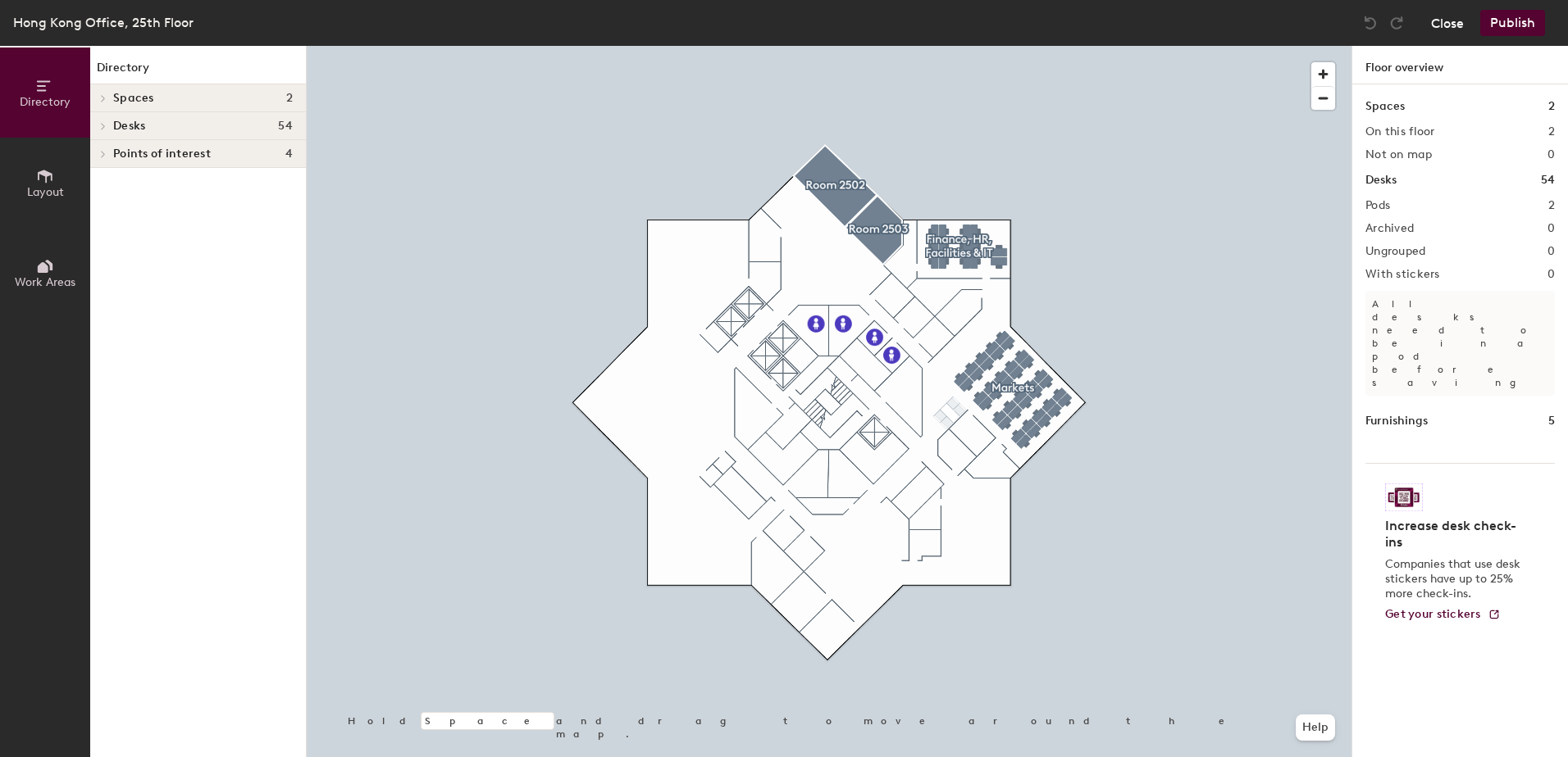
click at [1451, 21] on button "Close" at bounding box center [1447, 22] width 33 height 26
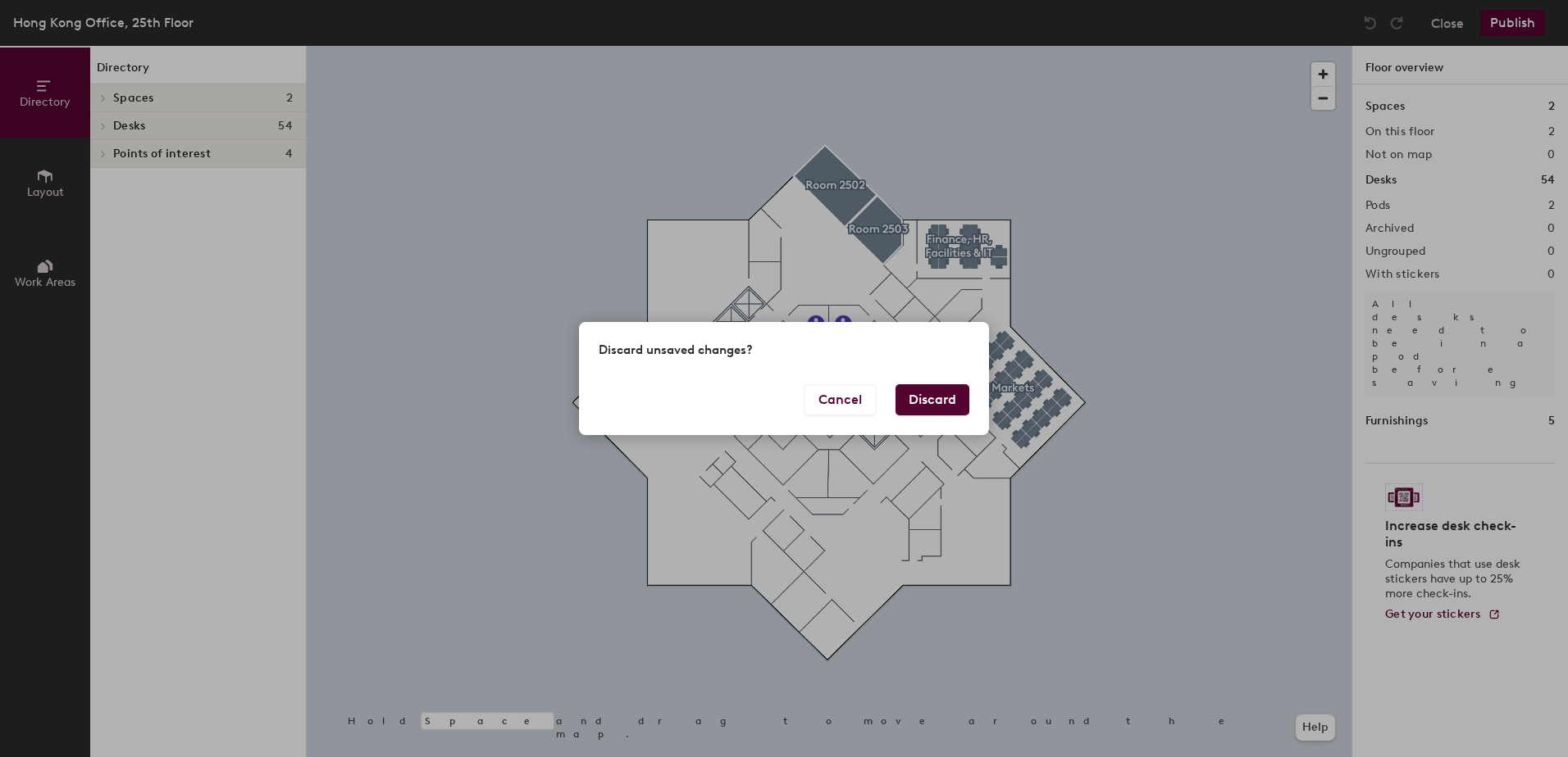
click at [926, 402] on button "Discard" at bounding box center [932, 399] width 74 height 31
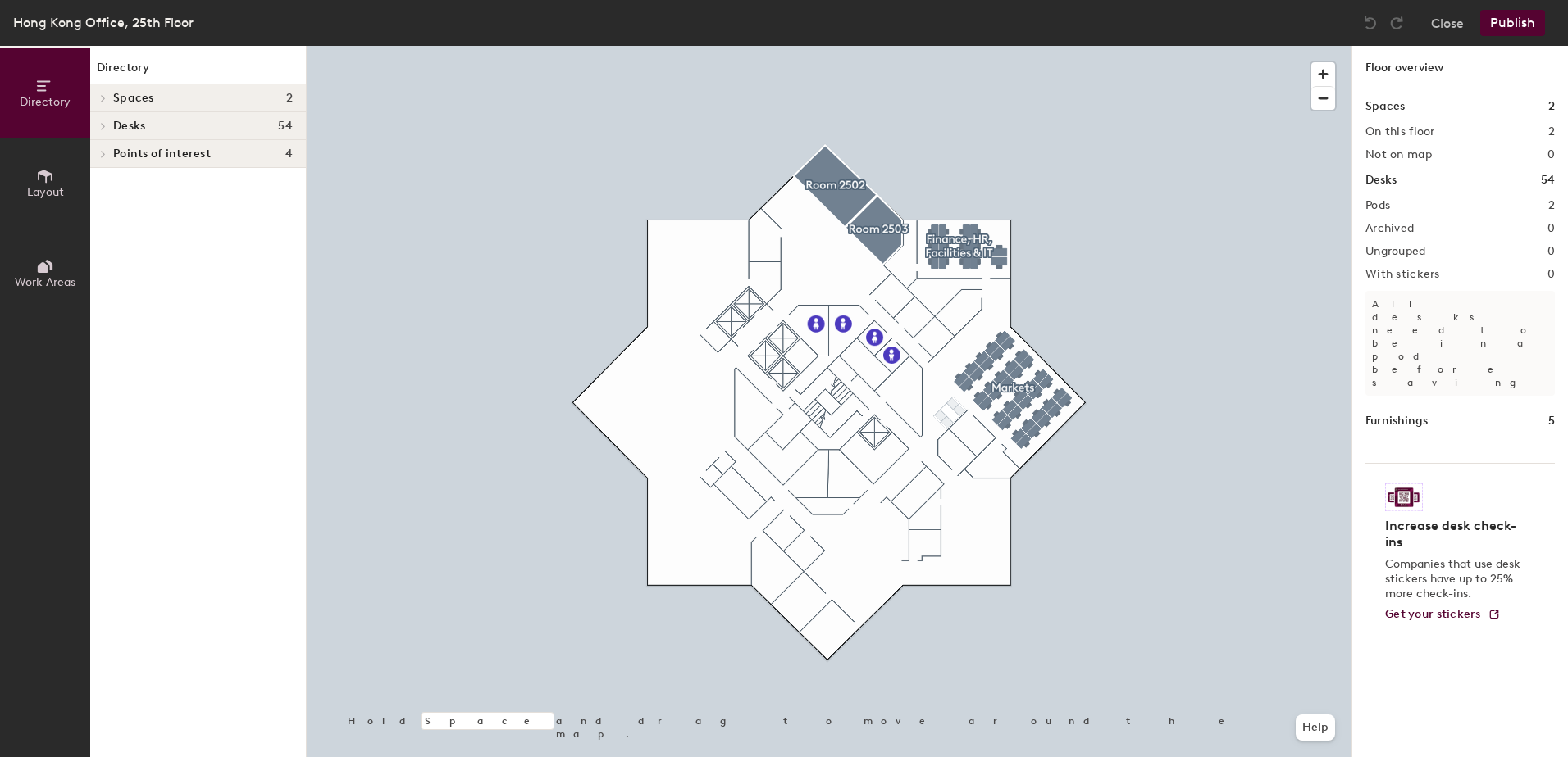
click at [125, 121] on span "Desks" at bounding box center [129, 126] width 32 height 13
click at [162, 178] on span "Finance, HR, Facilities & IT" at bounding box center [183, 183] width 141 height 14
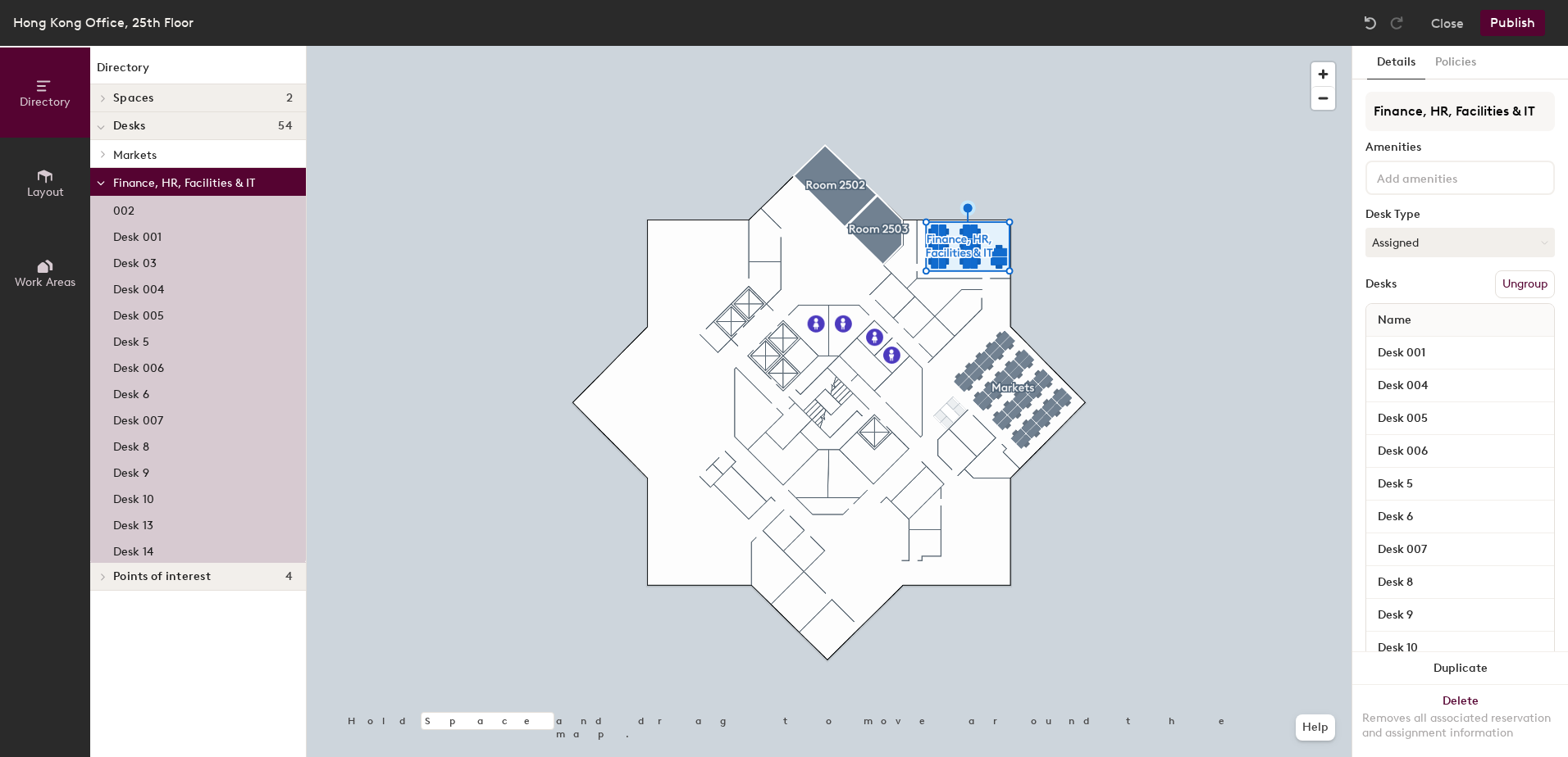
click at [140, 520] on p "Desk 13" at bounding box center [133, 523] width 40 height 19
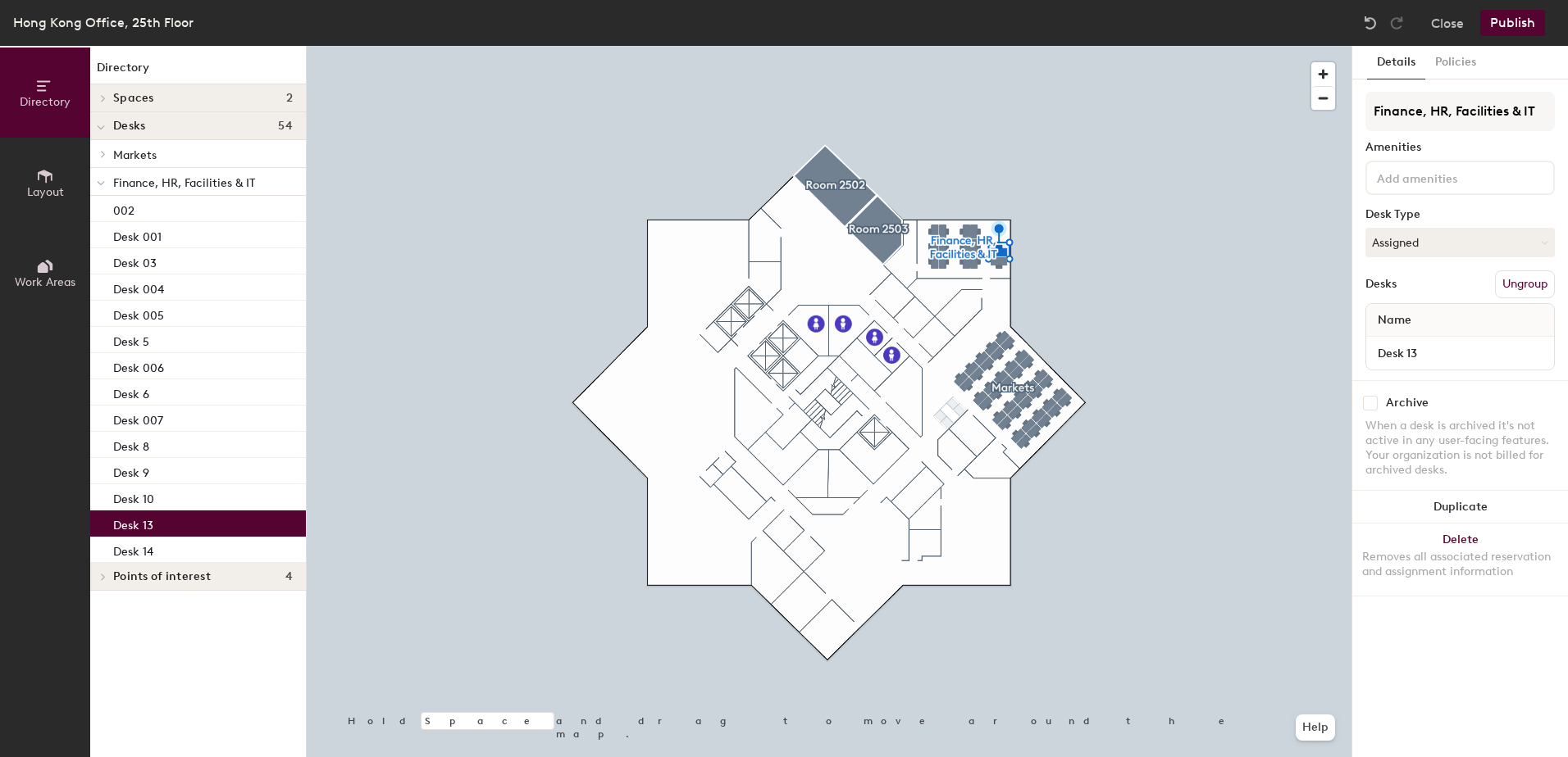
click at [103, 576] on icon at bounding box center [103, 576] width 4 height 6
click at [103, 576] on icon at bounding box center [101, 578] width 8 height 6
click at [103, 576] on icon at bounding box center [103, 576] width 4 height 6
click at [103, 576] on icon at bounding box center [101, 578] width 8 height 6
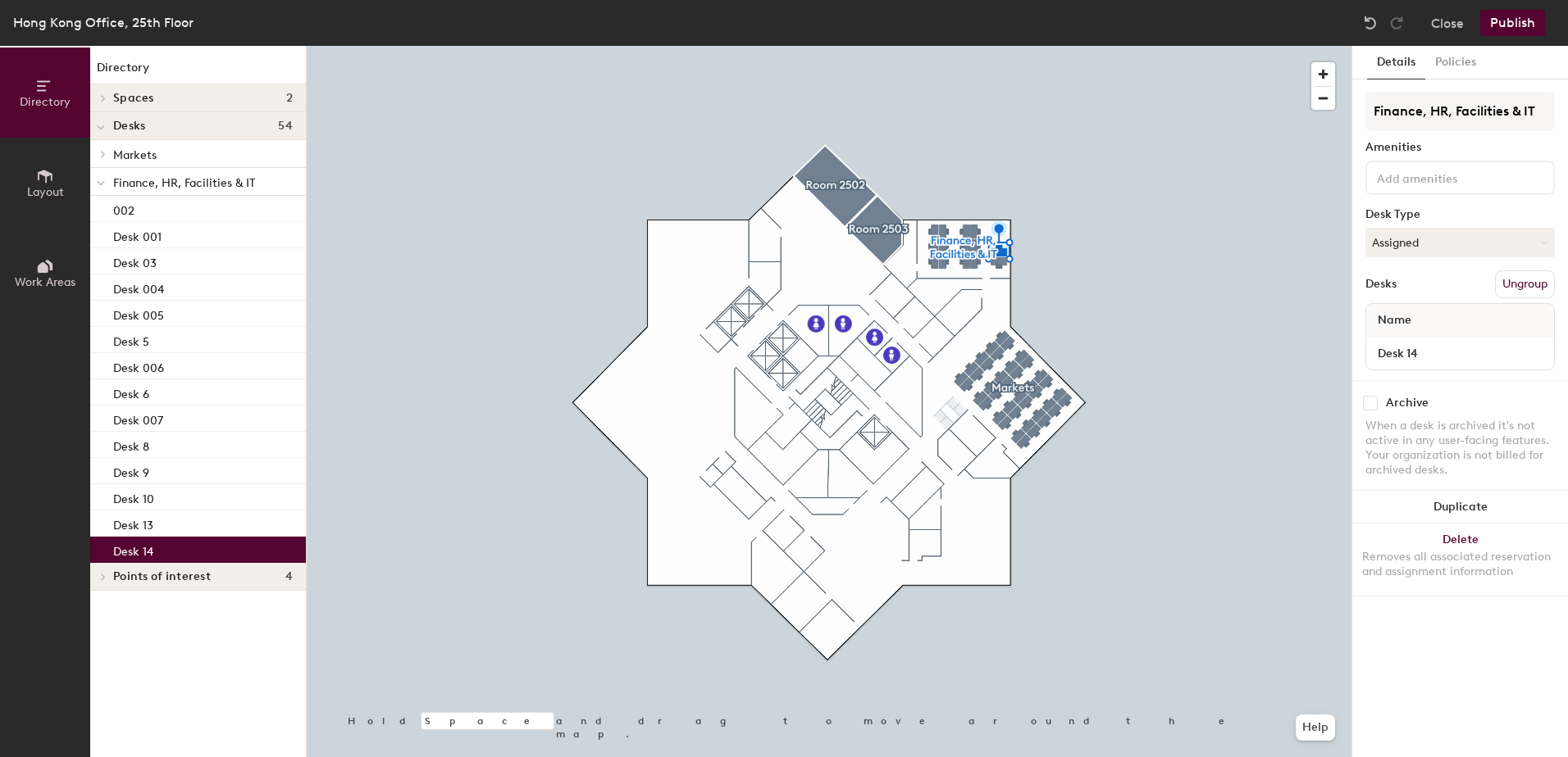
click at [131, 545] on p "Desk 14" at bounding box center [133, 549] width 40 height 19
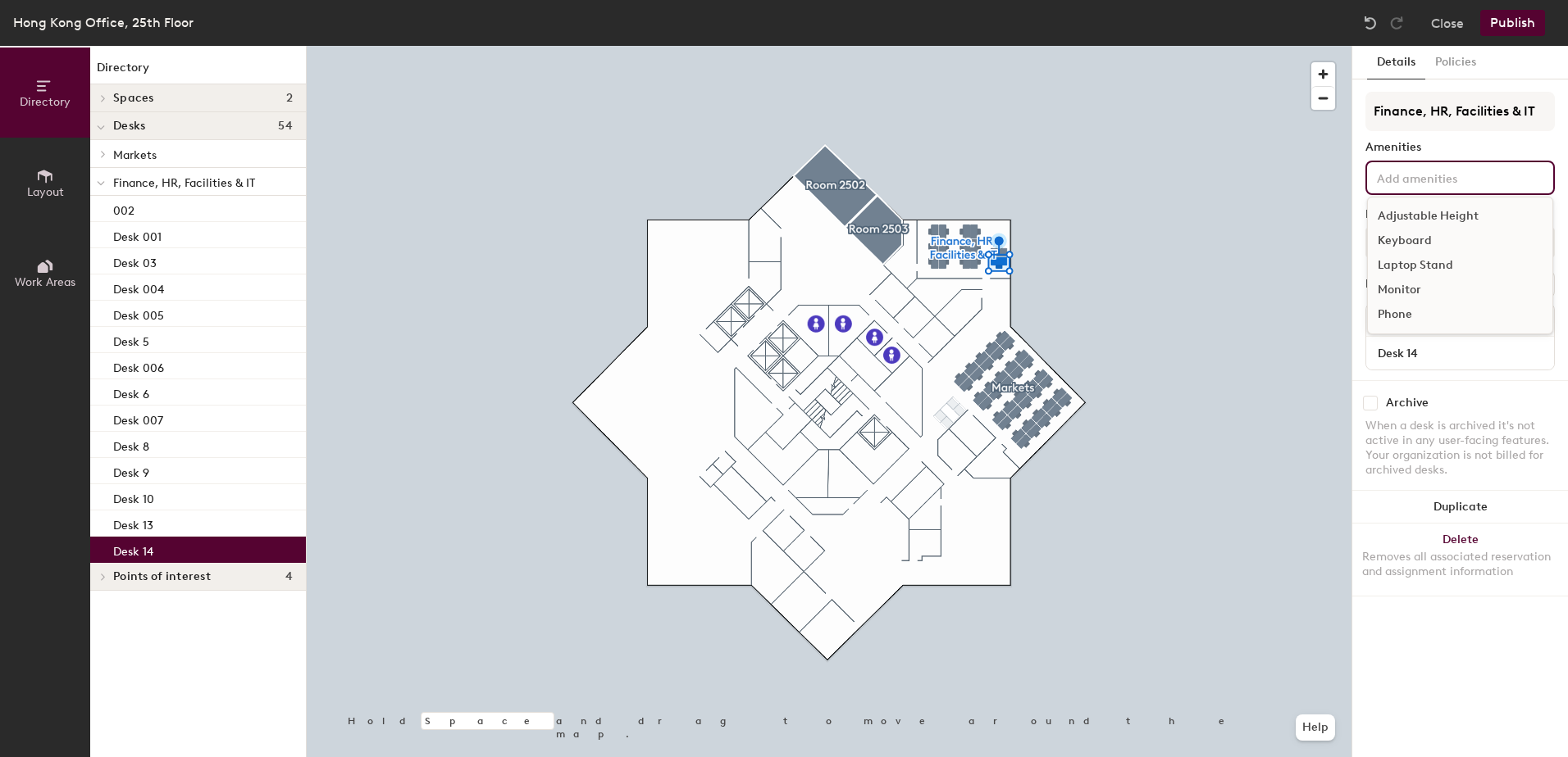
click at [1393, 181] on input at bounding box center [1447, 177] width 148 height 20
